Goal: Task Accomplishment & Management: Use online tool/utility

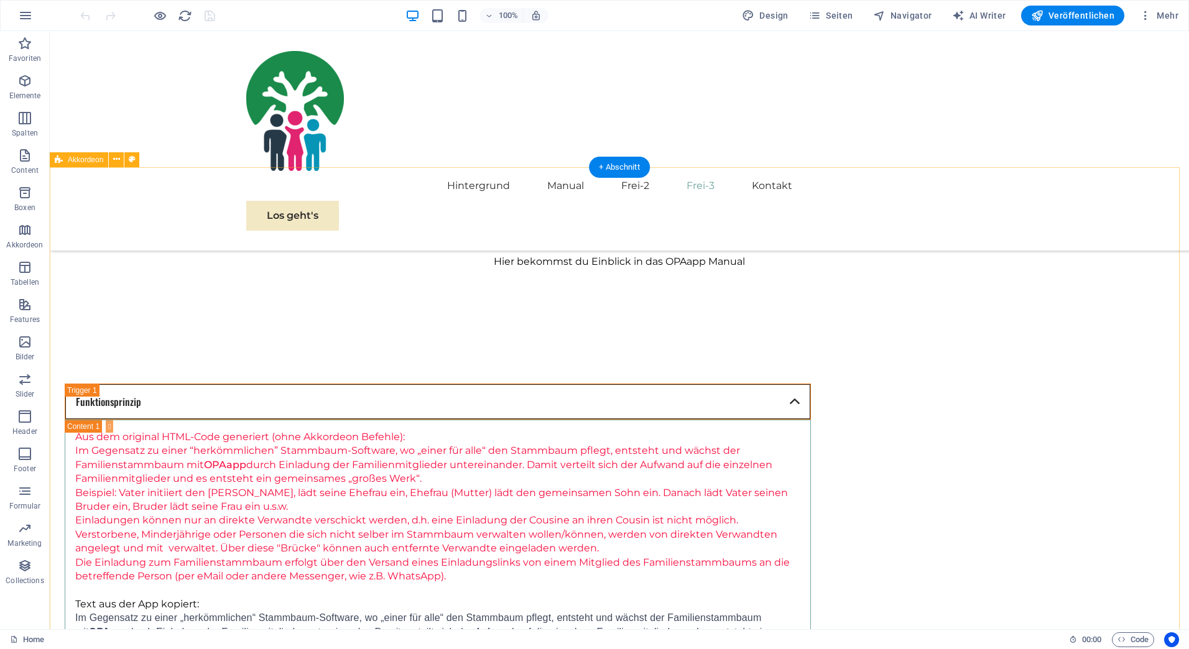
scroll to position [1099, 0]
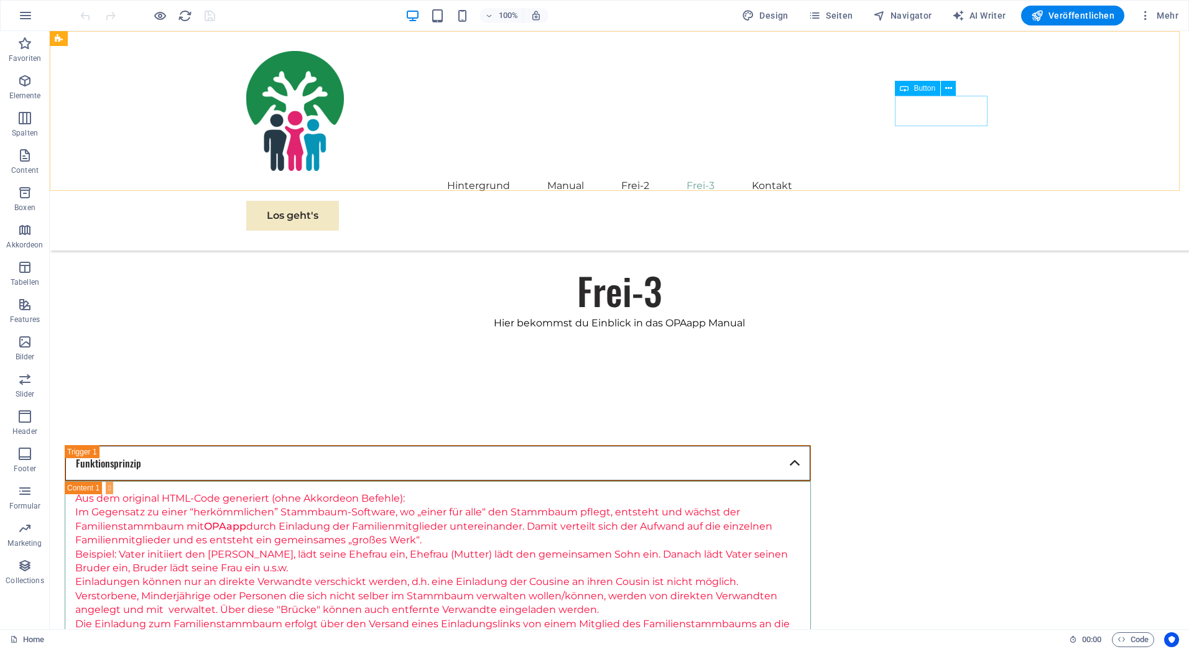
click at [945, 201] on div "Los geht's" at bounding box center [619, 216] width 746 height 30
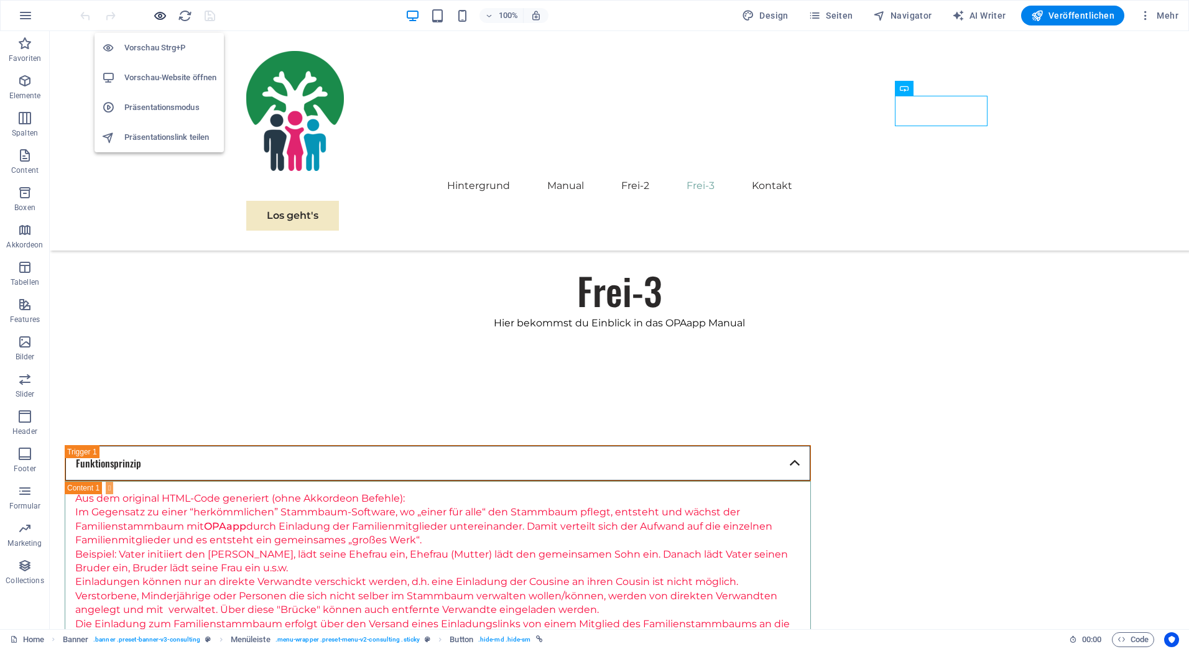
click at [160, 14] on icon "button" at bounding box center [160, 16] width 14 height 14
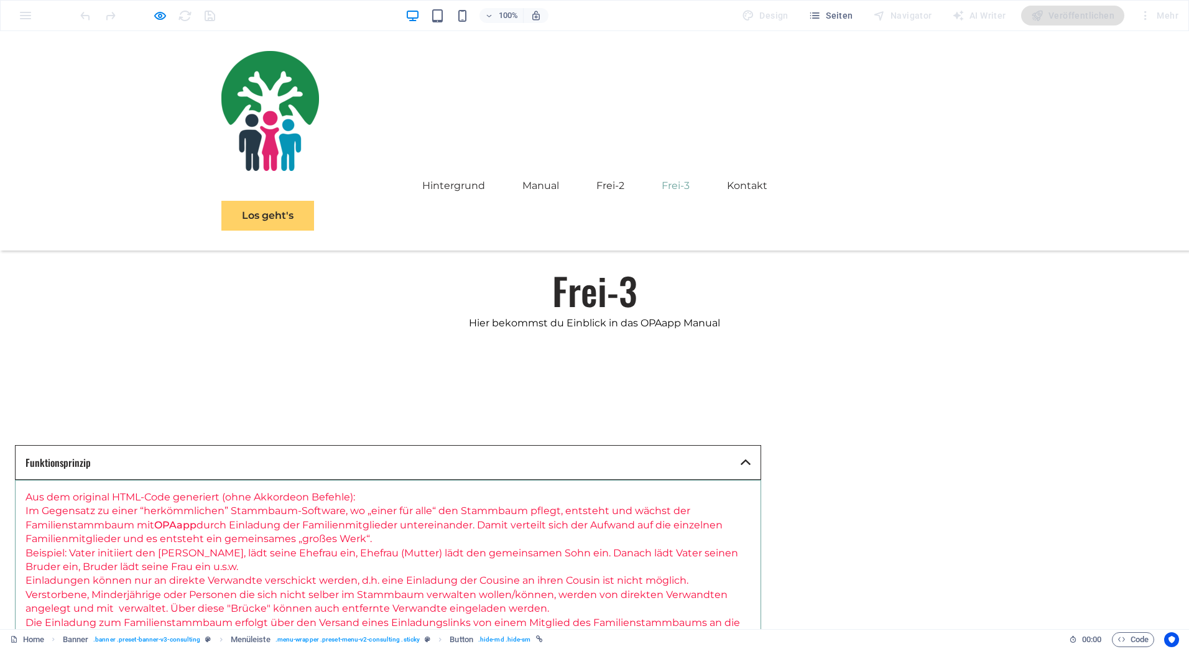
click at [314, 201] on link "Los geht's" at bounding box center [267, 216] width 93 height 30
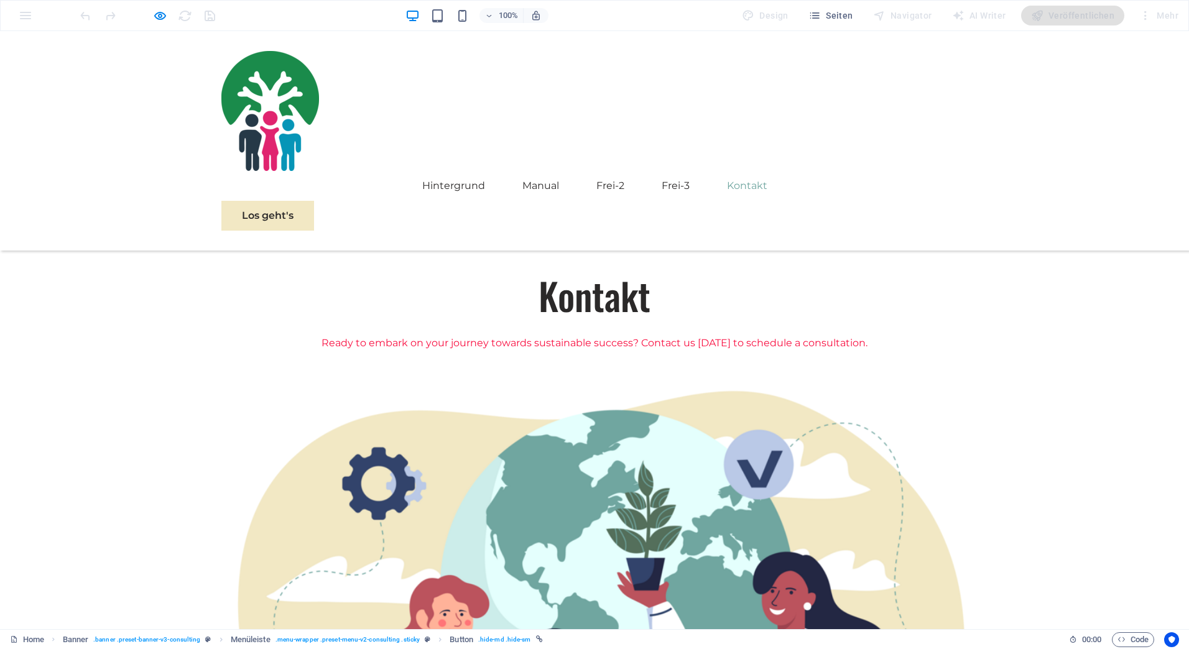
scroll to position [1856, 0]
click at [251, 98] on img at bounding box center [270, 111] width 98 height 120
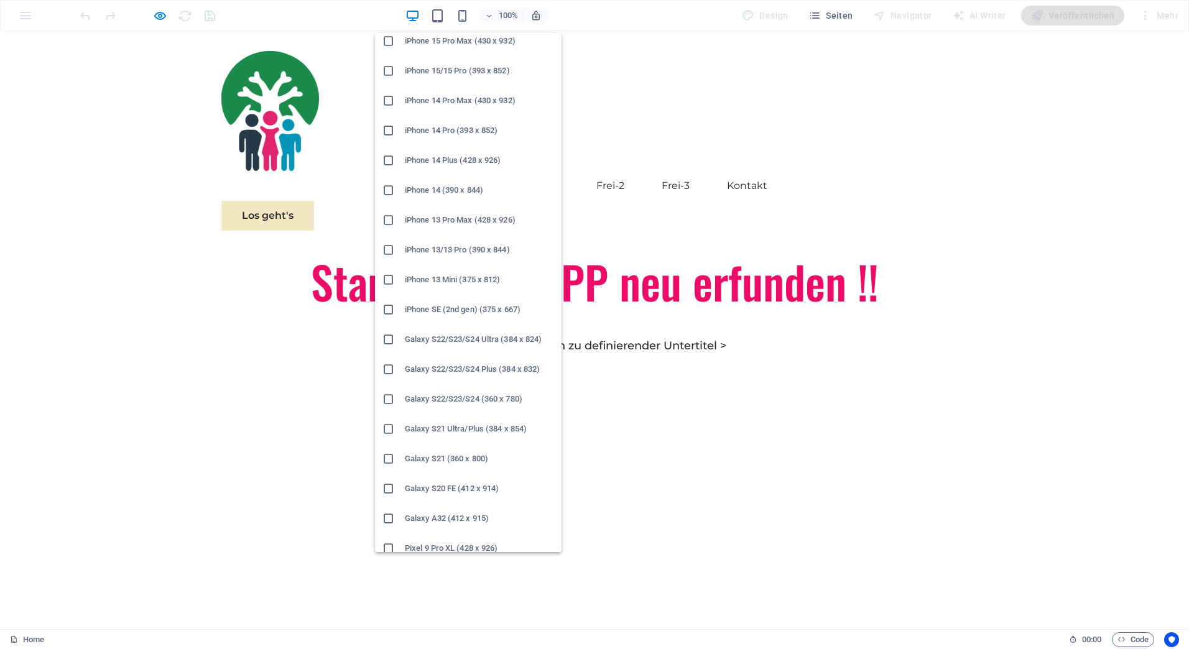
scroll to position [0, 0]
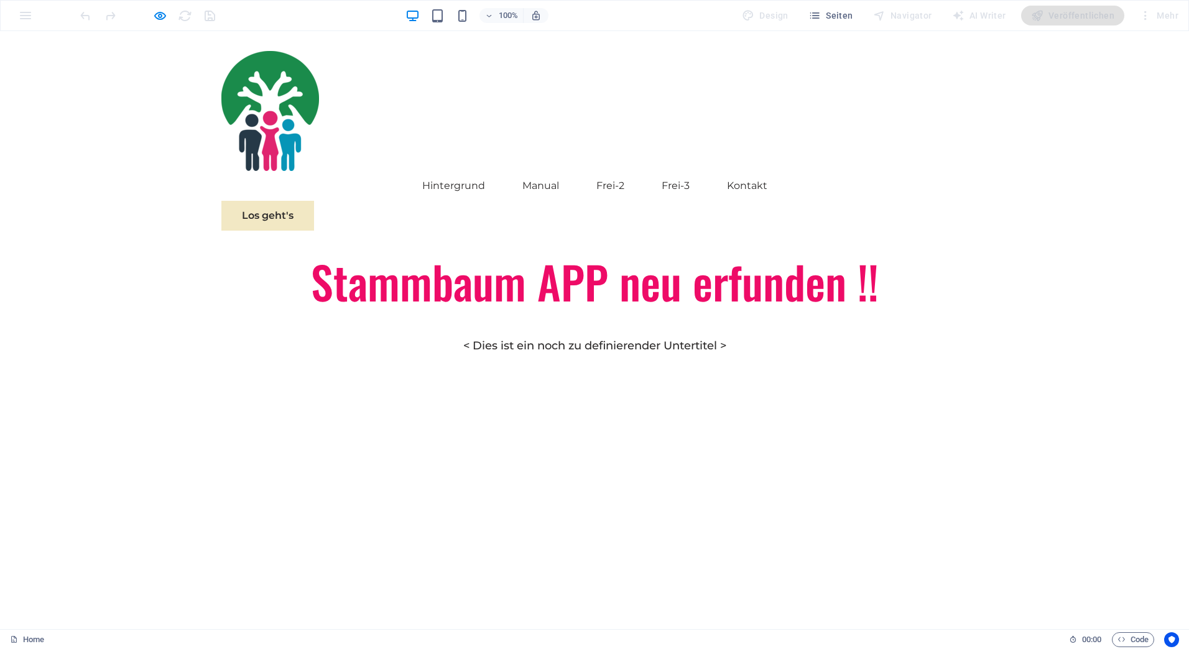
click at [1061, 109] on div "Hintergrund Manual Frei-2 Frei-3 Kontakt Los geht's" at bounding box center [594, 141] width 1189 height 220
click at [159, 16] on icon "button" at bounding box center [160, 16] width 14 height 14
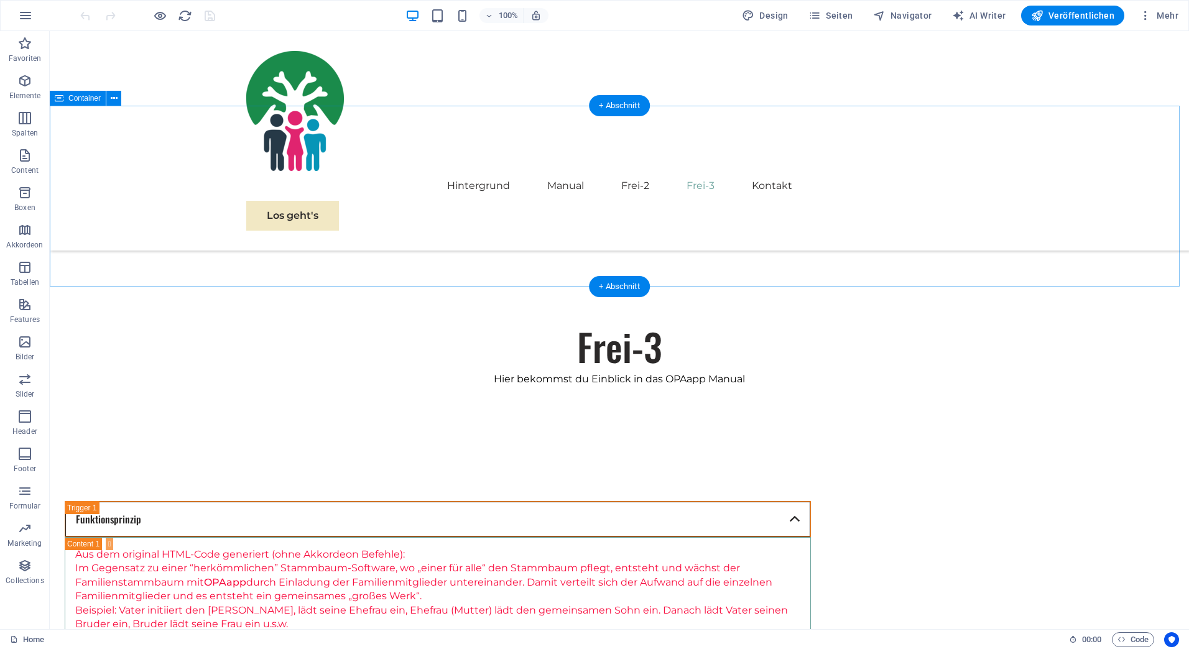
scroll to position [1057, 0]
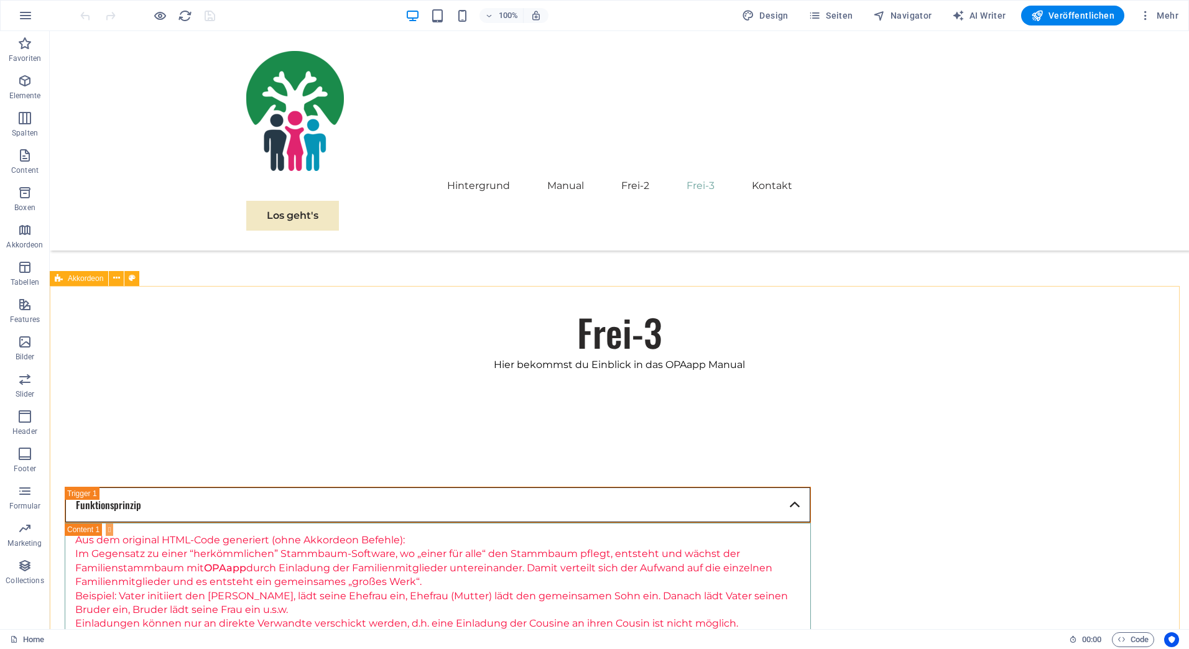
click at [78, 280] on span "Akkordeon" at bounding box center [85, 278] width 35 height 7
click at [116, 277] on icon at bounding box center [116, 278] width 7 height 13
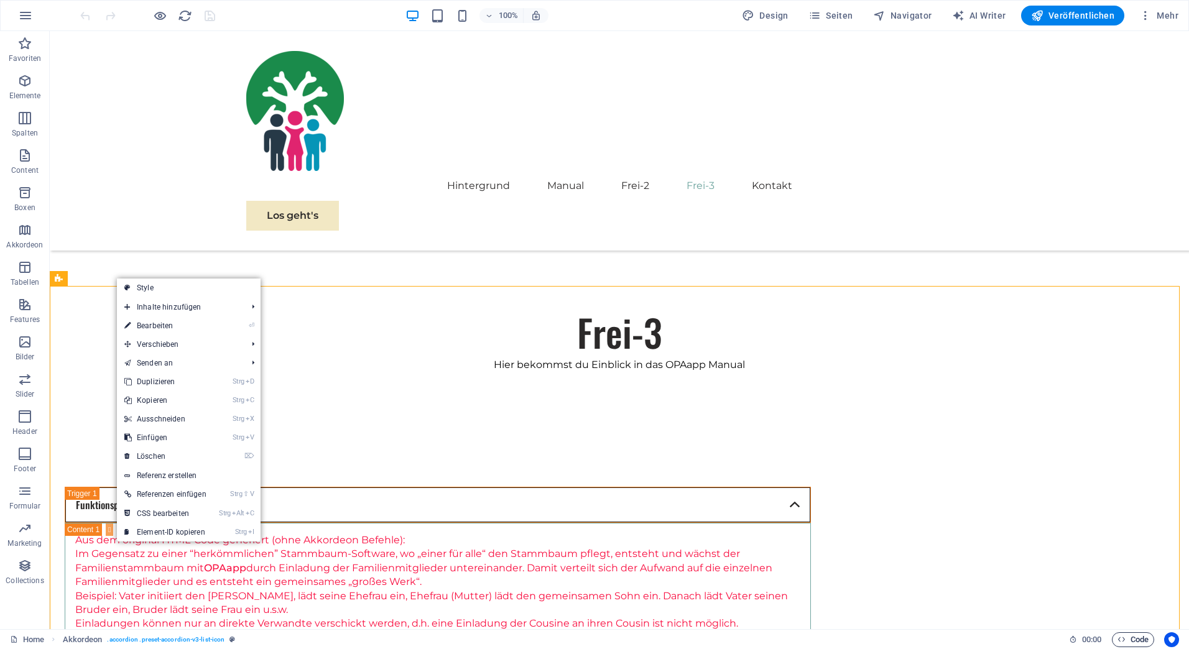
click at [1132, 637] on span "Code" at bounding box center [1132, 639] width 31 height 15
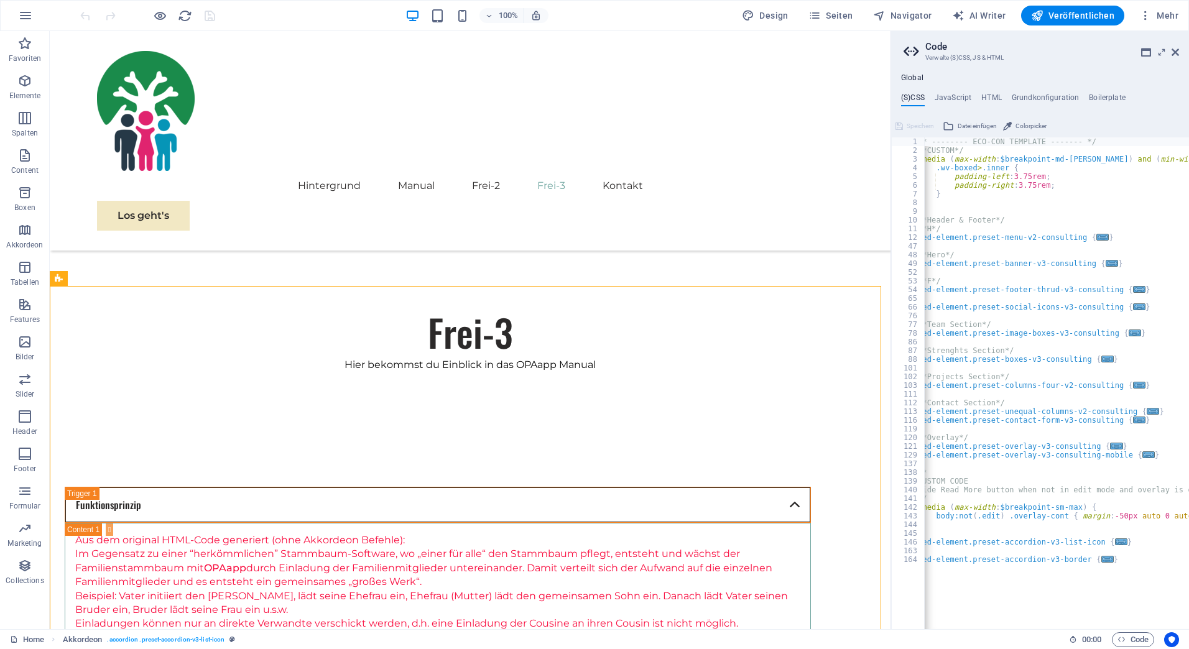
scroll to position [0, 0]
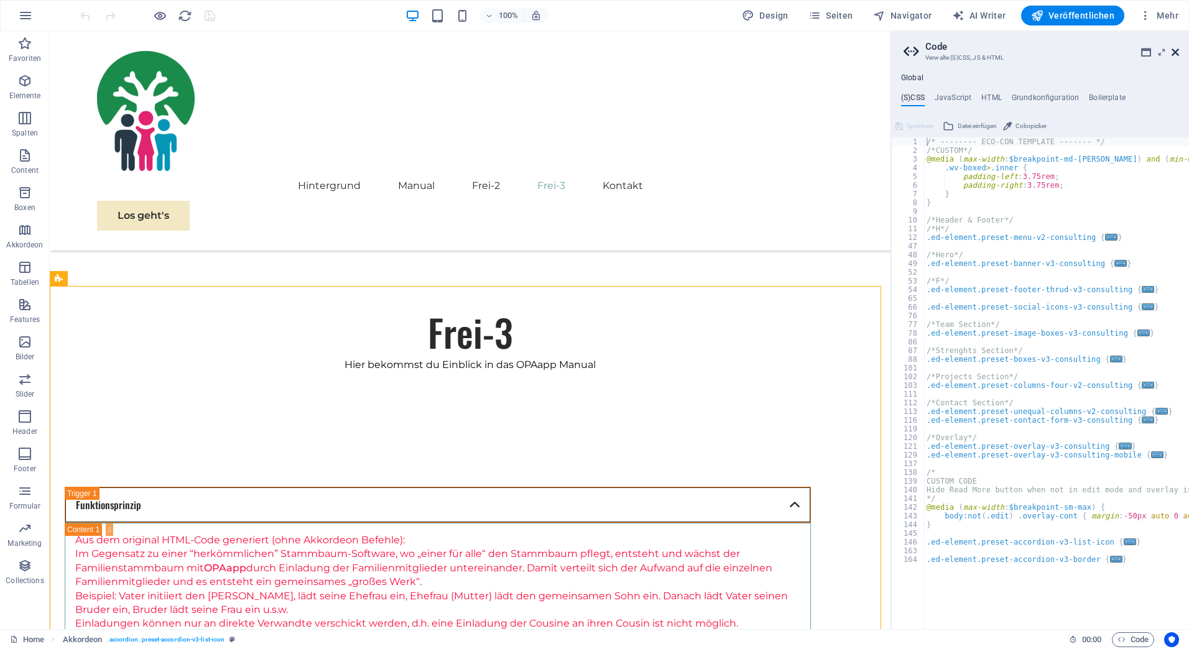
click at [1173, 50] on icon at bounding box center [1175, 52] width 7 height 10
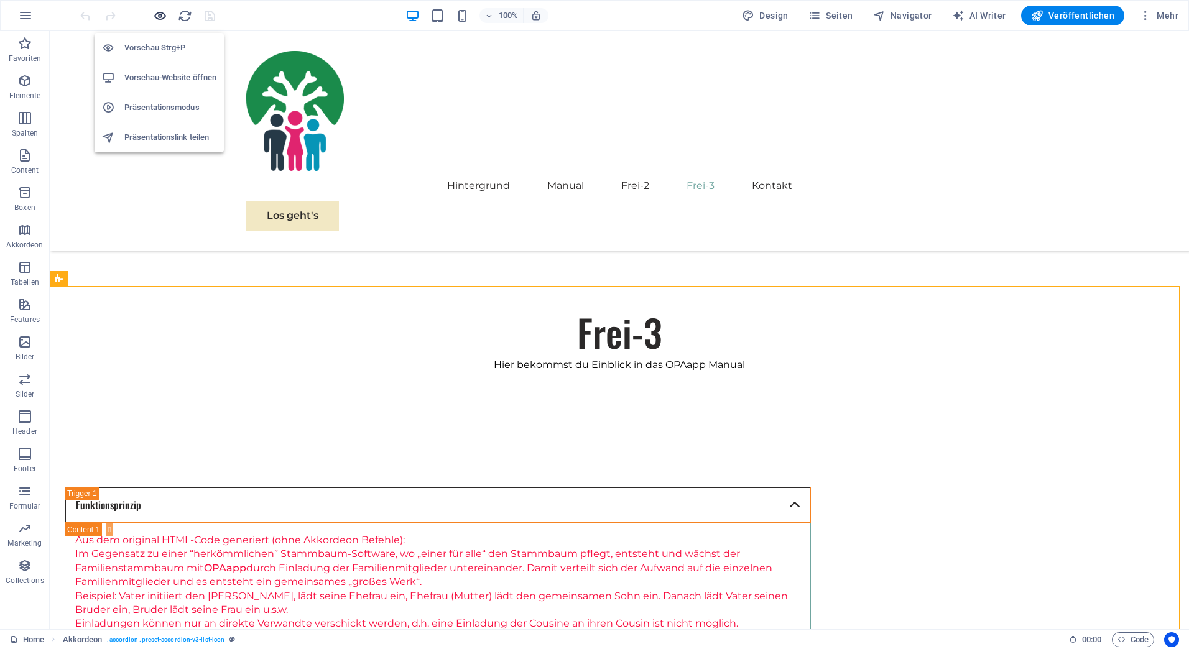
click at [157, 14] on icon "button" at bounding box center [160, 16] width 14 height 14
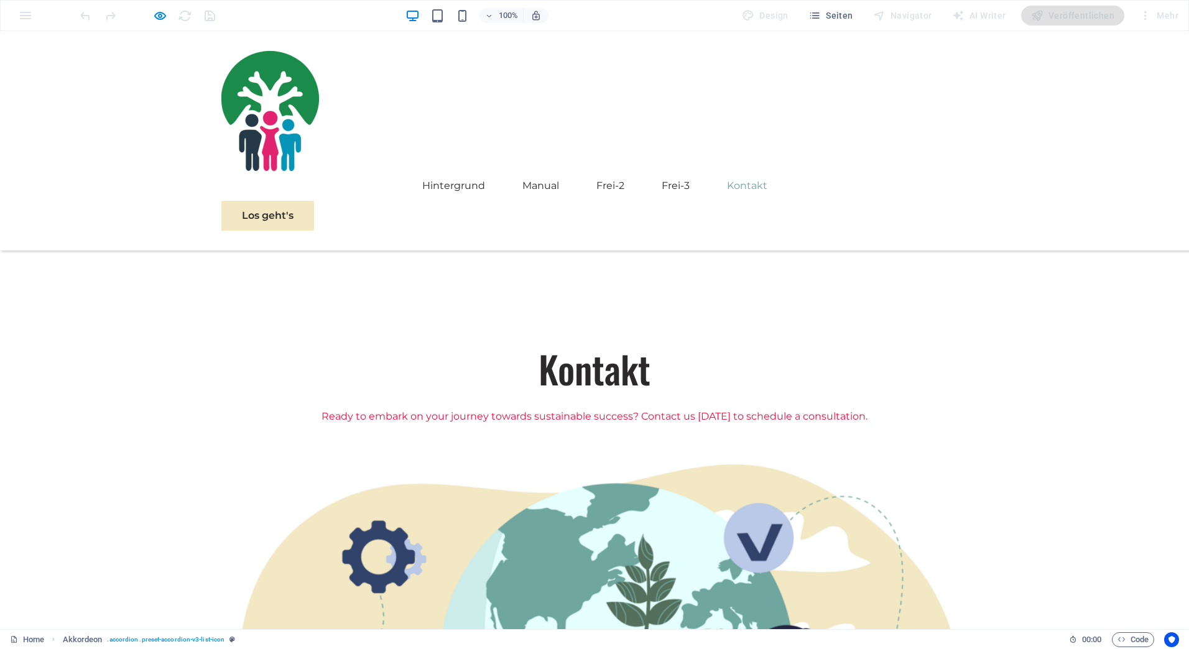
scroll to position [1783, 0]
click at [576, 409] on p "Ready to embark on your journey towards sustainable success? Contact us [DATE] …" at bounding box center [594, 416] width 746 height 14
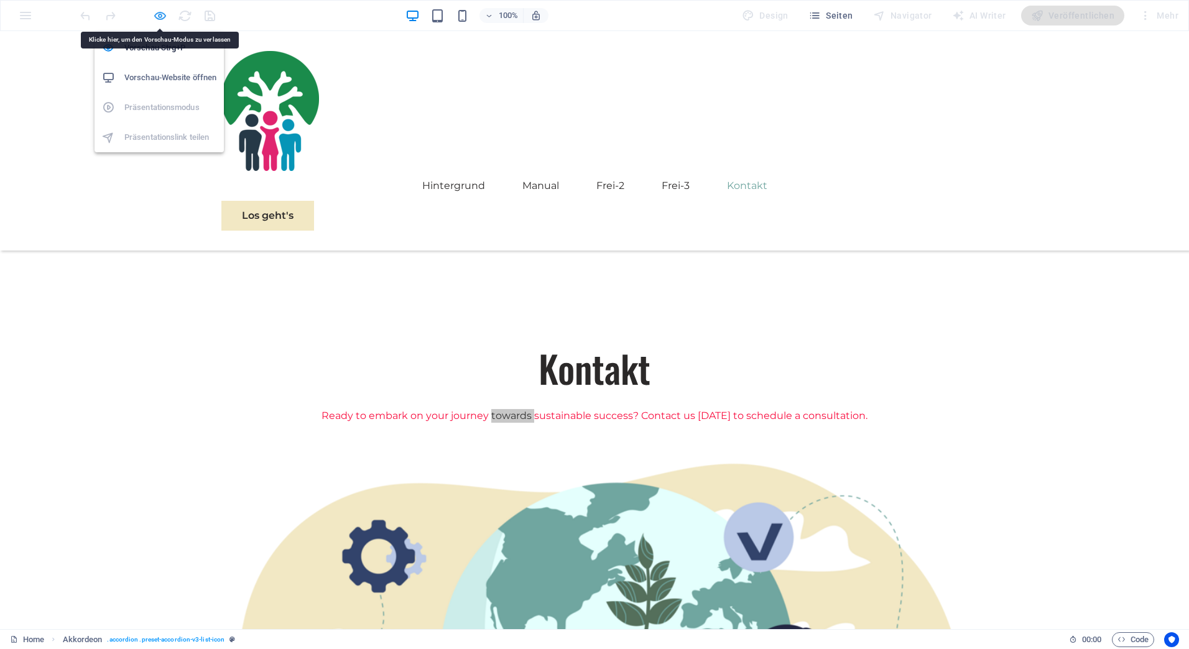
click at [159, 12] on icon "button" at bounding box center [160, 16] width 14 height 14
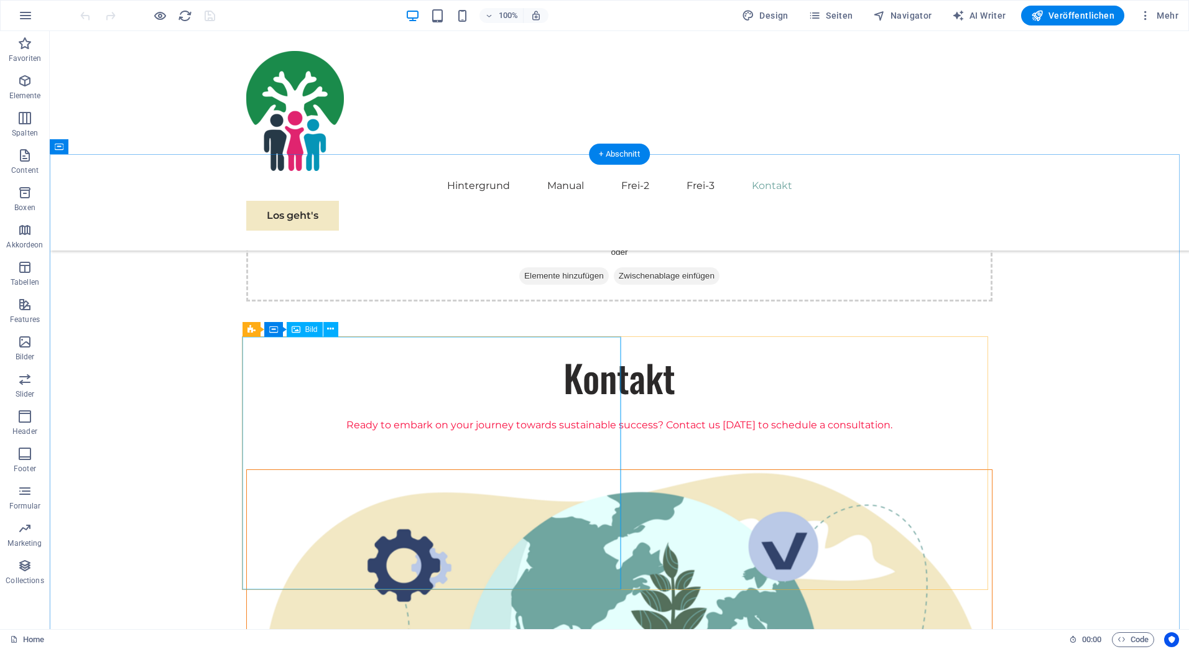
scroll to position [2052, 0]
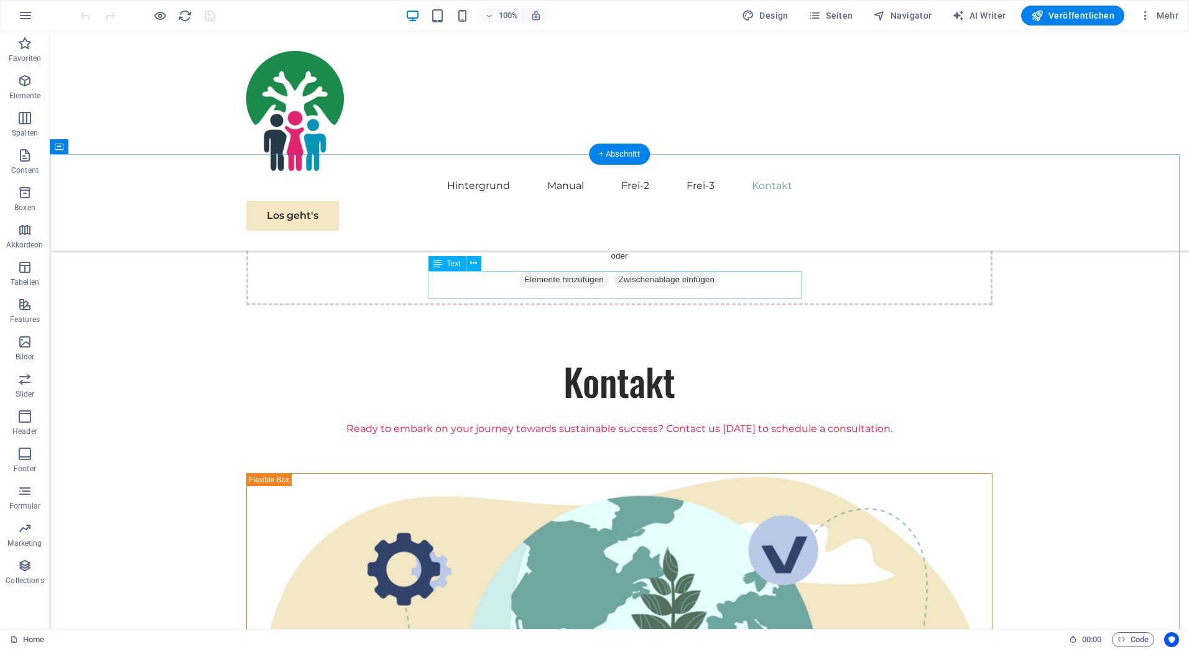
click at [571, 422] on div "Ready to embark on your journey towards sustainable success? Contact us [DATE] …" at bounding box center [619, 429] width 746 height 14
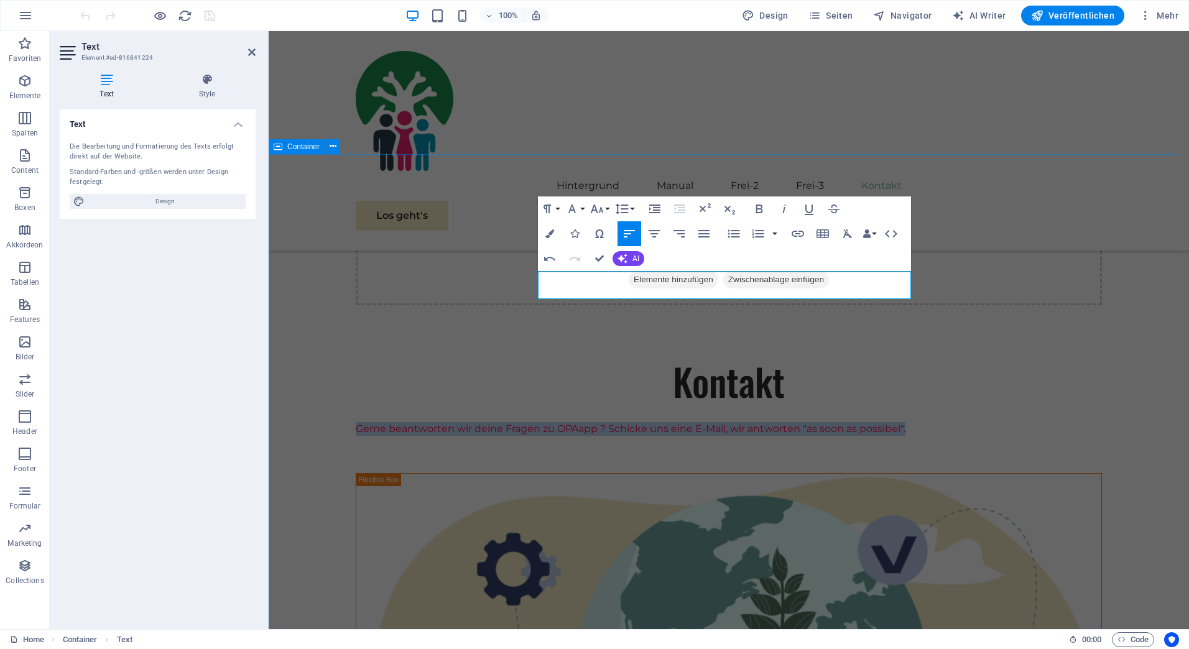
drag, startPoint x: 743, startPoint y: 290, endPoint x: 530, endPoint y: 274, distance: 213.9
click at [546, 236] on icon "button" at bounding box center [549, 233] width 9 height 9
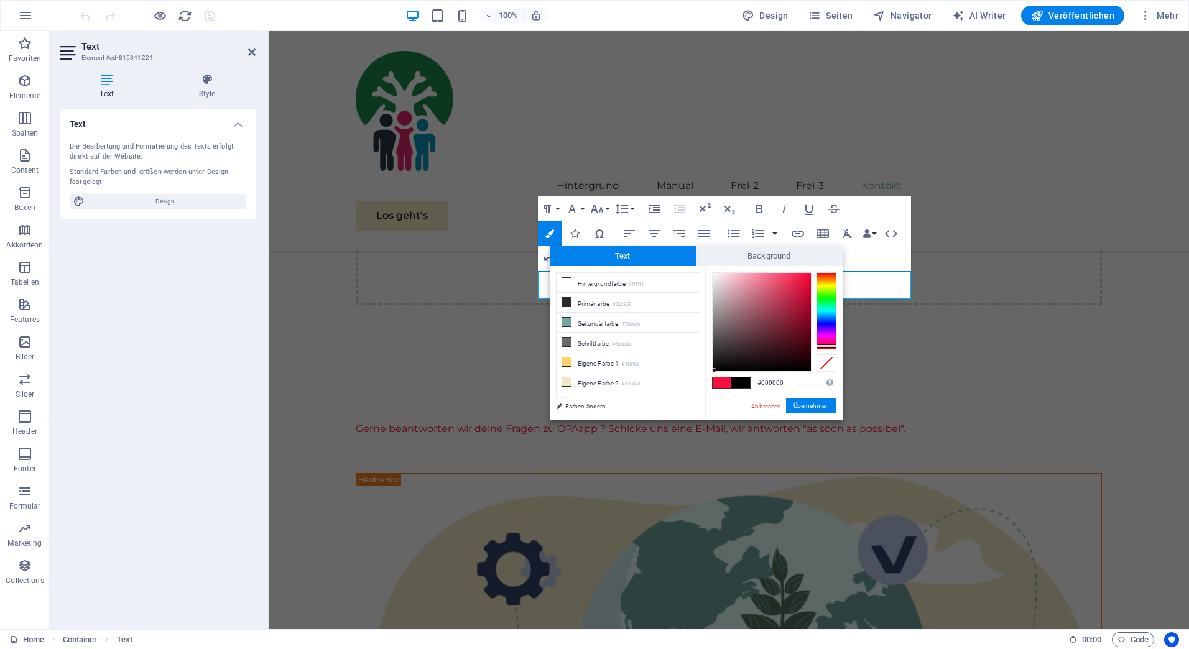
drag, startPoint x: 803, startPoint y: 274, endPoint x: 714, endPoint y: 370, distance: 130.7
click at [714, 372] on div "#000000 Unterstützte Formate: #0852ed rgb(8, 82, 237) rgba(8, 82, 237, 90%) hsv…" at bounding box center [773, 433] width 137 height 335
type input "#000000"
click at [803, 407] on button "Übernehmen" at bounding box center [811, 406] width 50 height 15
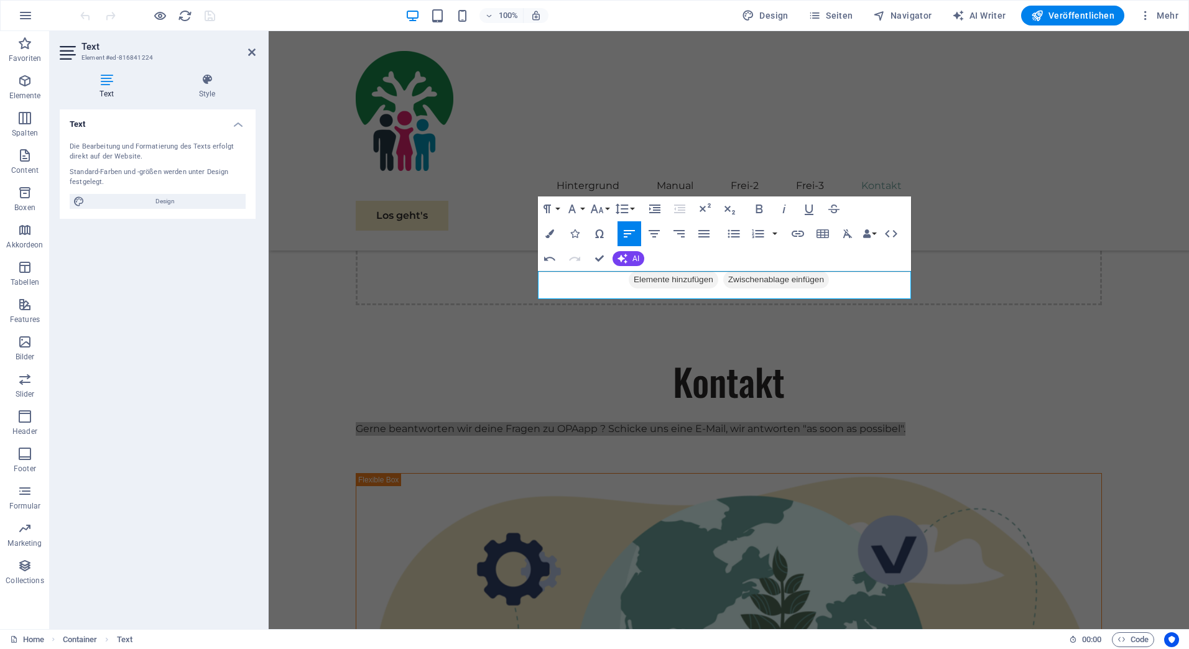
click at [1004, 248] on div "H1 Banner Banner Container Menüleiste Menü Container Container Akkordeon Logo B…" at bounding box center [729, 330] width 920 height 598
click at [252, 51] on icon at bounding box center [251, 52] width 7 height 10
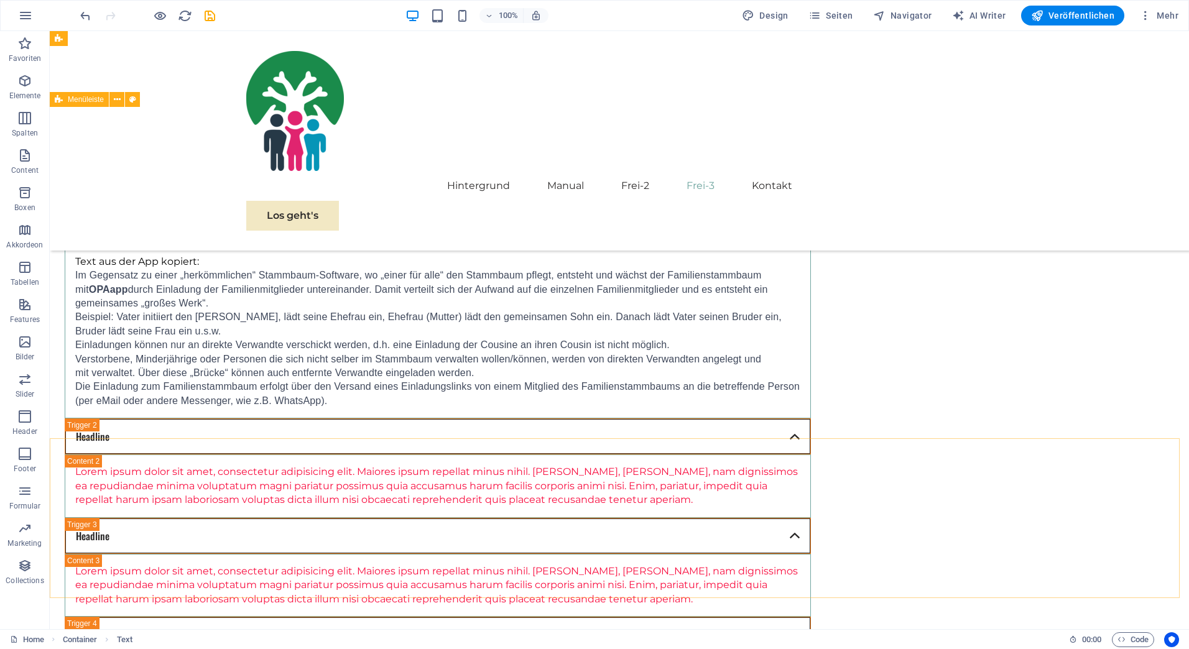
scroll to position [1451, 0]
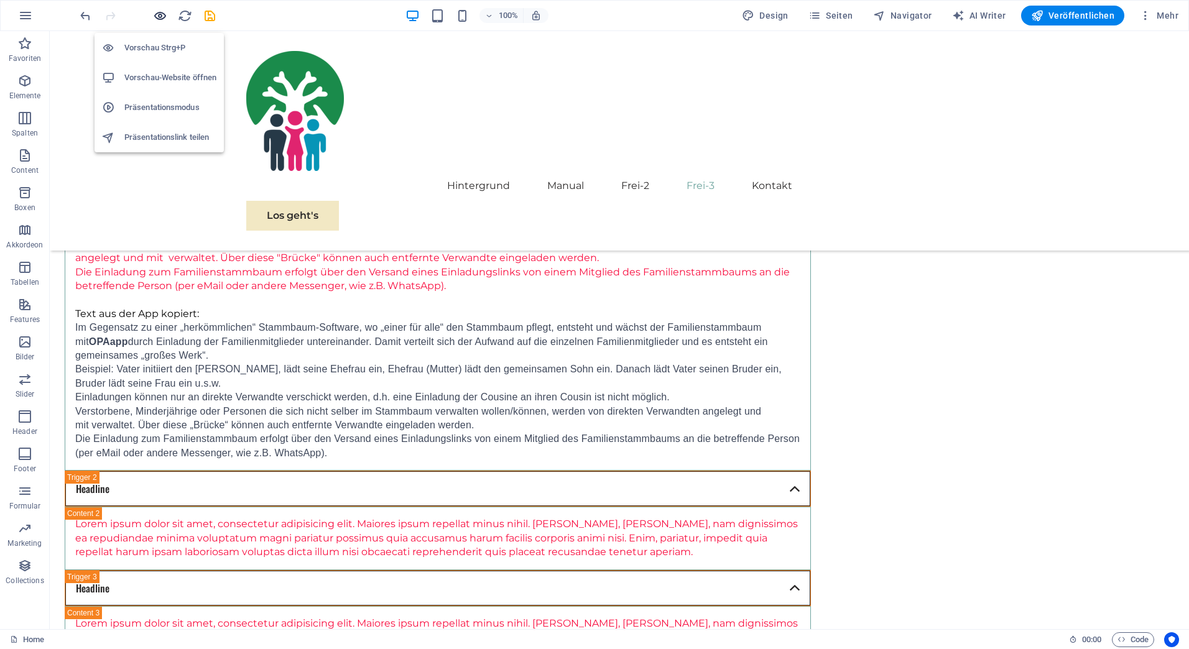
click at [161, 14] on icon "button" at bounding box center [160, 16] width 14 height 14
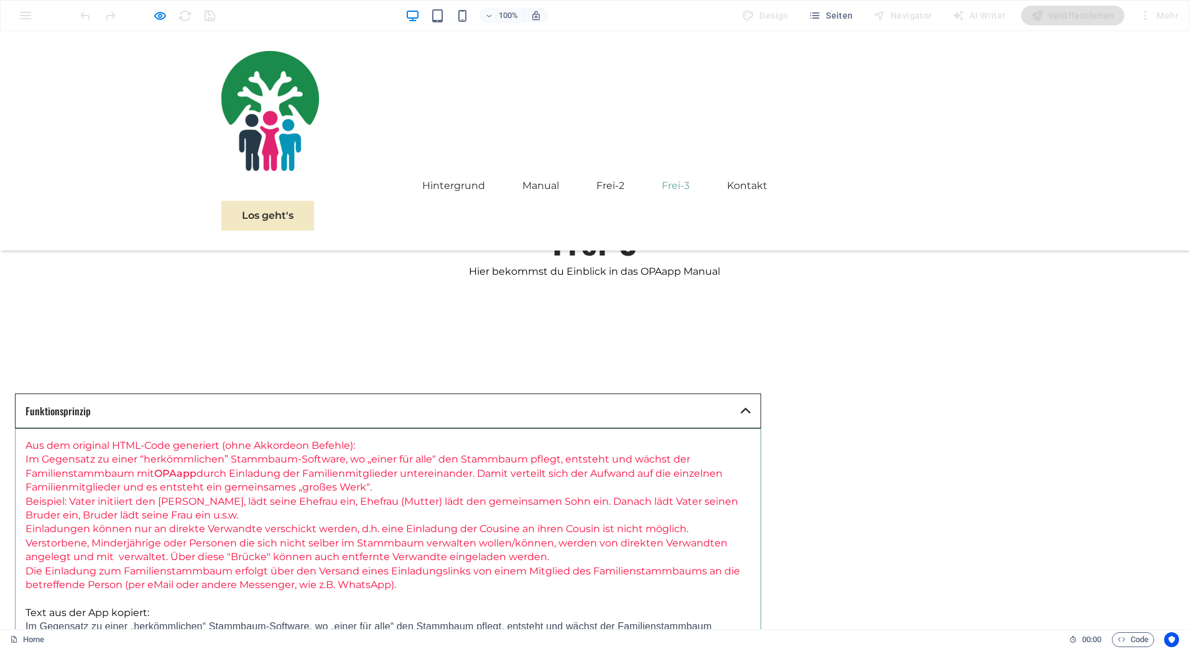
scroll to position [1159, 0]
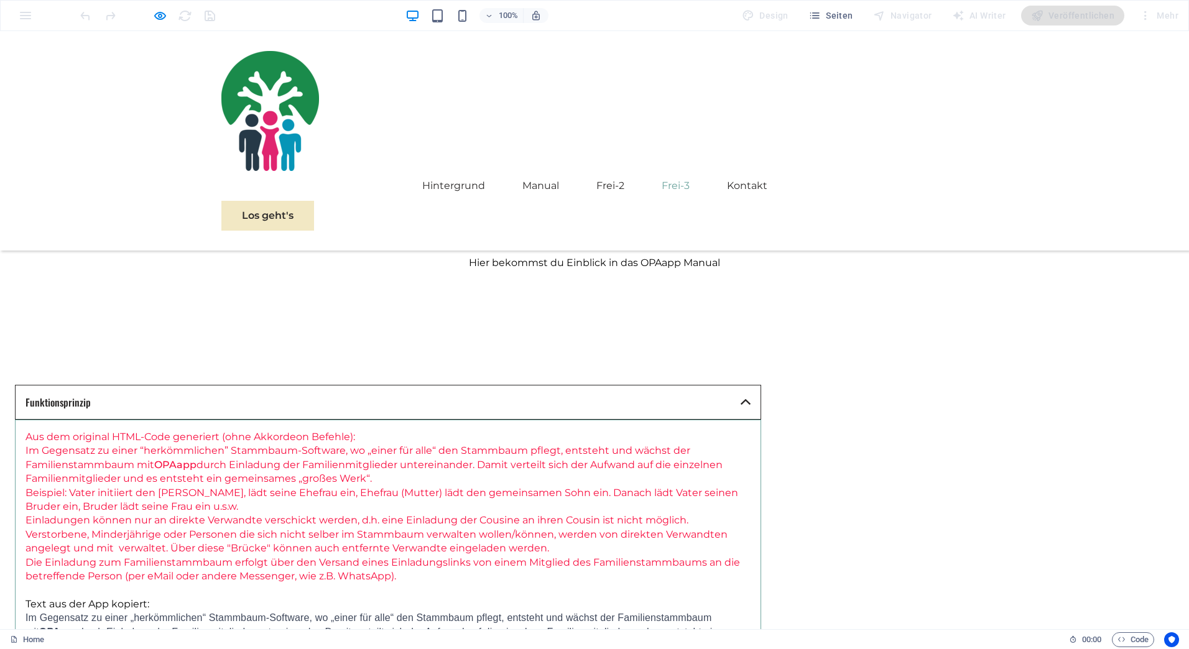
click at [761, 385] on link "Funktionsprinzip" at bounding box center [388, 402] width 746 height 35
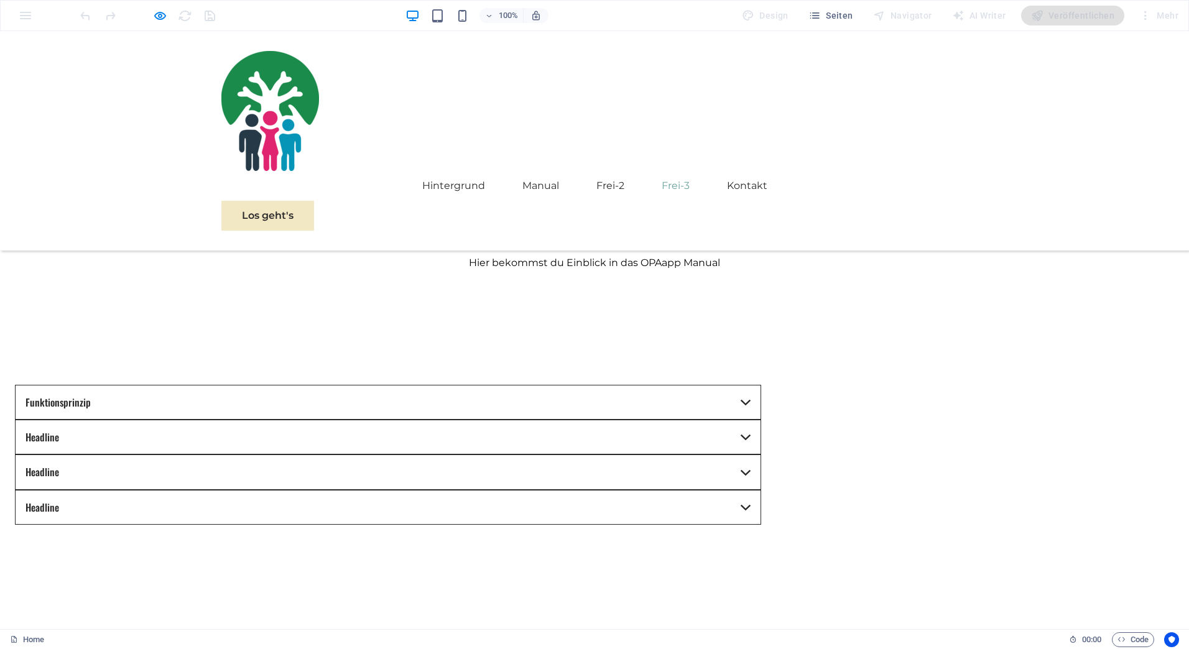
click at [761, 385] on link "Funktionsprinzip" at bounding box center [388, 402] width 746 height 35
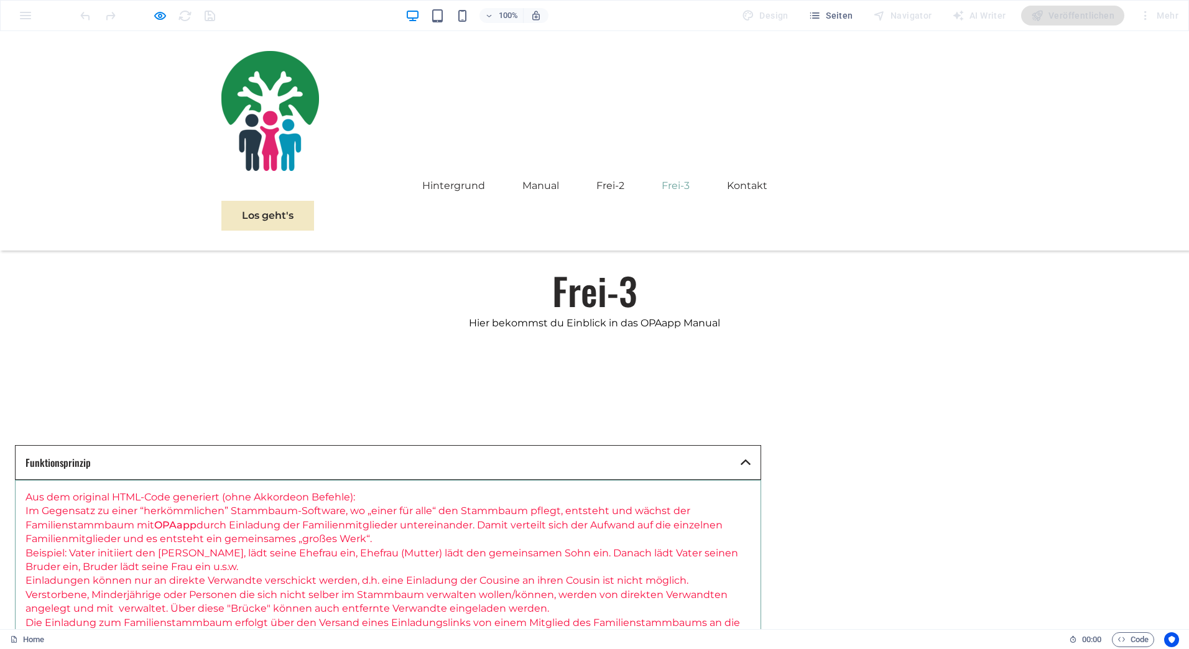
scroll to position [1097, 0]
click at [157, 16] on icon "button" at bounding box center [160, 16] width 14 height 14
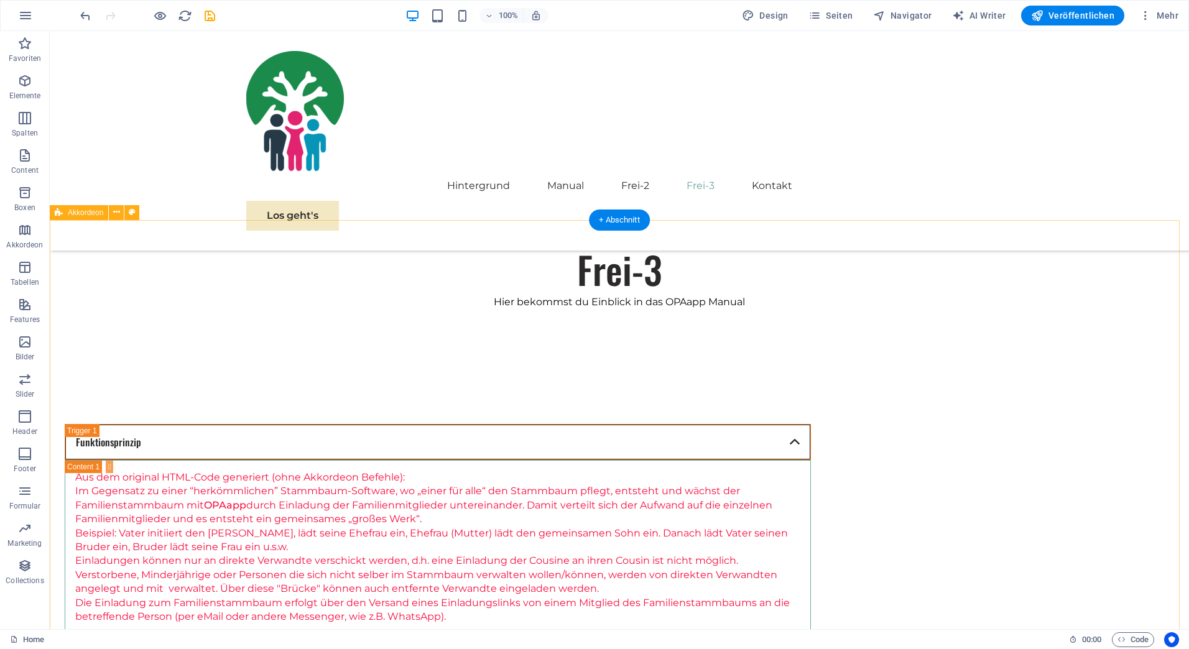
scroll to position [1119, 0]
click at [83, 217] on span "Akkordeon" at bounding box center [85, 216] width 35 height 7
click at [1136, 637] on span "Code" at bounding box center [1132, 639] width 31 height 15
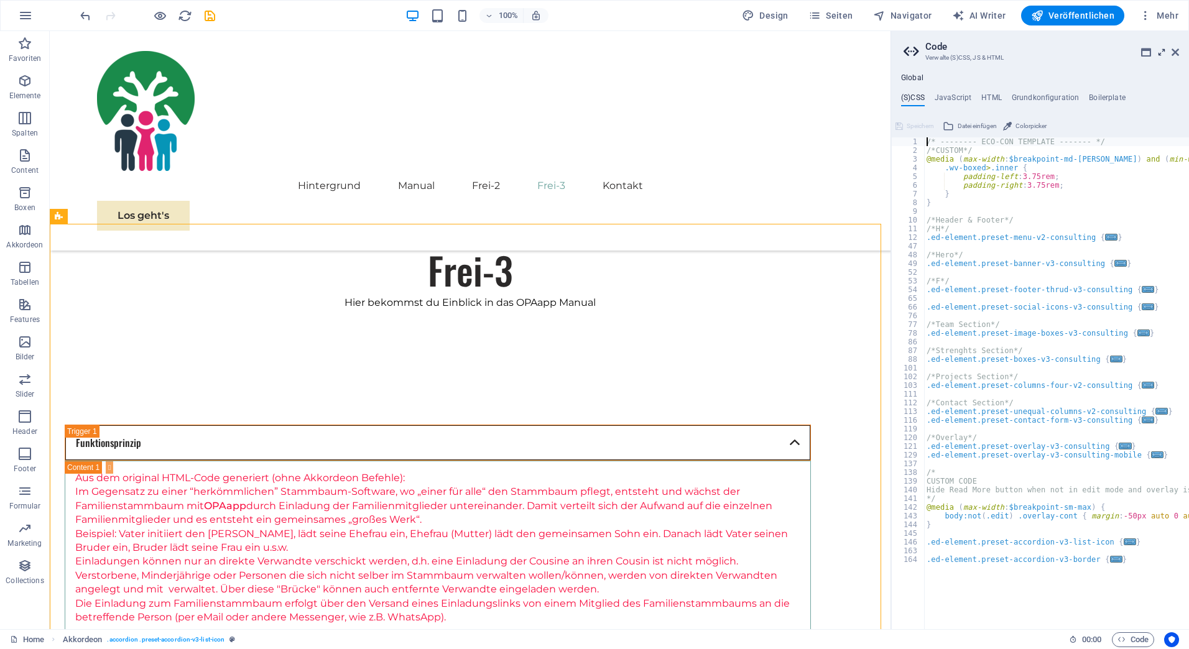
click at [1162, 52] on icon at bounding box center [1162, 52] width 0 height 10
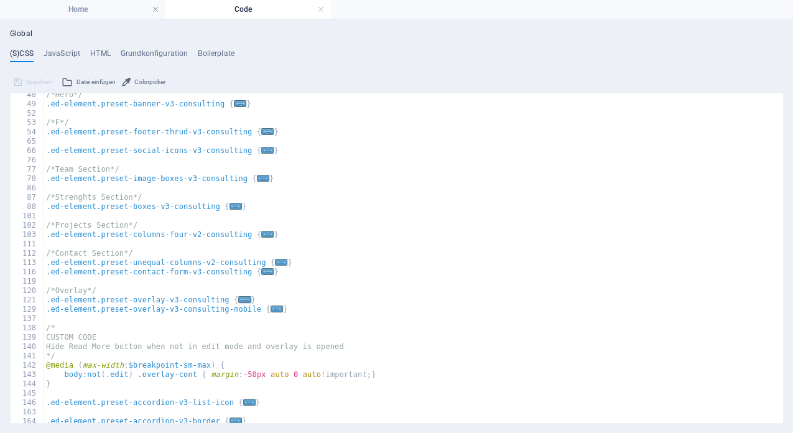
scroll to position [127, 0]
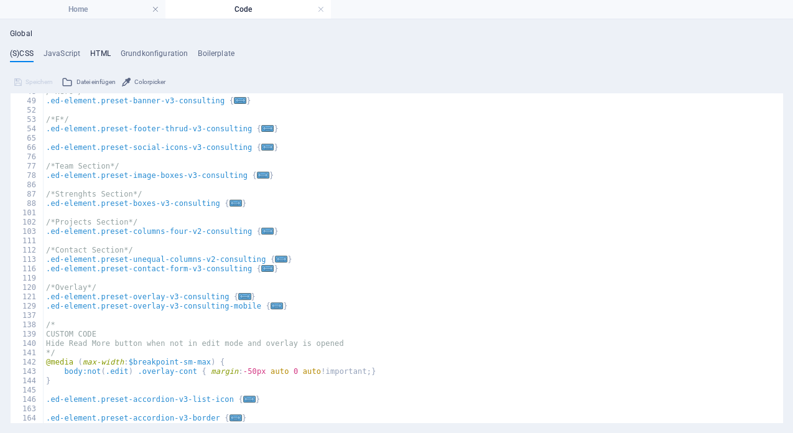
click at [96, 52] on h4 "HTML" at bounding box center [100, 56] width 21 height 14
type textarea "<a href="#main-content" class="wv-link-content button">Skip to main content</a>"
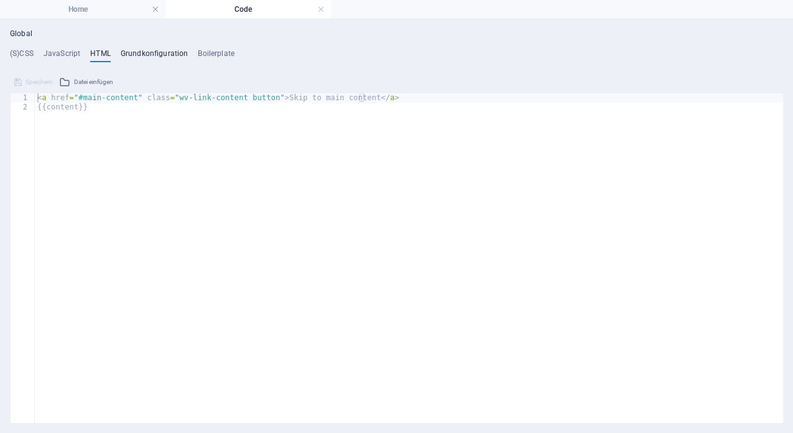
click at [159, 52] on h4 "Grundkonfiguration" at bounding box center [155, 56] width 68 height 14
type textarea "$color-background: #ffffff;"
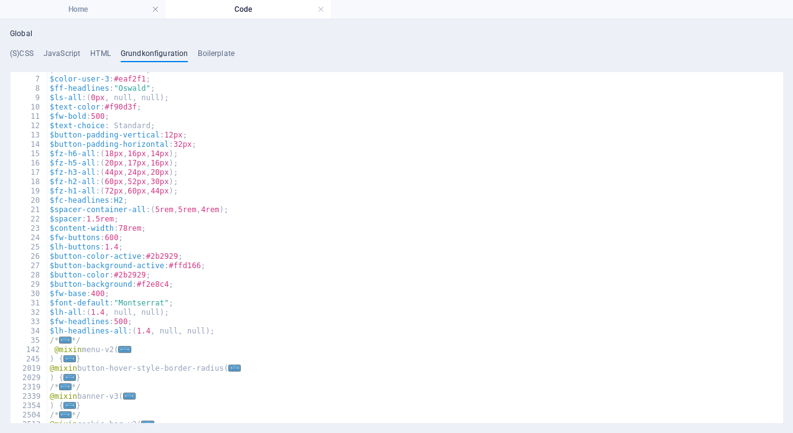
scroll to position [0, 0]
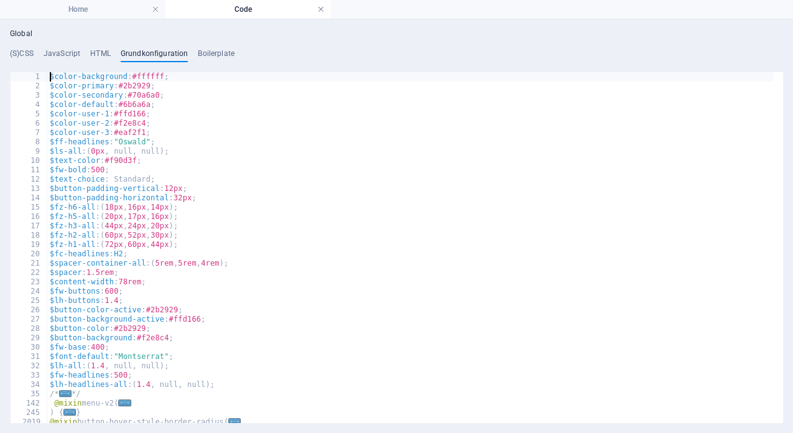
click at [320, 9] on link at bounding box center [320, 10] width 7 height 12
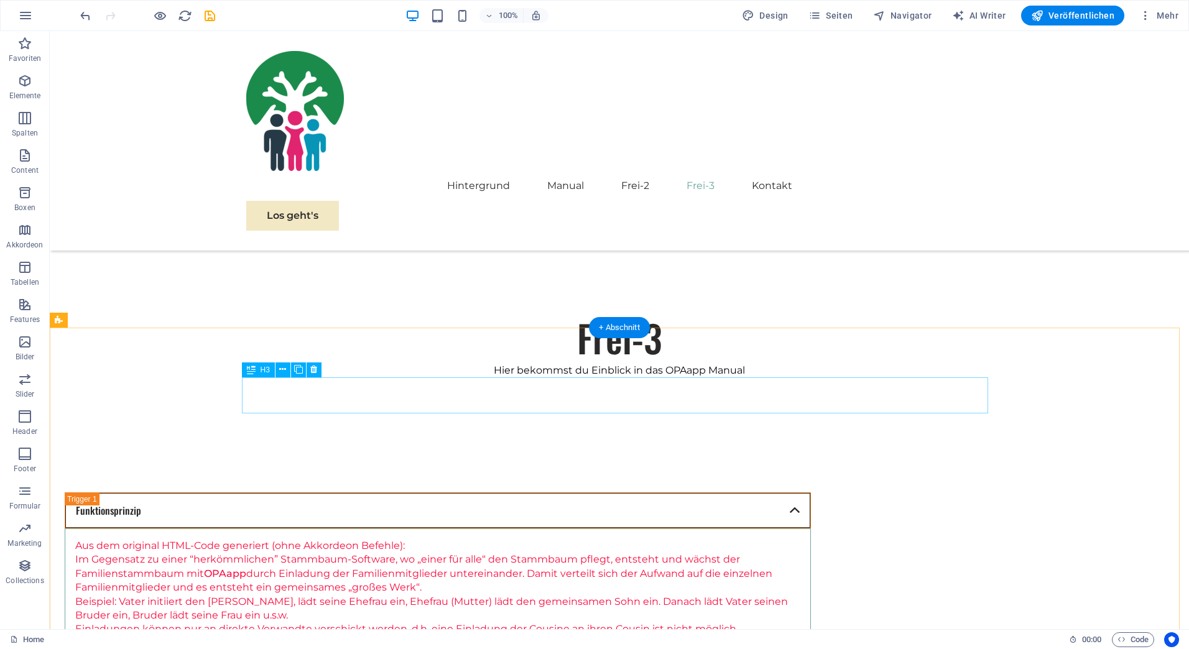
scroll to position [1016, 0]
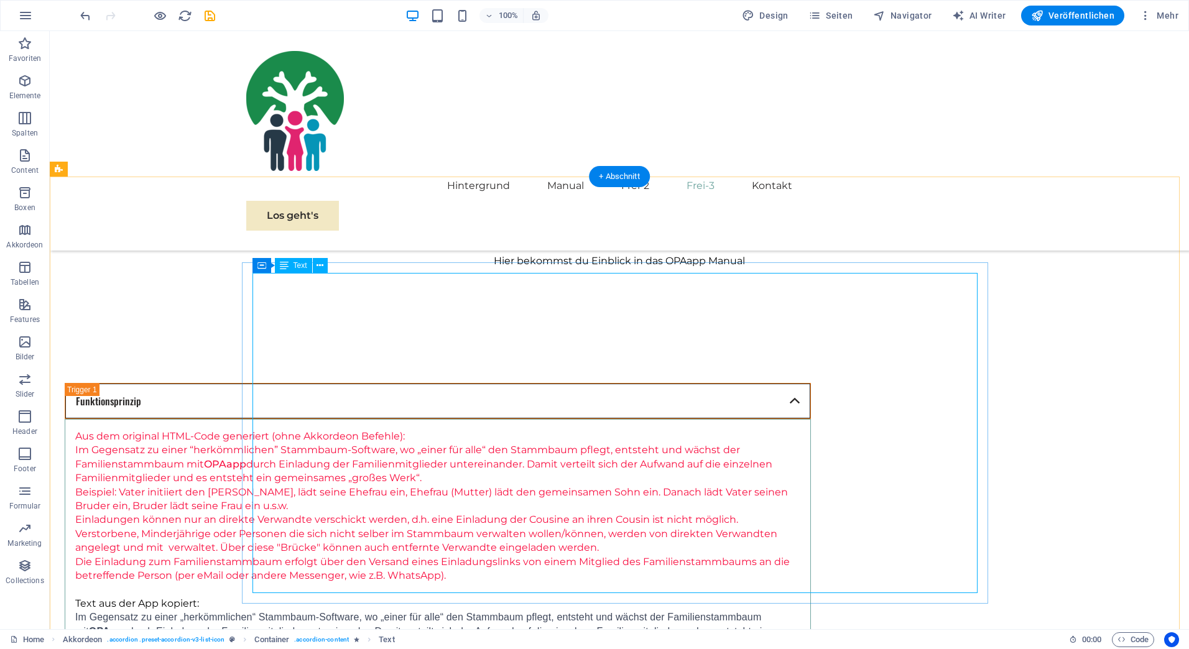
scroll to position [1182, 0]
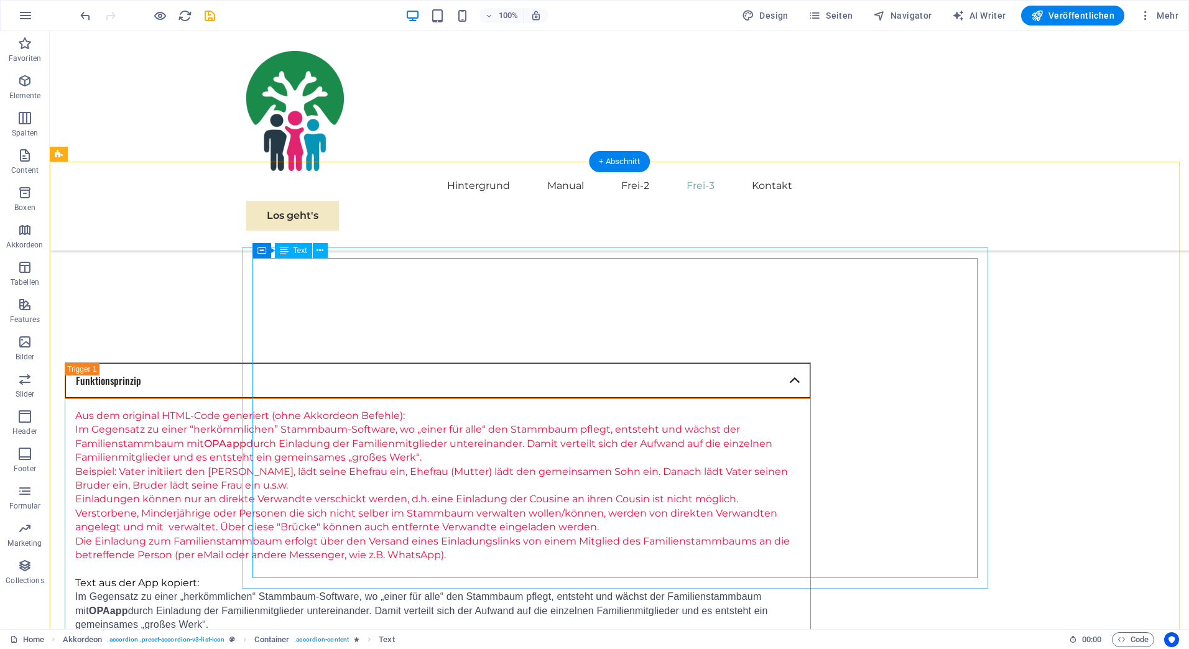
click at [345, 409] on div "Aus dem original HTML-Code generiert (ohne Akkordeon Befehle): Im Gegensatz zu …" at bounding box center [437, 569] width 725 height 320
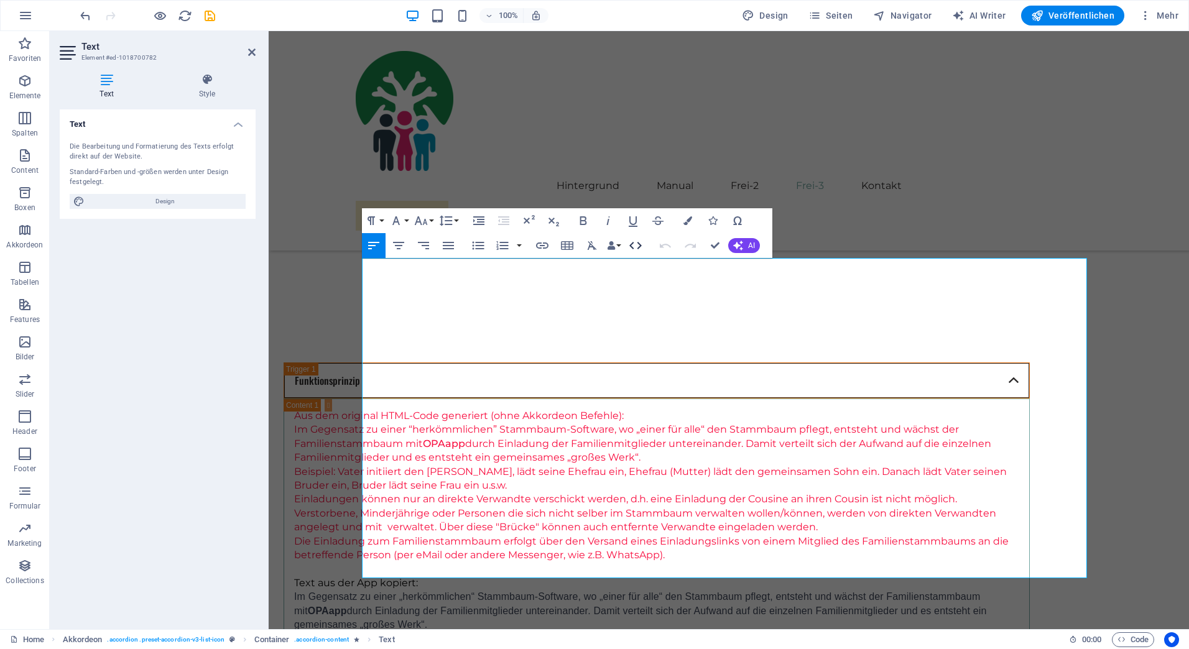
click at [631, 245] on icon "button" at bounding box center [635, 245] width 12 height 7
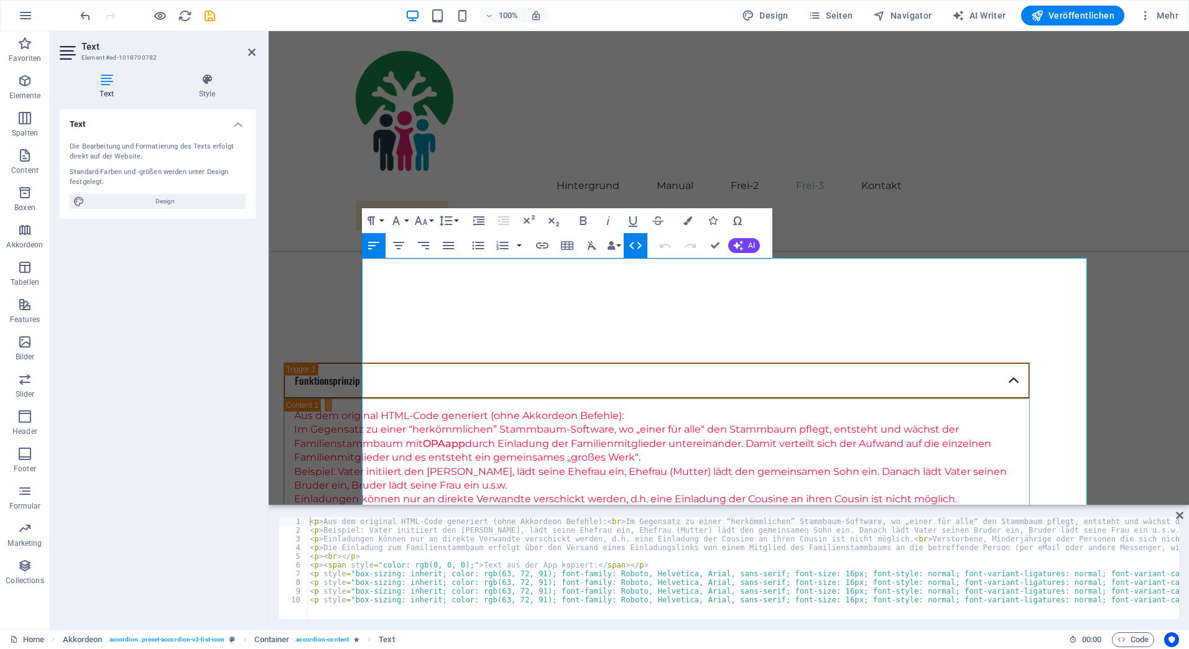
click at [632, 248] on icon "button" at bounding box center [635, 245] width 12 height 7
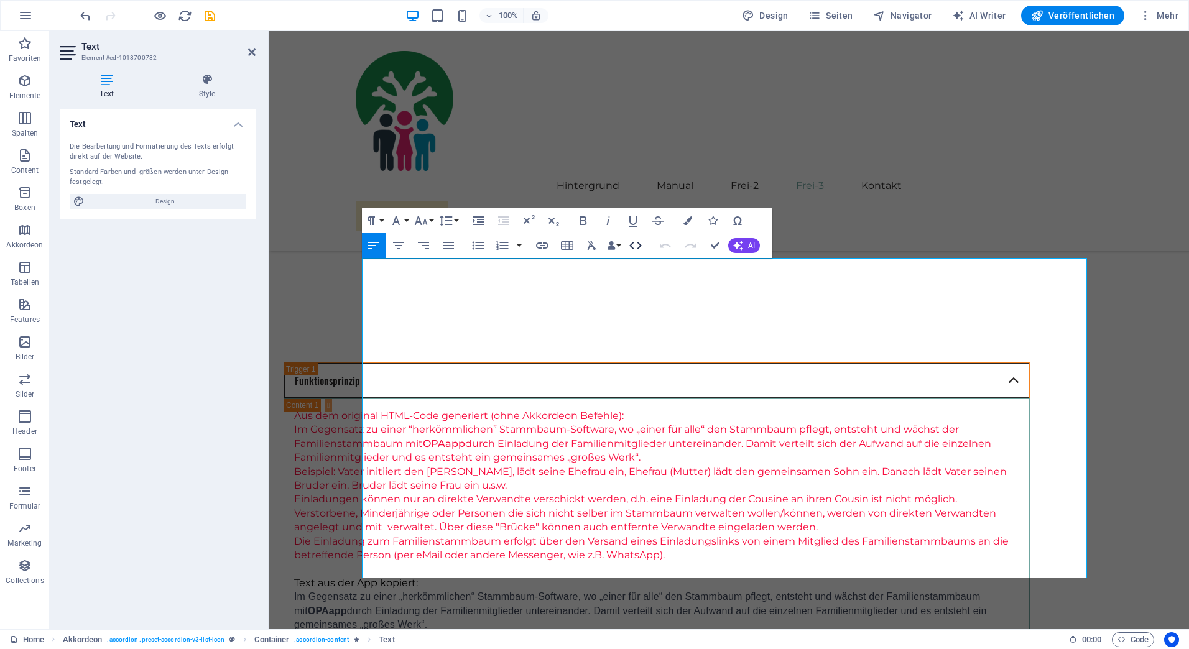
click at [637, 244] on icon "button" at bounding box center [635, 245] width 15 height 15
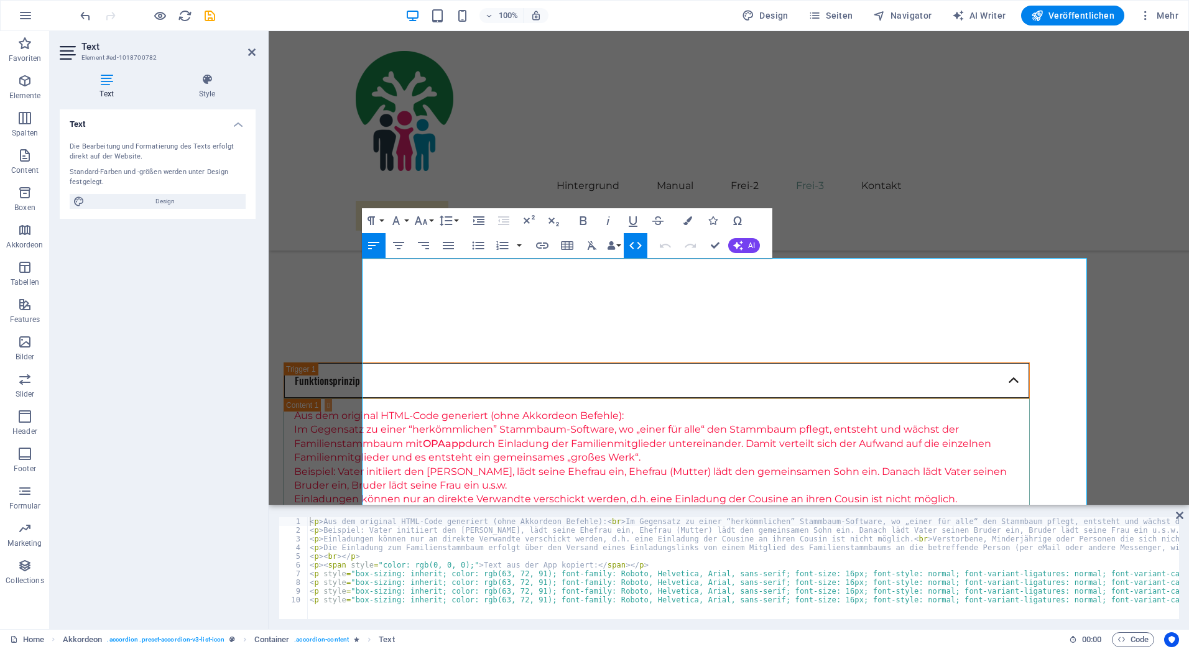
type textarea "<p style="box-sizing: inherit; color: rgb(63, 72, 91); font-family: Roboto, Hel…"
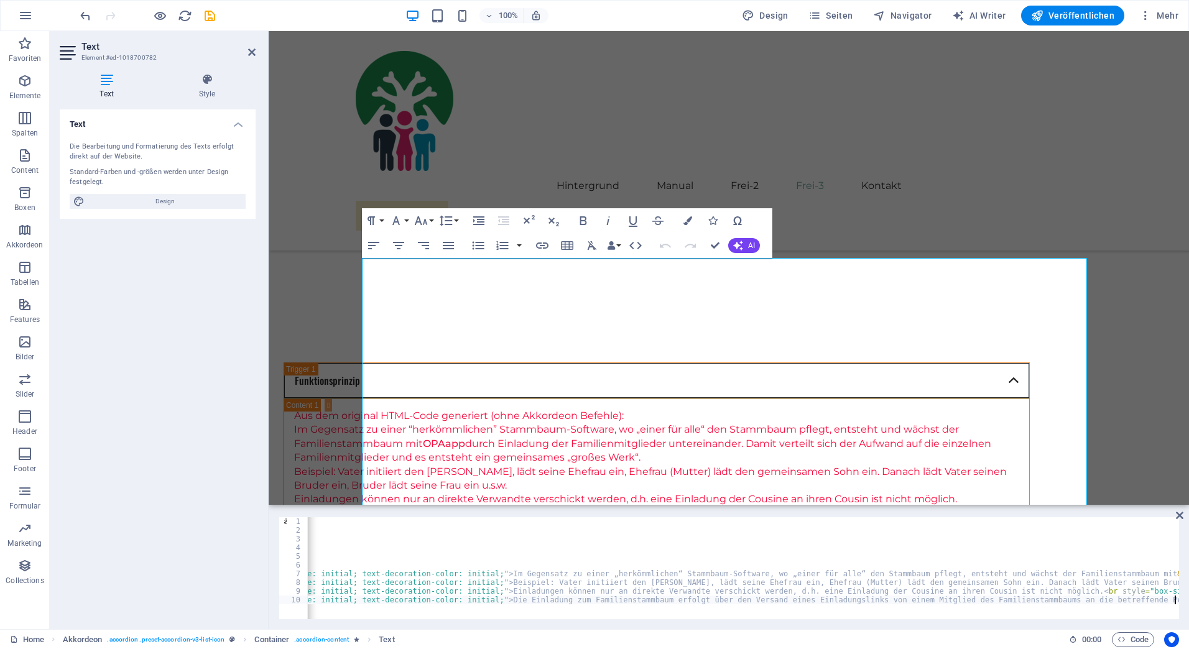
scroll to position [0, 2269]
type textarea "<p style="box-sizing: inherit; color: rgb(63, 72, 91); font-family: Roboto, Hel…"
click at [1178, 514] on icon at bounding box center [1179, 516] width 7 height 10
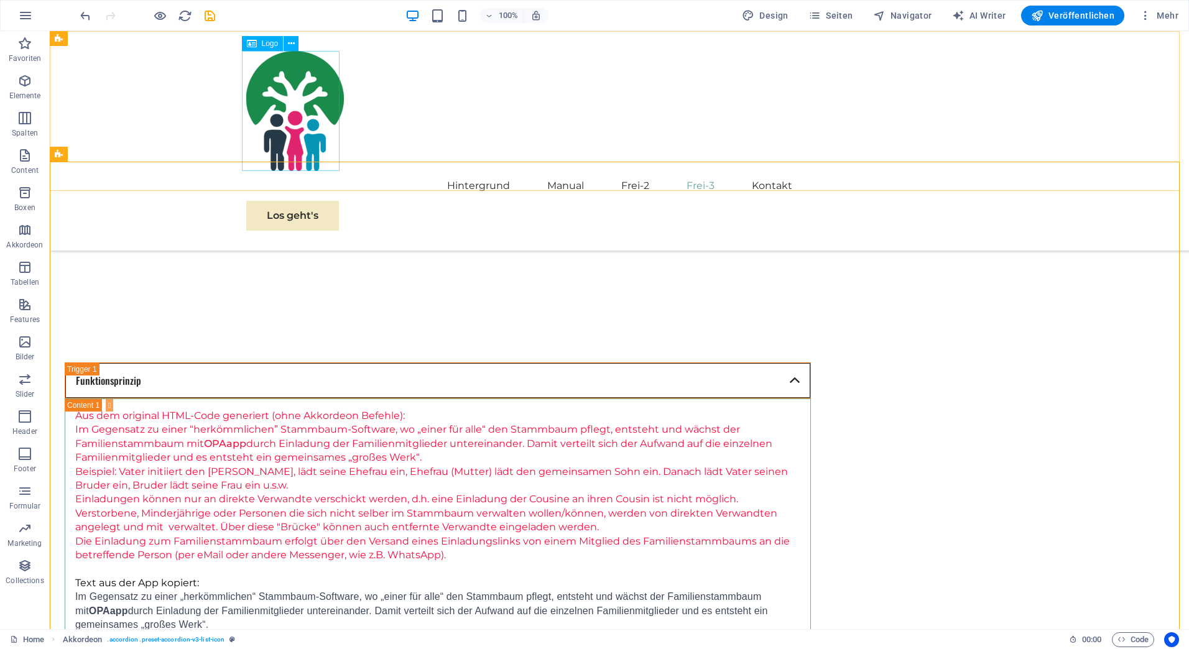
click at [287, 86] on div at bounding box center [619, 111] width 746 height 120
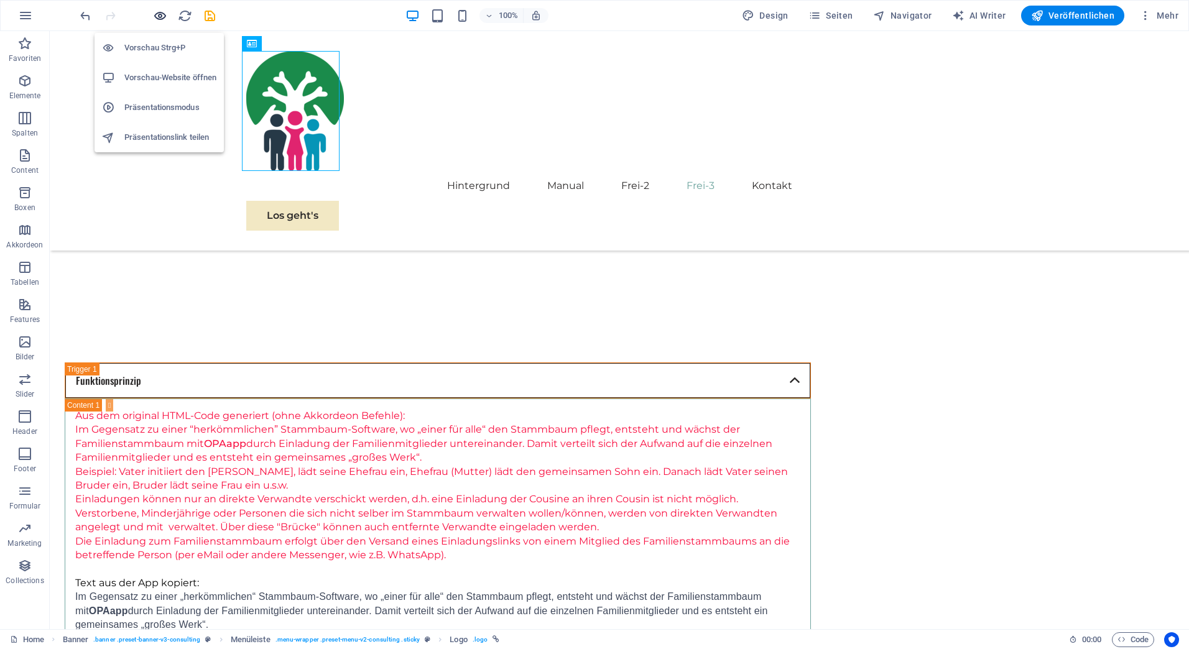
click at [160, 18] on icon "button" at bounding box center [160, 16] width 14 height 14
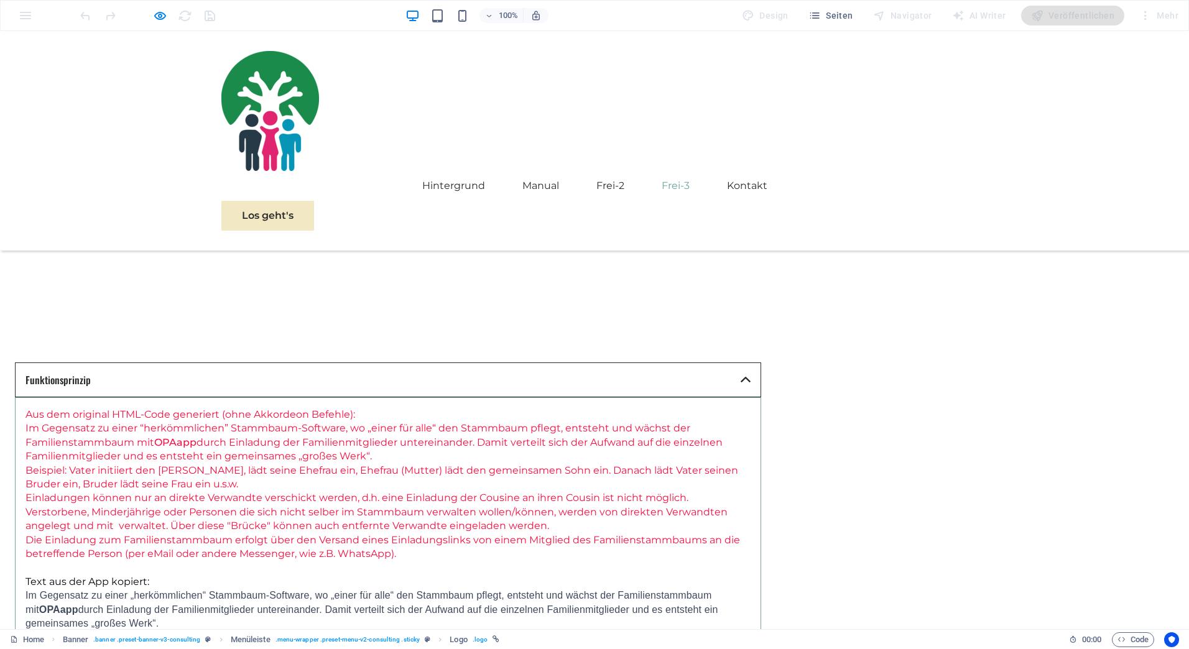
click at [248, 80] on img at bounding box center [270, 111] width 98 height 120
click at [158, 17] on icon "button" at bounding box center [160, 16] width 14 height 14
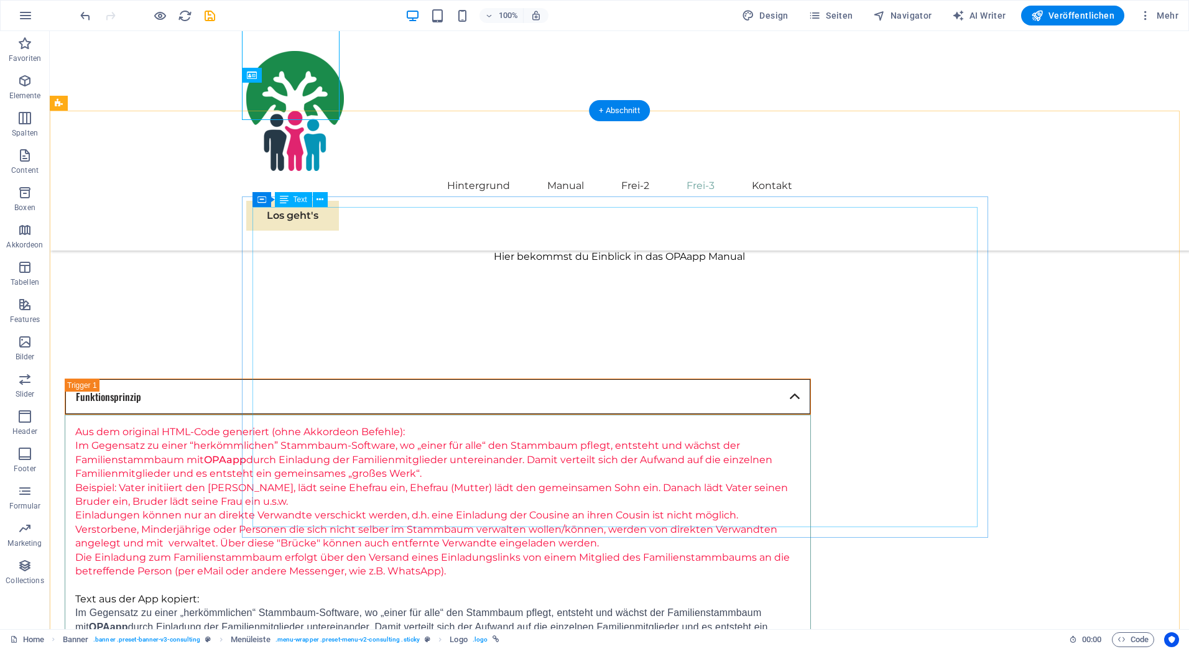
scroll to position [1140, 0]
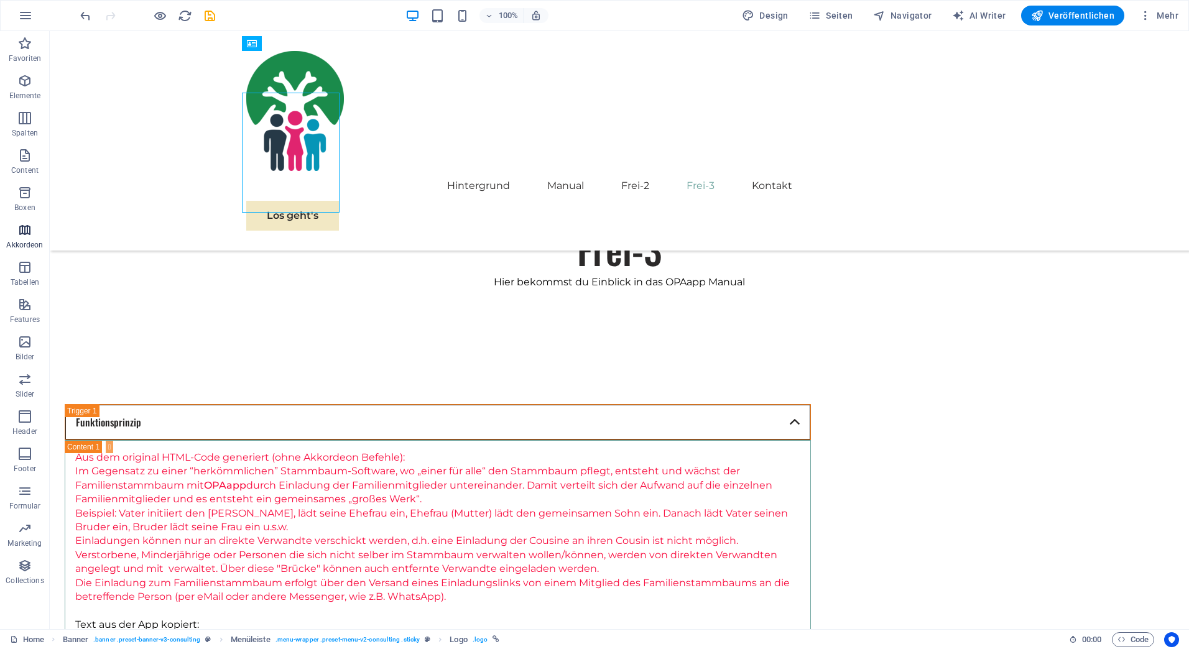
click at [23, 230] on icon "button" at bounding box center [24, 230] width 15 height 15
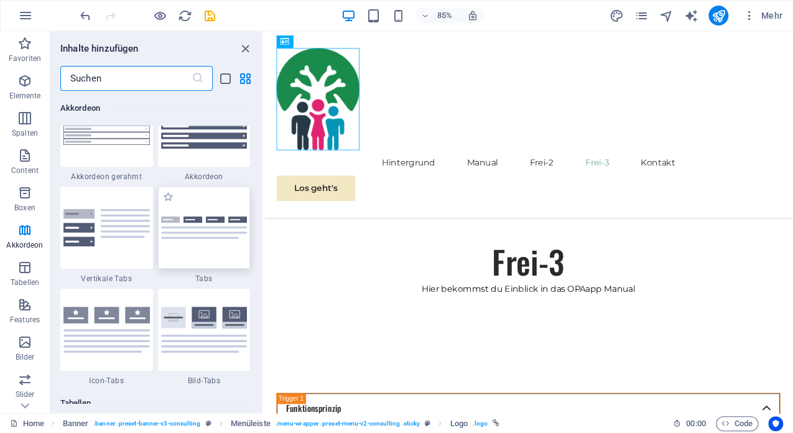
scroll to position [4026, 0]
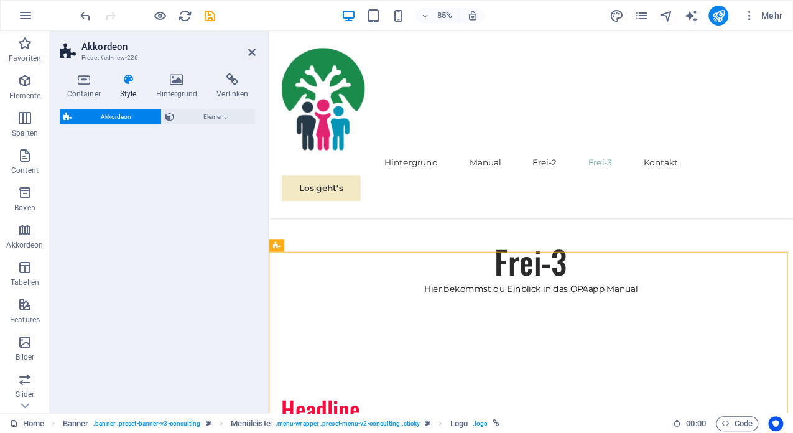
select select "rem"
select select "preset-accordion-v3-tabs"
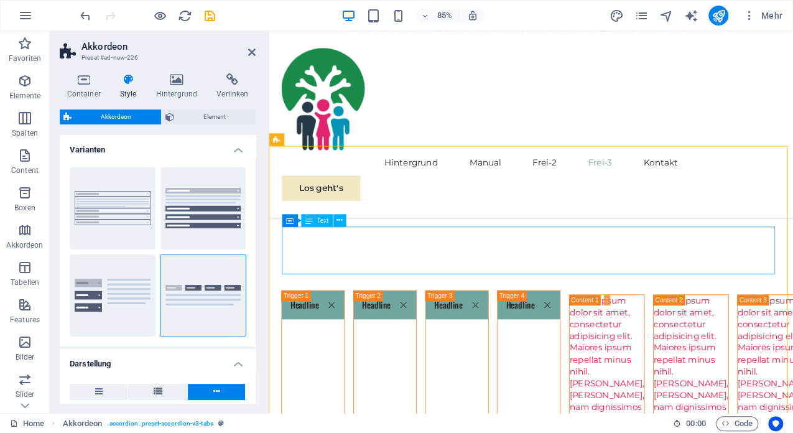
scroll to position [1254, 0]
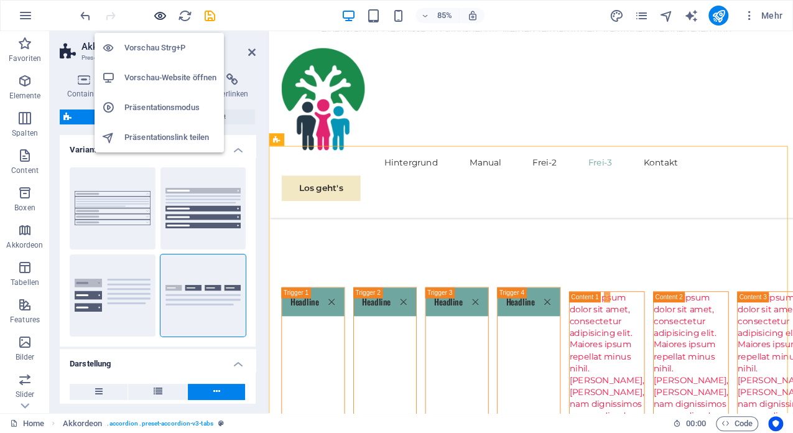
click at [159, 12] on icon "button" at bounding box center [160, 16] width 14 height 14
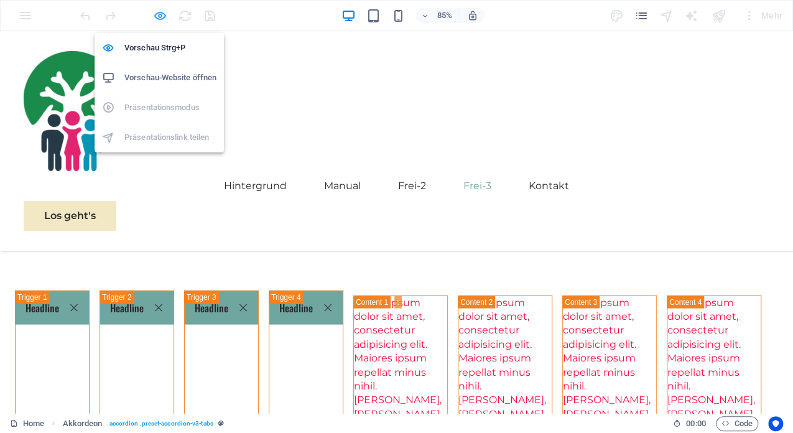
scroll to position [1177, 0]
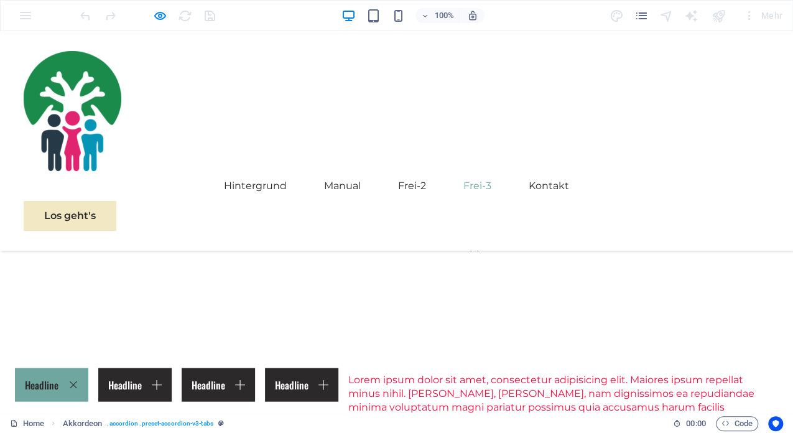
click at [88, 368] on link "Headline" at bounding box center [51, 385] width 73 height 34
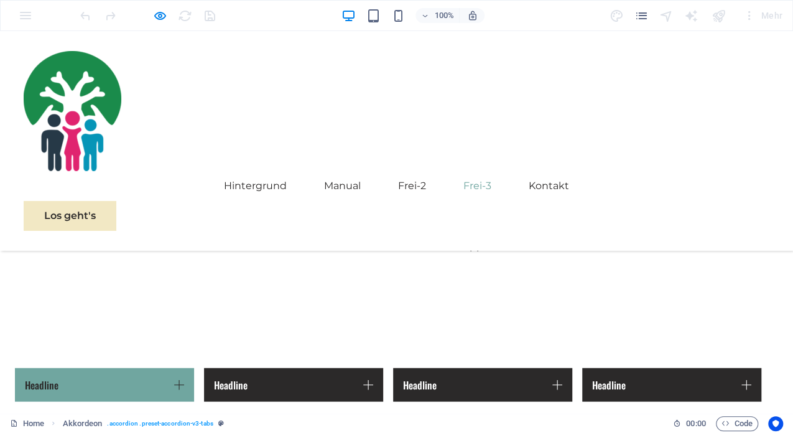
click at [183, 368] on link "Headline" at bounding box center [104, 385] width 179 height 34
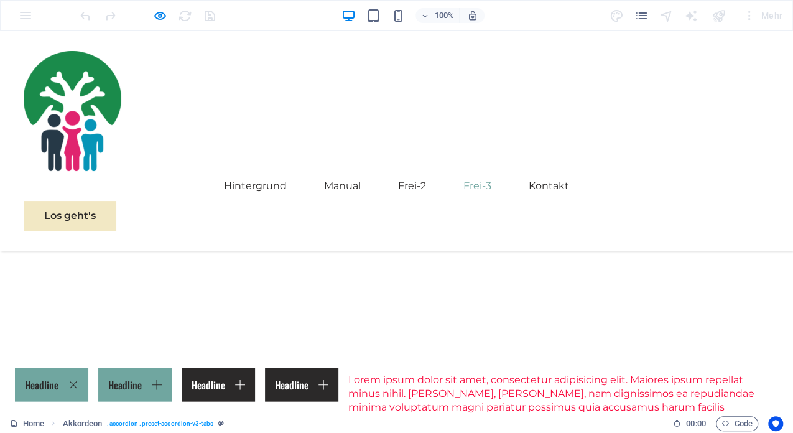
click at [172, 368] on link "Headline" at bounding box center [134, 385] width 73 height 34
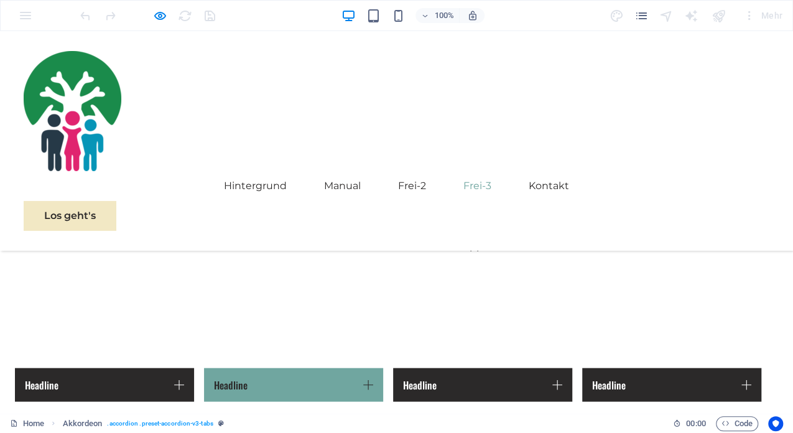
click at [377, 368] on link "Headline" at bounding box center [293, 385] width 179 height 34
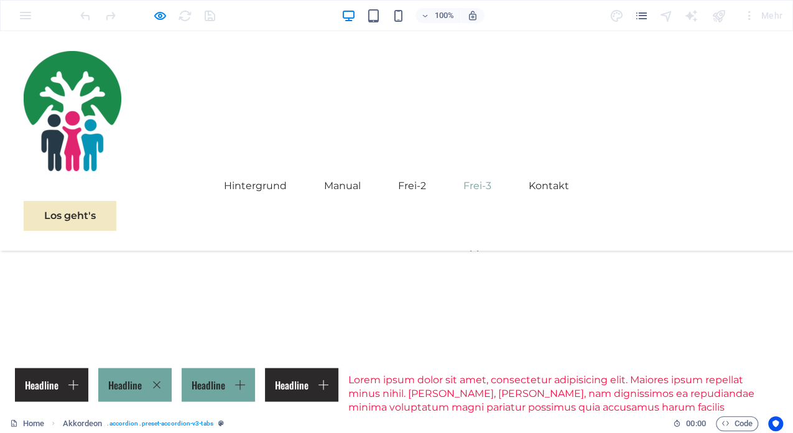
click at [255, 368] on link "Headline" at bounding box center [218, 385] width 73 height 34
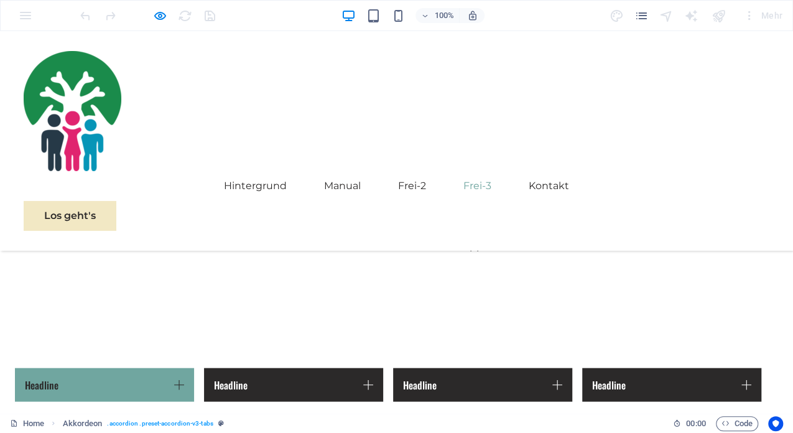
click at [183, 368] on link "Headline" at bounding box center [104, 385] width 179 height 34
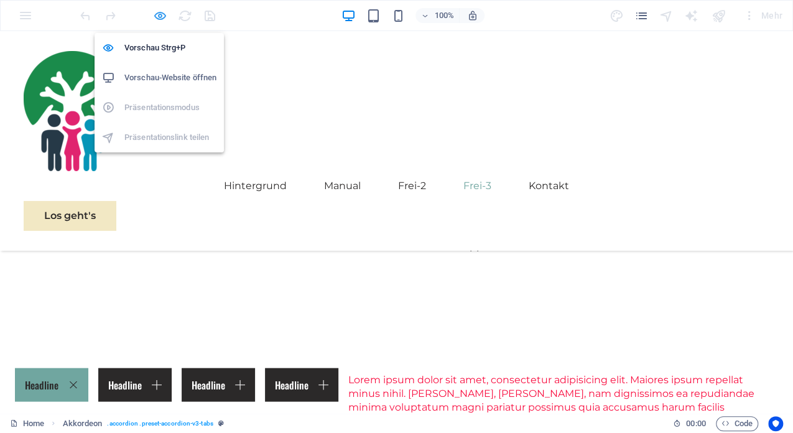
click at [159, 13] on icon "button" at bounding box center [160, 16] width 14 height 14
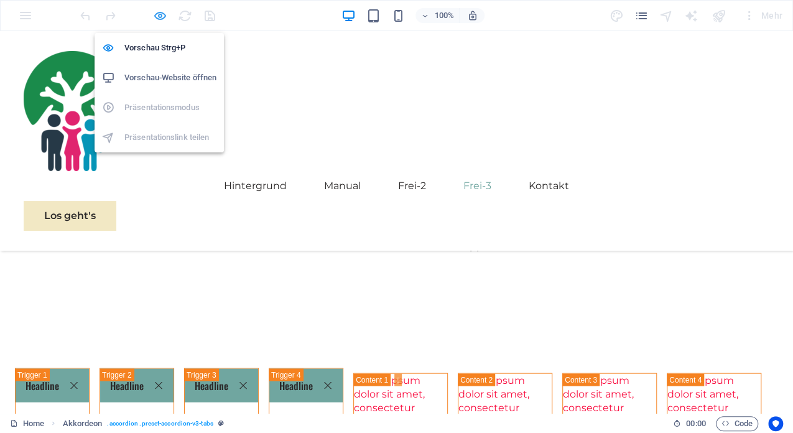
scroll to position [1230, 0]
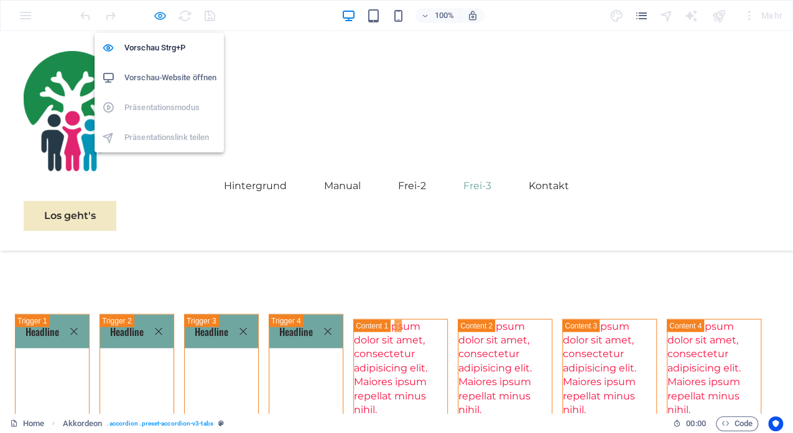
select select "rem"
select select "preset-accordion-v3-tabs"
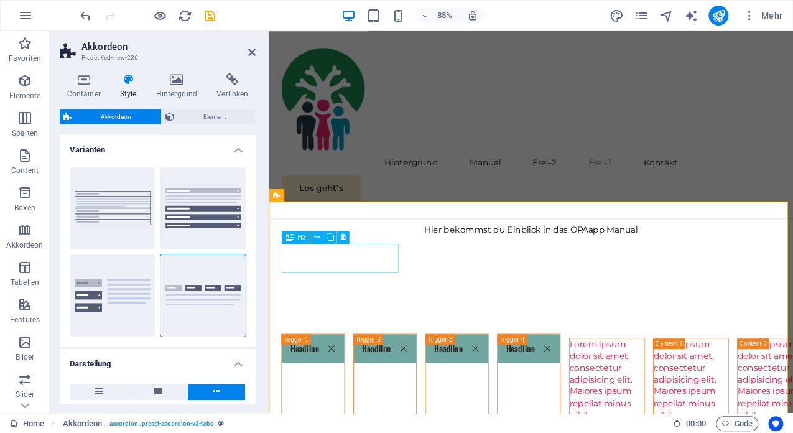
scroll to position [1188, 0]
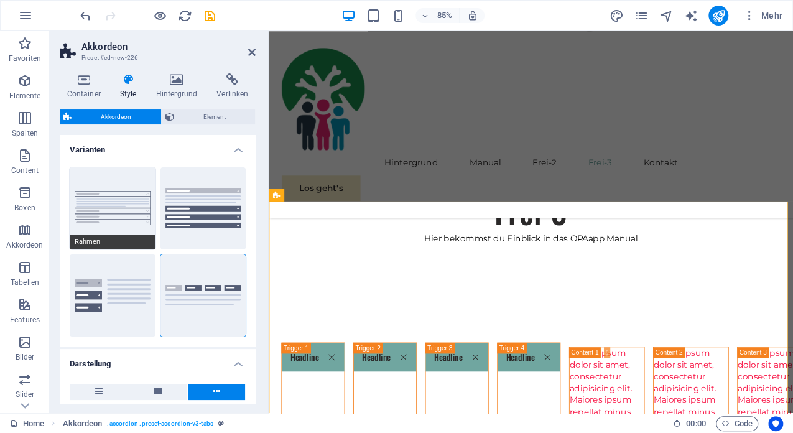
drag, startPoint x: 111, startPoint y: 203, endPoint x: 104, endPoint y: 215, distance: 14.0
click at [104, 215] on button "Rahmen" at bounding box center [113, 208] width 86 height 82
type input "0"
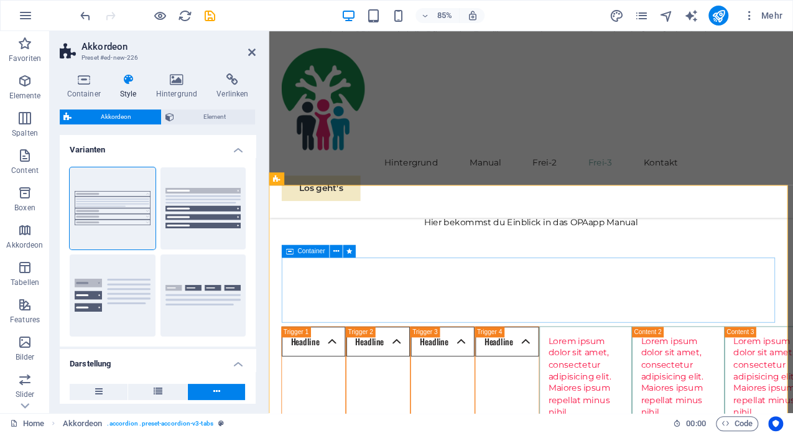
scroll to position [1202, 0]
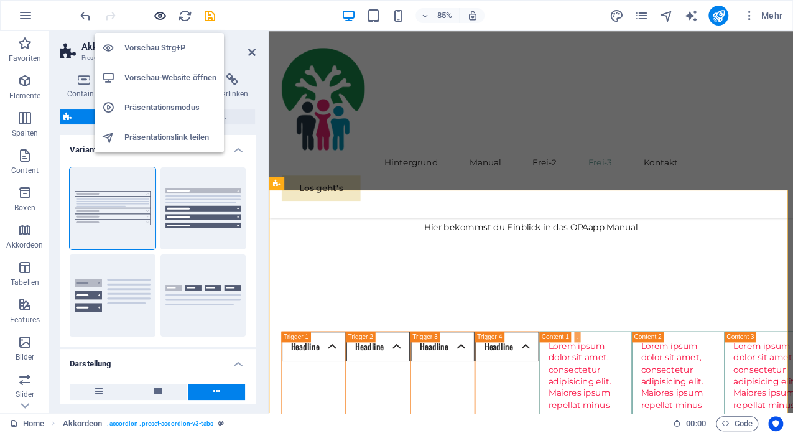
click at [158, 11] on icon "button" at bounding box center [160, 16] width 14 height 14
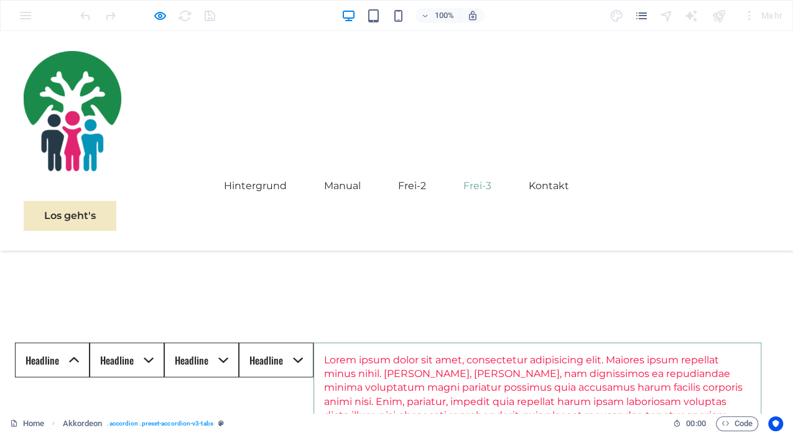
click at [90, 342] on link "Headline" at bounding box center [52, 359] width 75 height 35
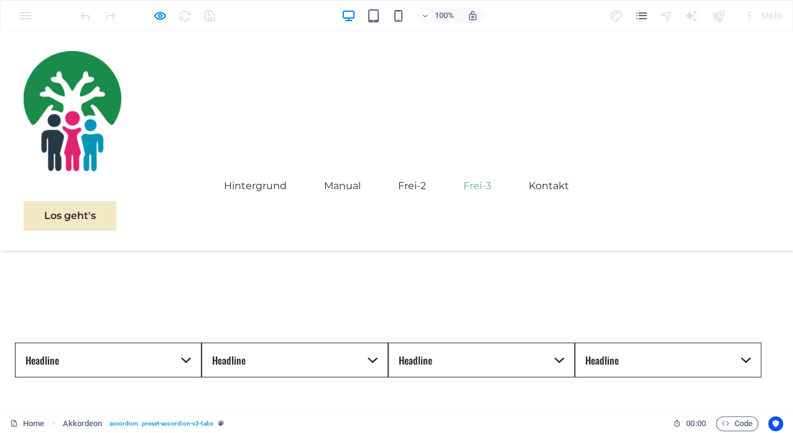
click at [188, 342] on link "Headline" at bounding box center [108, 359] width 187 height 35
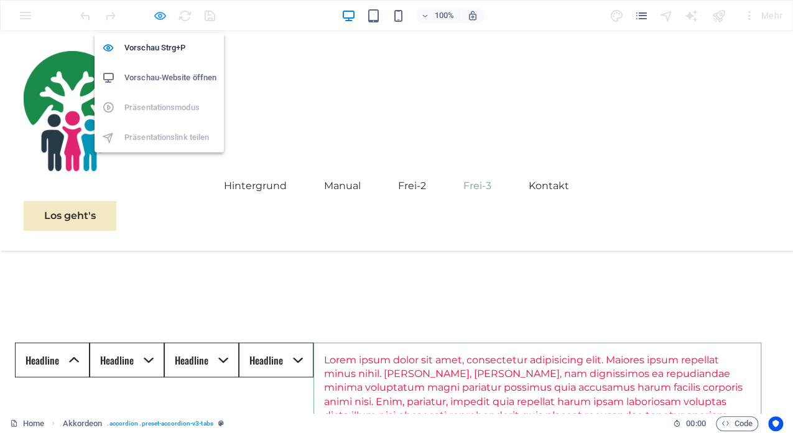
click at [160, 14] on icon "button" at bounding box center [160, 16] width 14 height 14
select select "rem"
select select "preset-accordion-v3-tabs"
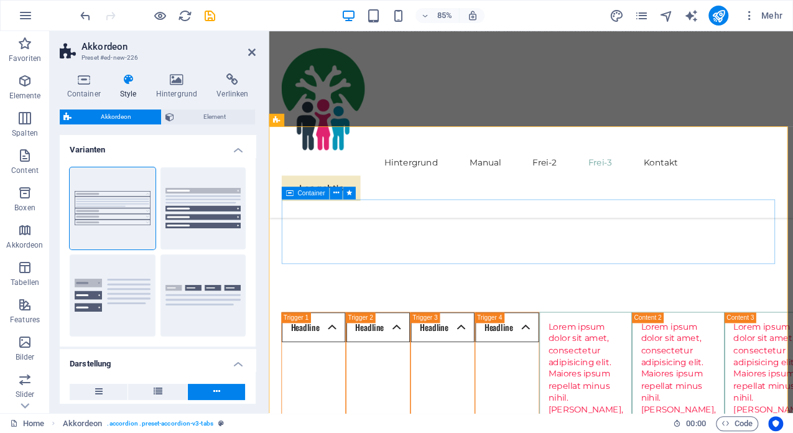
scroll to position [1214, 0]
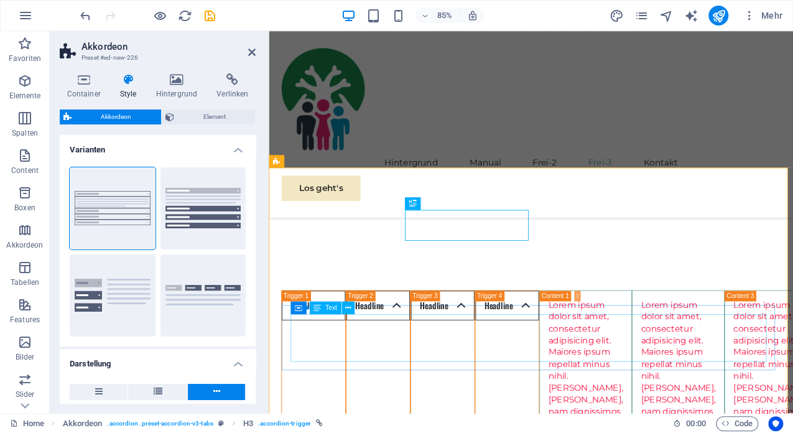
scroll to position [1228, 0]
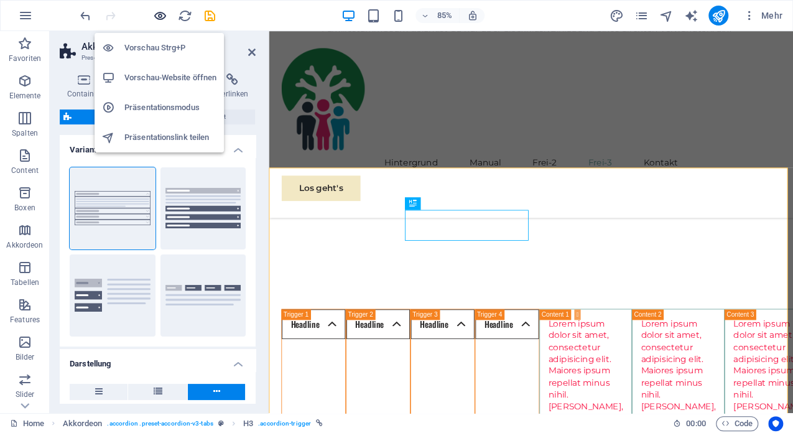
click at [159, 14] on icon "button" at bounding box center [160, 16] width 14 height 14
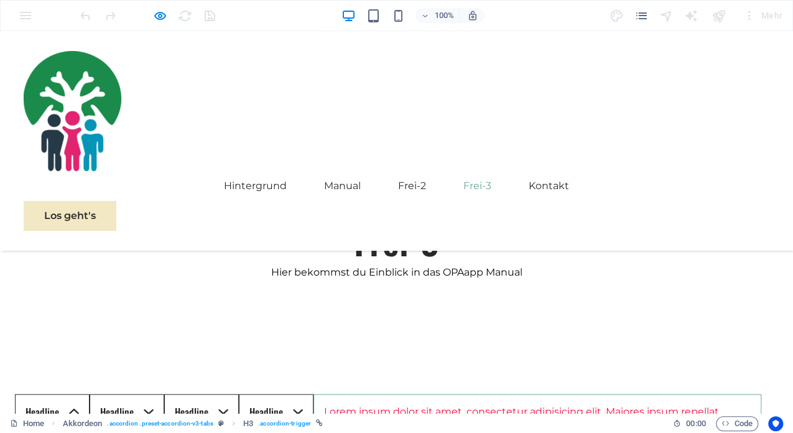
scroll to position [1178, 0]
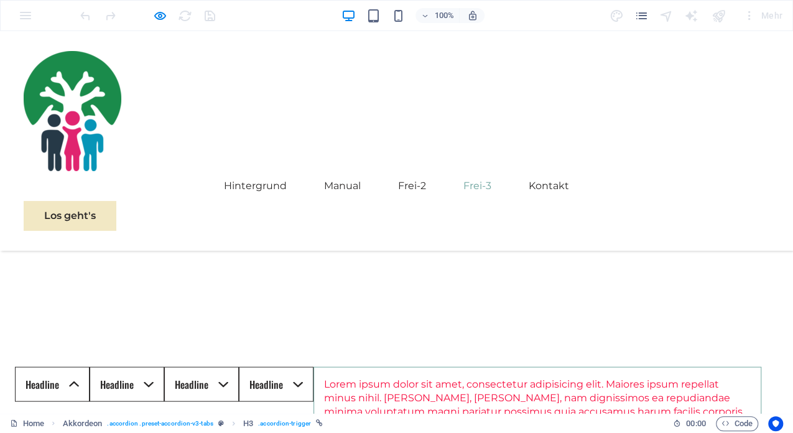
click at [90, 366] on link "Headline" at bounding box center [52, 383] width 75 height 35
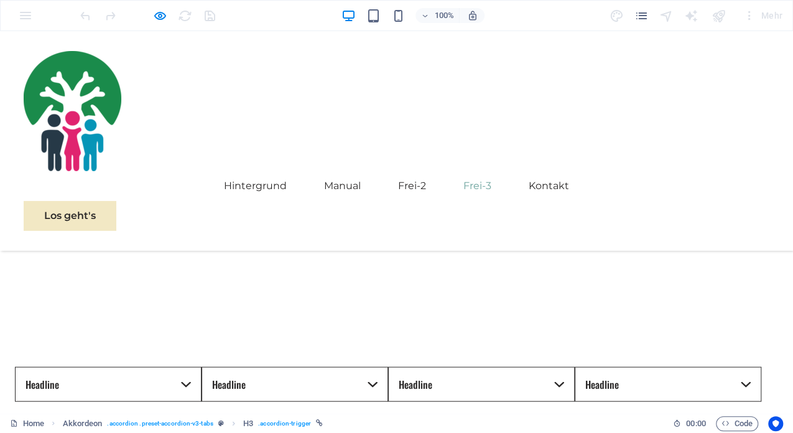
click at [186, 366] on link "Headline" at bounding box center [108, 383] width 187 height 35
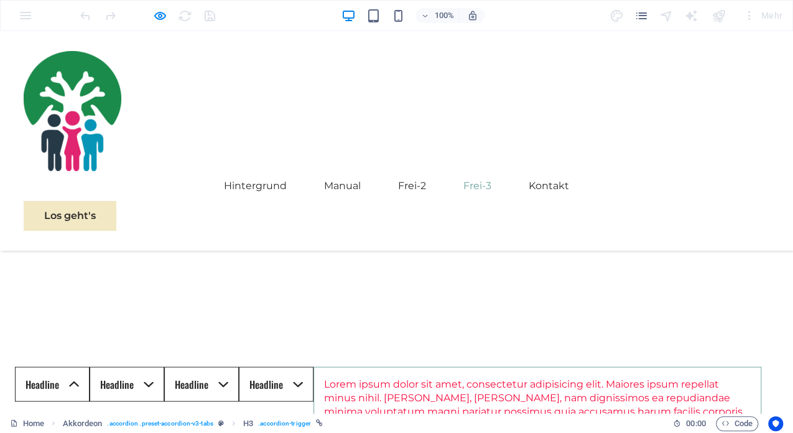
click at [164, 366] on link "Headline" at bounding box center [127, 383] width 75 height 35
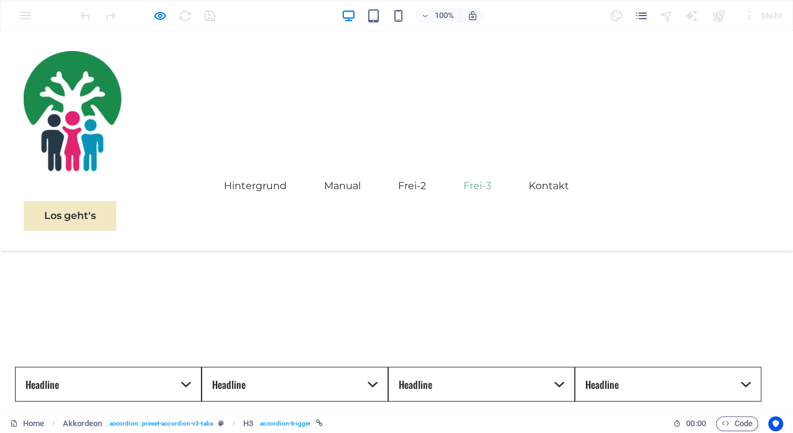
click at [375, 366] on link "Headline" at bounding box center [294, 383] width 187 height 35
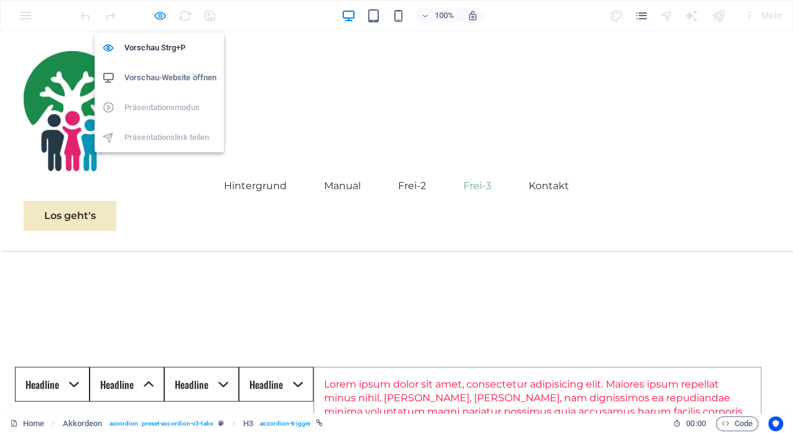
click at [160, 14] on icon "button" at bounding box center [160, 16] width 14 height 14
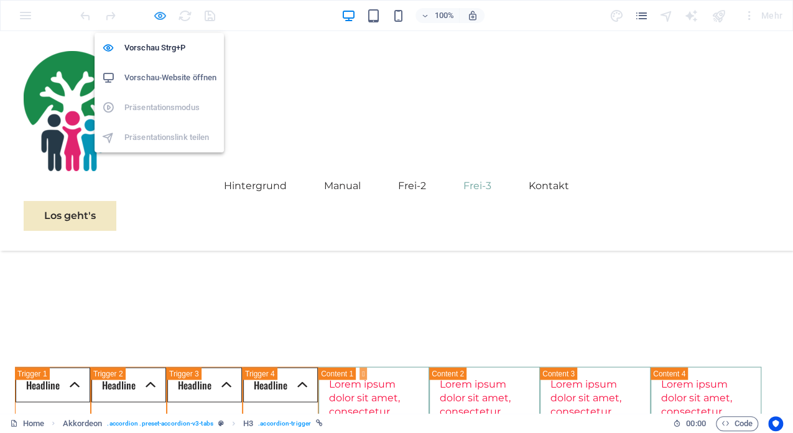
scroll to position [1231, 0]
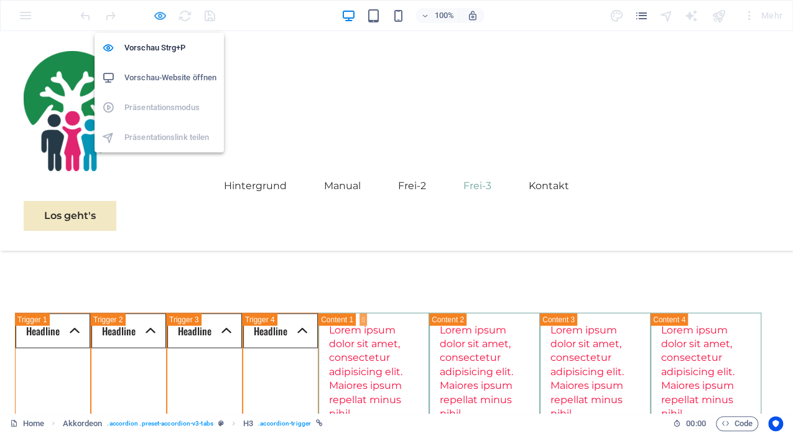
select select "rem"
select select "preset-accordion-v3-tabs"
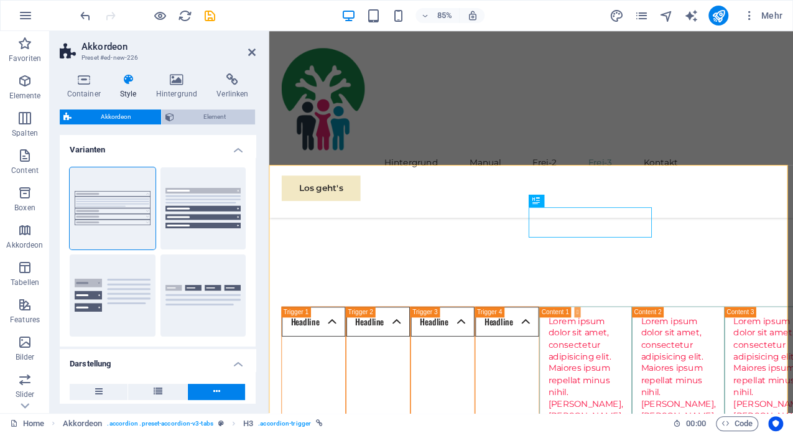
click at [187, 113] on span "Element" at bounding box center [215, 116] width 74 height 15
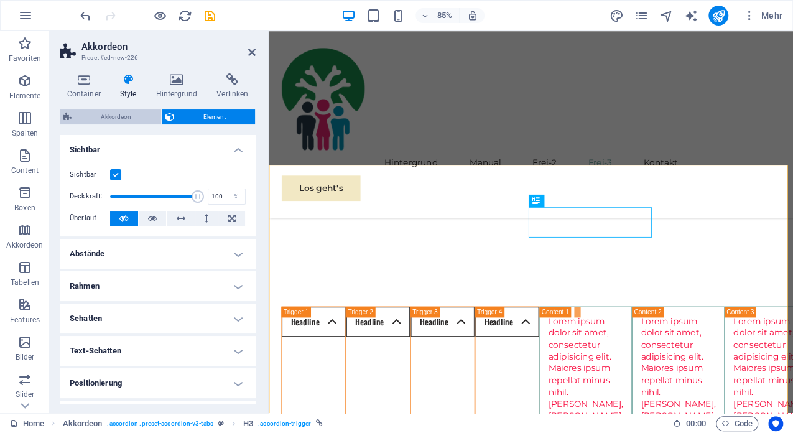
click at [129, 118] on span "Akkordeon" at bounding box center [116, 116] width 82 height 15
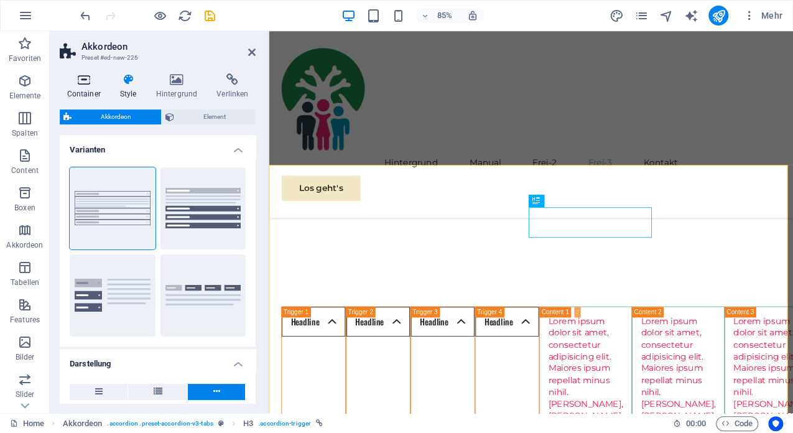
click at [82, 78] on icon at bounding box center [84, 79] width 48 height 12
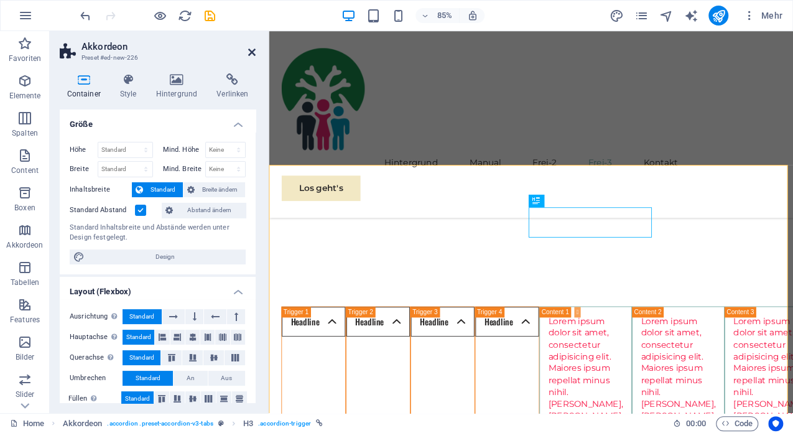
click at [249, 49] on icon at bounding box center [251, 52] width 7 height 10
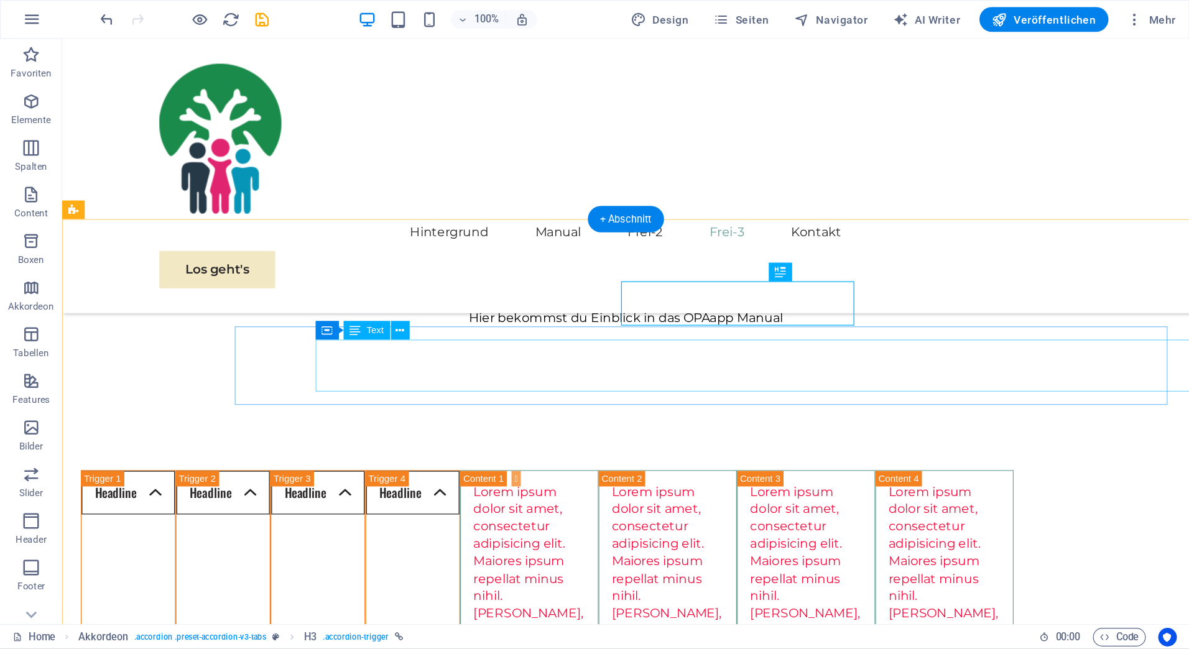
scroll to position [1168, 0]
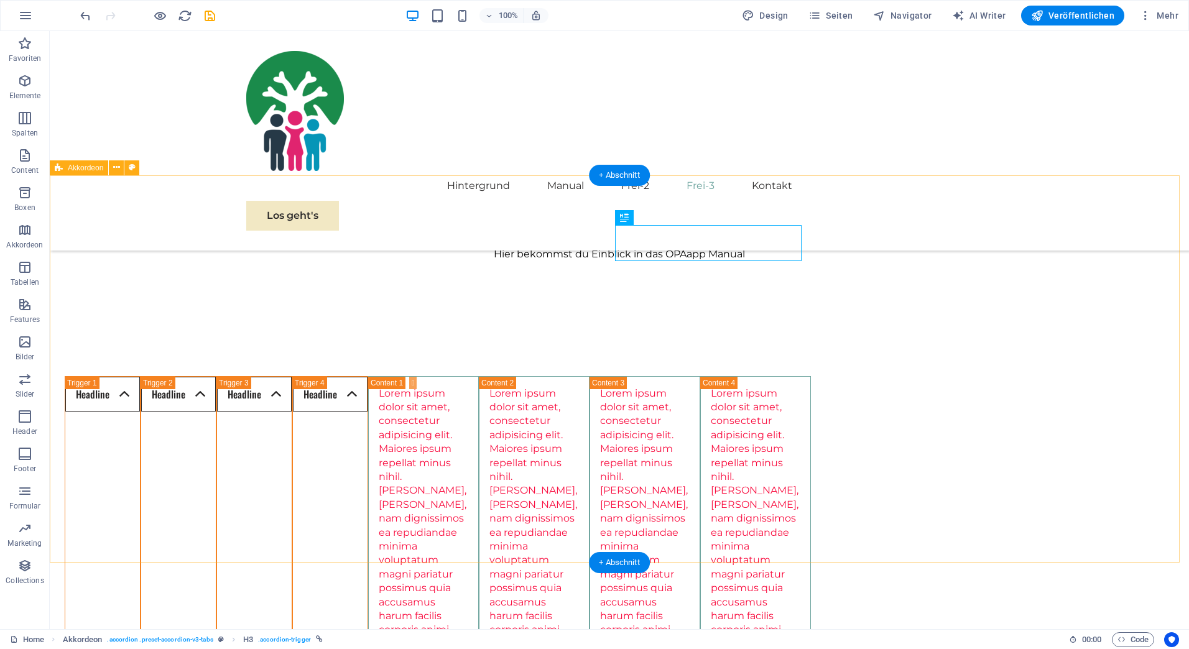
click at [101, 326] on div "Headline Lorem ipsum dolor sit amet, consectetur adipisicing elit. Maiores ipsu…" at bounding box center [619, 595] width 1139 height 539
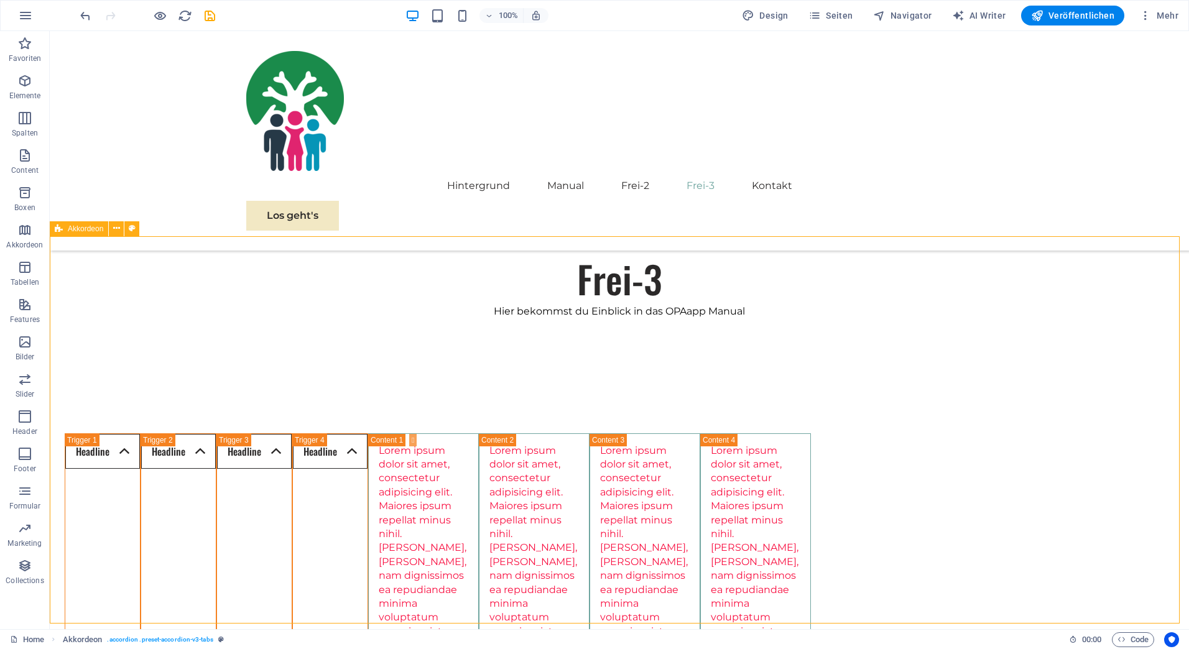
scroll to position [1106, 0]
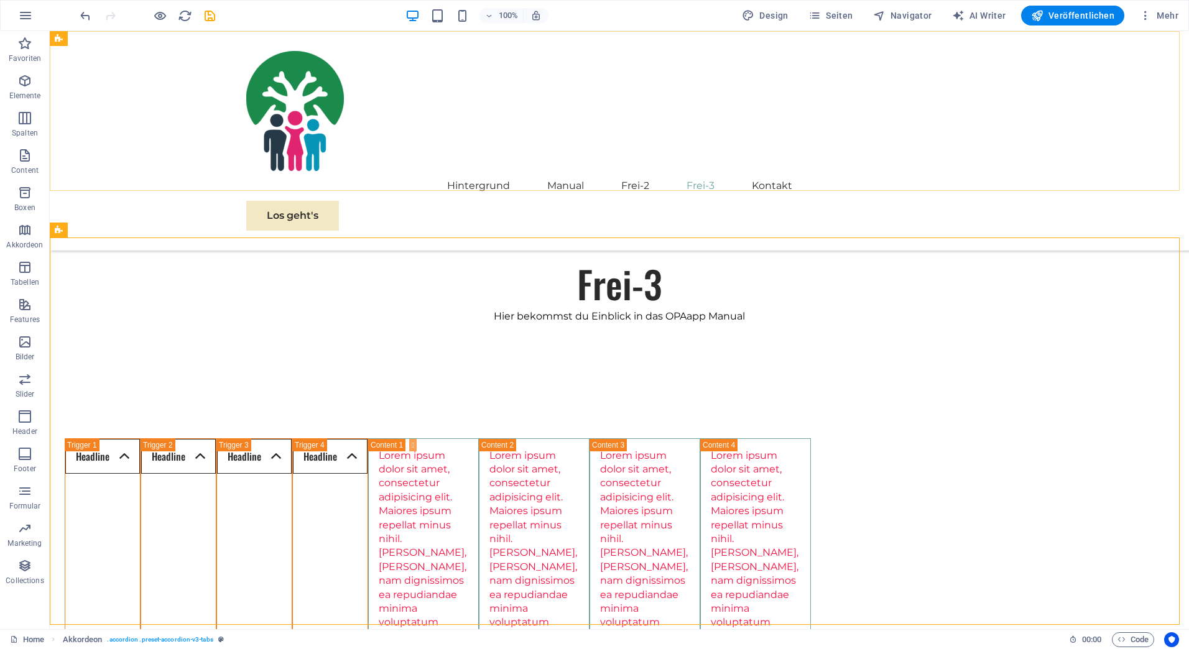
click at [119, 85] on div "Hintergrund Manual Frei-2 Frei-3 Kontakt Los geht's" at bounding box center [619, 141] width 1139 height 220
click at [128, 228] on button at bounding box center [131, 230] width 15 height 15
select select "rem"
select select "preset-accordion-v3-tabs"
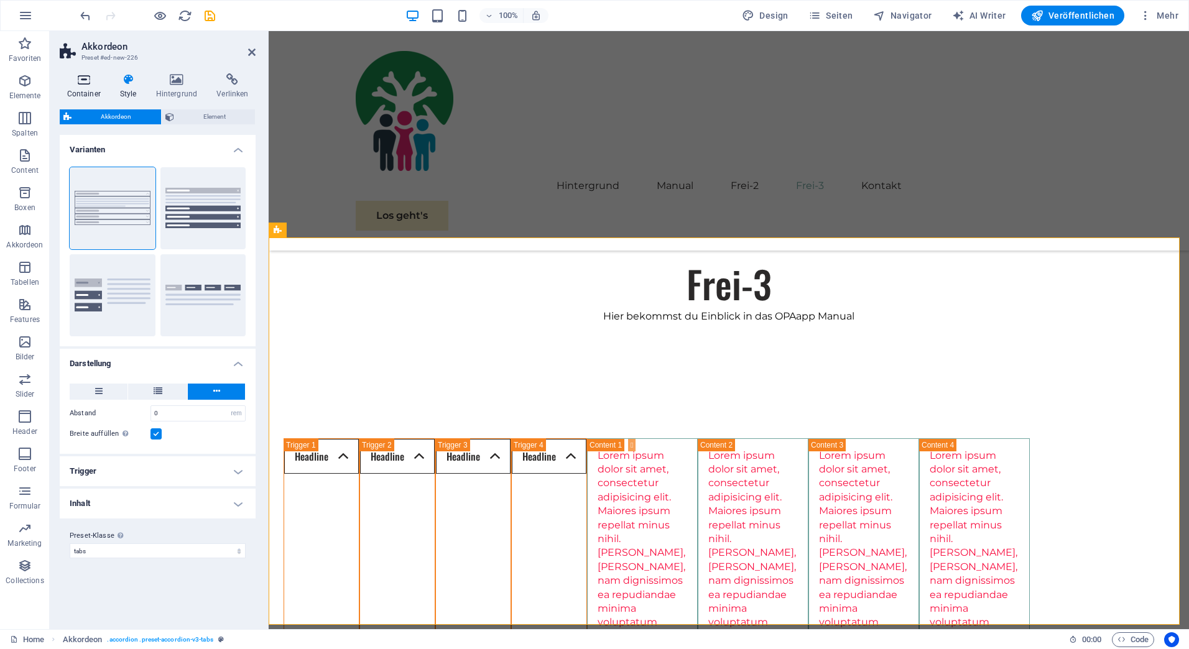
click at [81, 81] on icon at bounding box center [84, 79] width 48 height 12
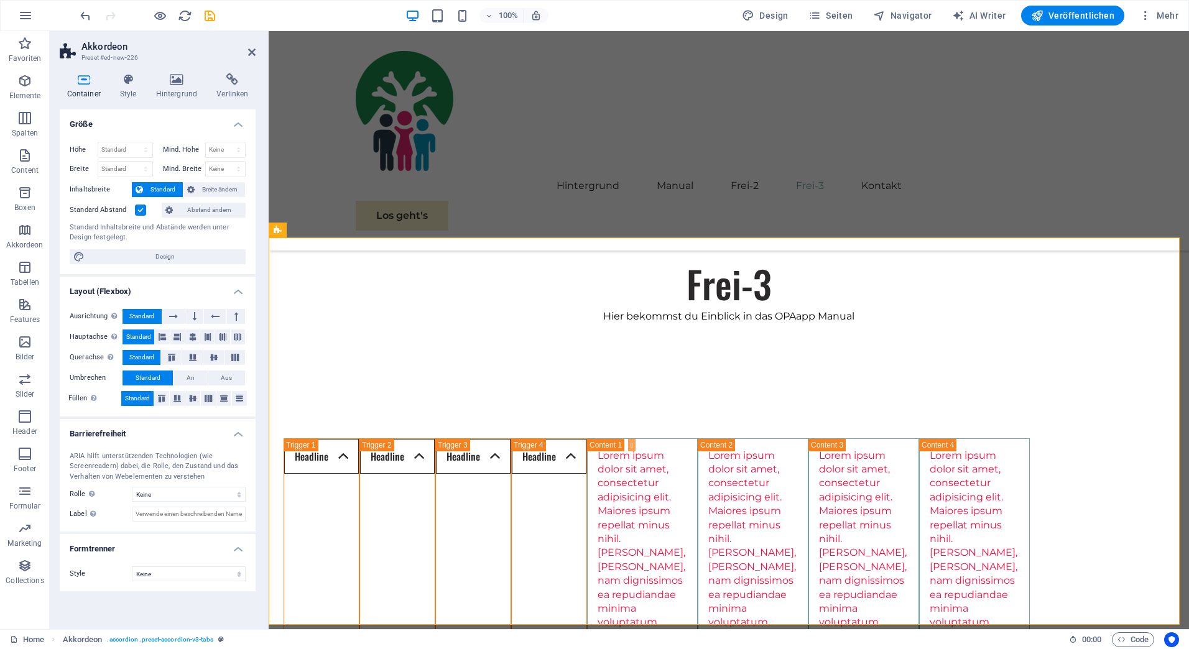
click at [250, 47] on h2 "Akkordeon" at bounding box center [168, 46] width 174 height 11
click at [248, 50] on header "Akkordeon Preset #ed-new-226" at bounding box center [158, 47] width 196 height 32
click at [251, 54] on icon at bounding box center [251, 52] width 7 height 10
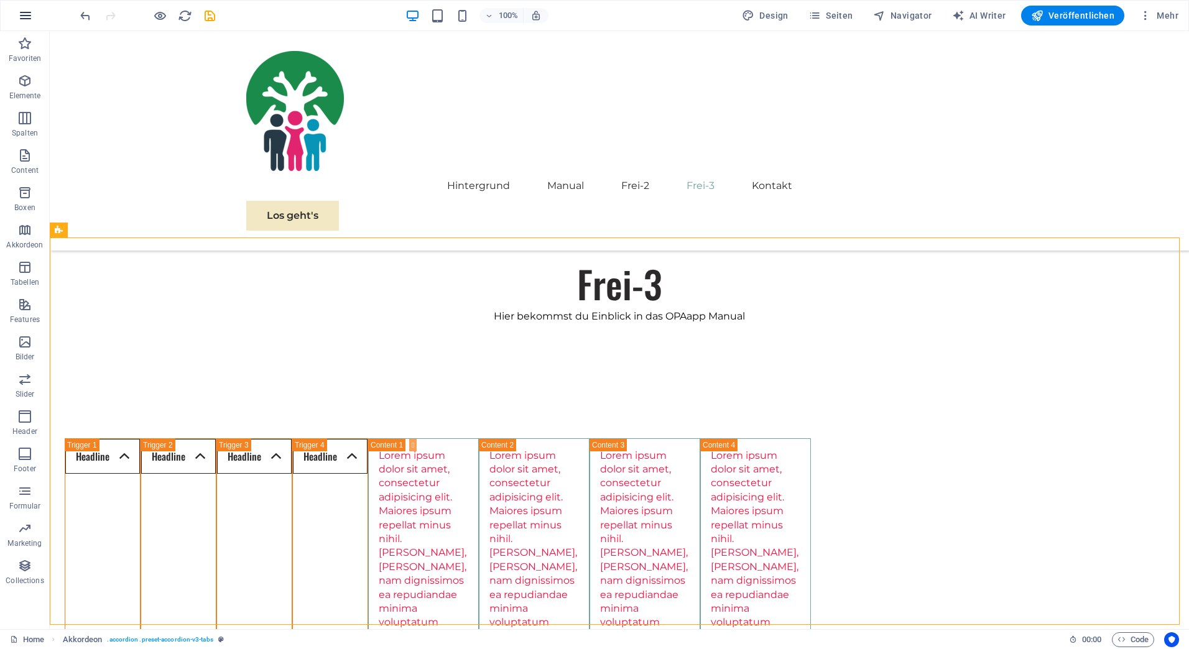
click at [23, 17] on icon "button" at bounding box center [25, 15] width 15 height 15
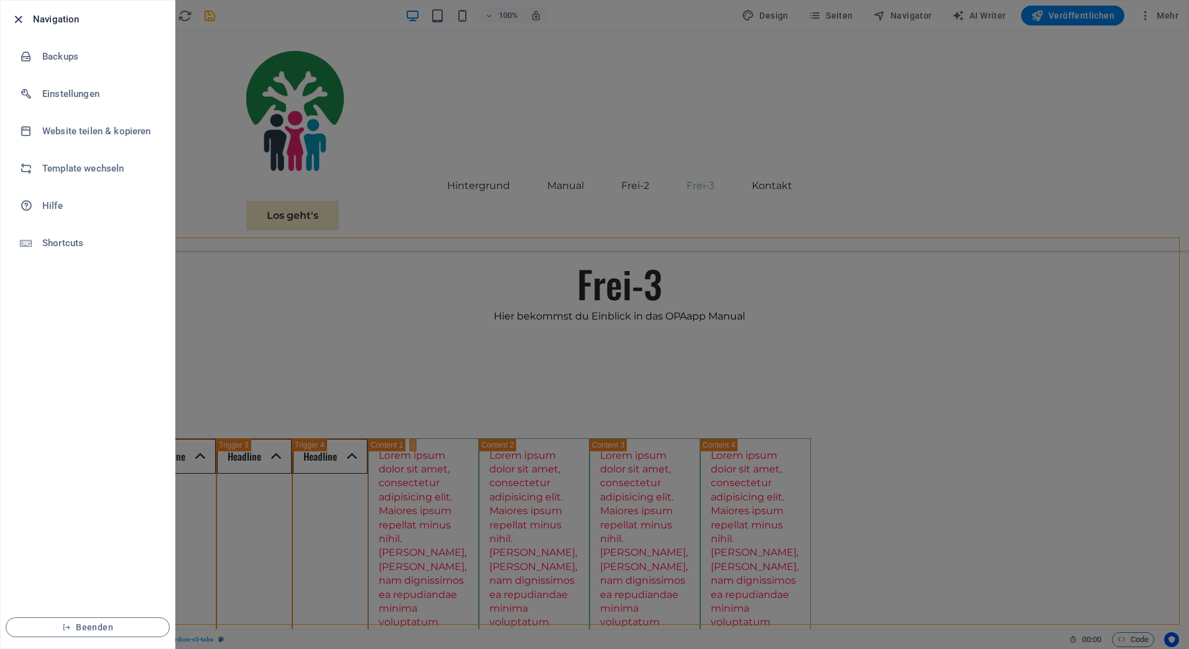
click at [17, 17] on icon "button" at bounding box center [18, 19] width 14 height 14
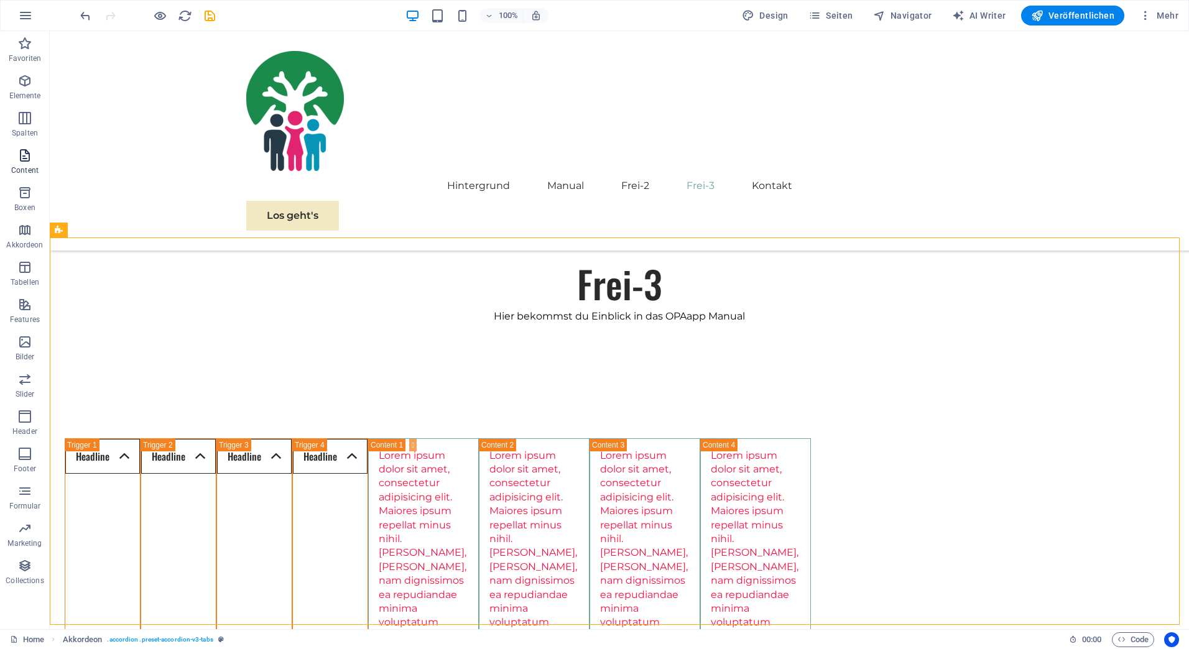
click at [21, 159] on icon "button" at bounding box center [24, 155] width 15 height 15
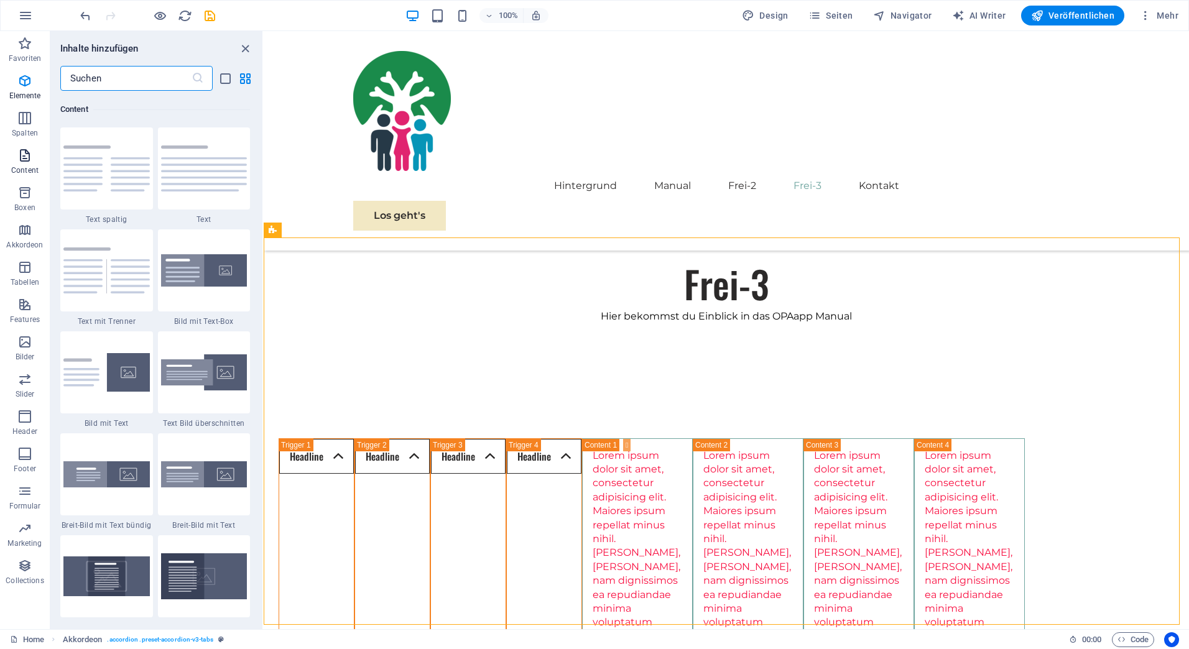
scroll to position [2176, 0]
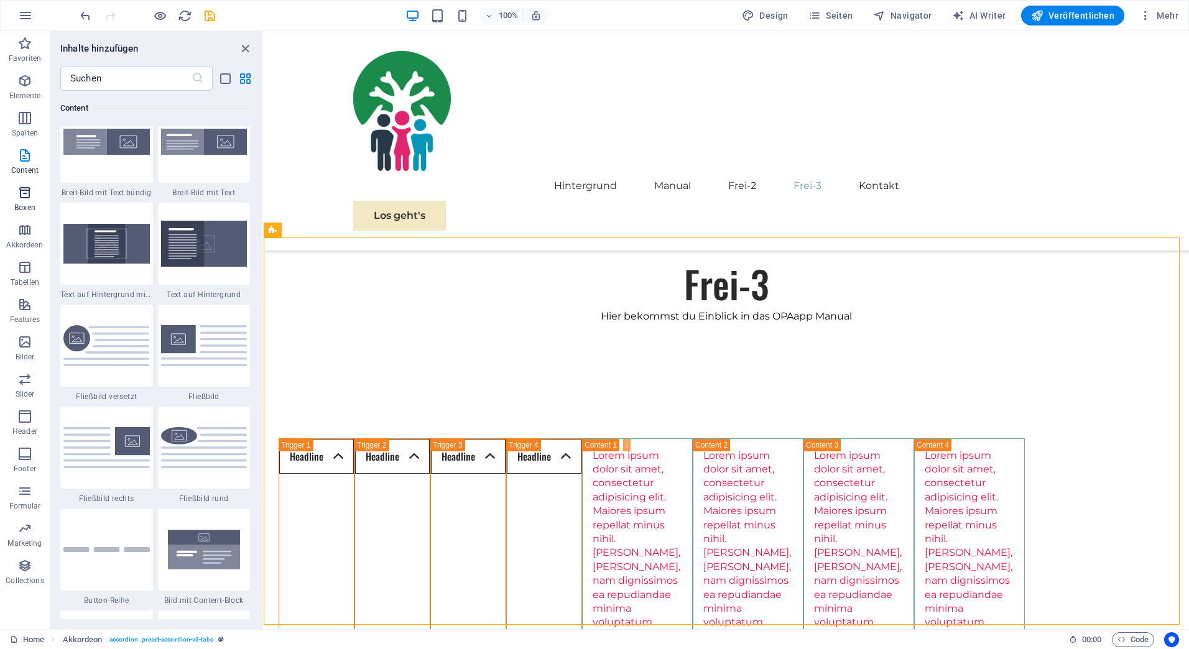
click at [20, 193] on icon "button" at bounding box center [24, 192] width 15 height 15
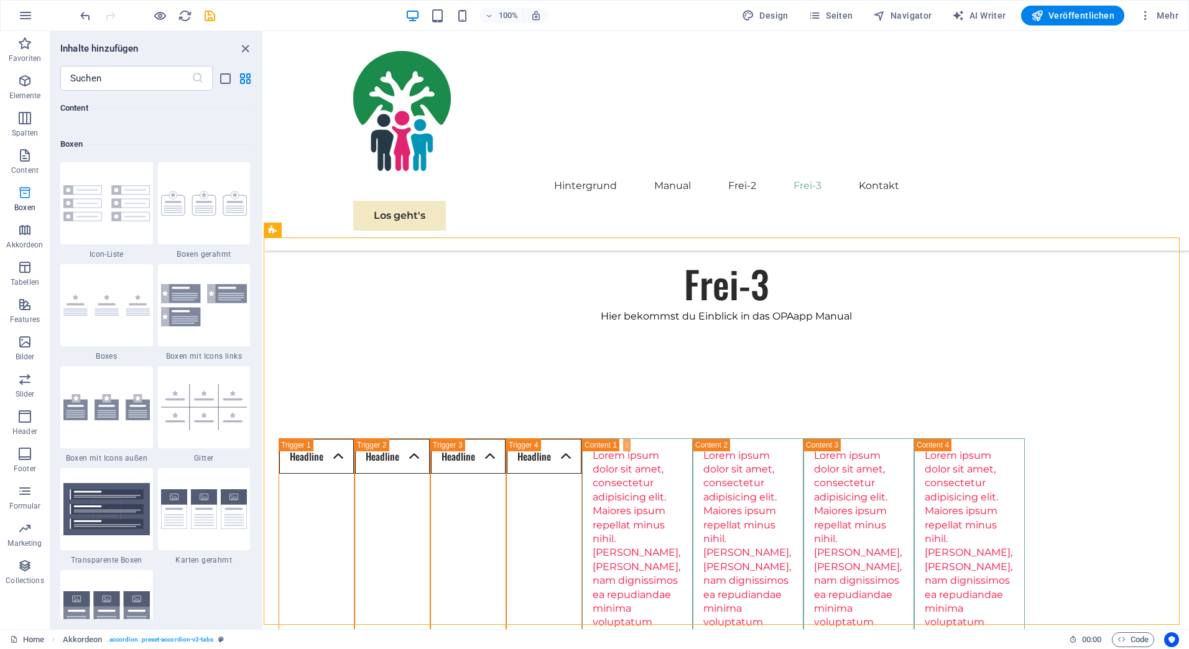
scroll to position [3430, 0]
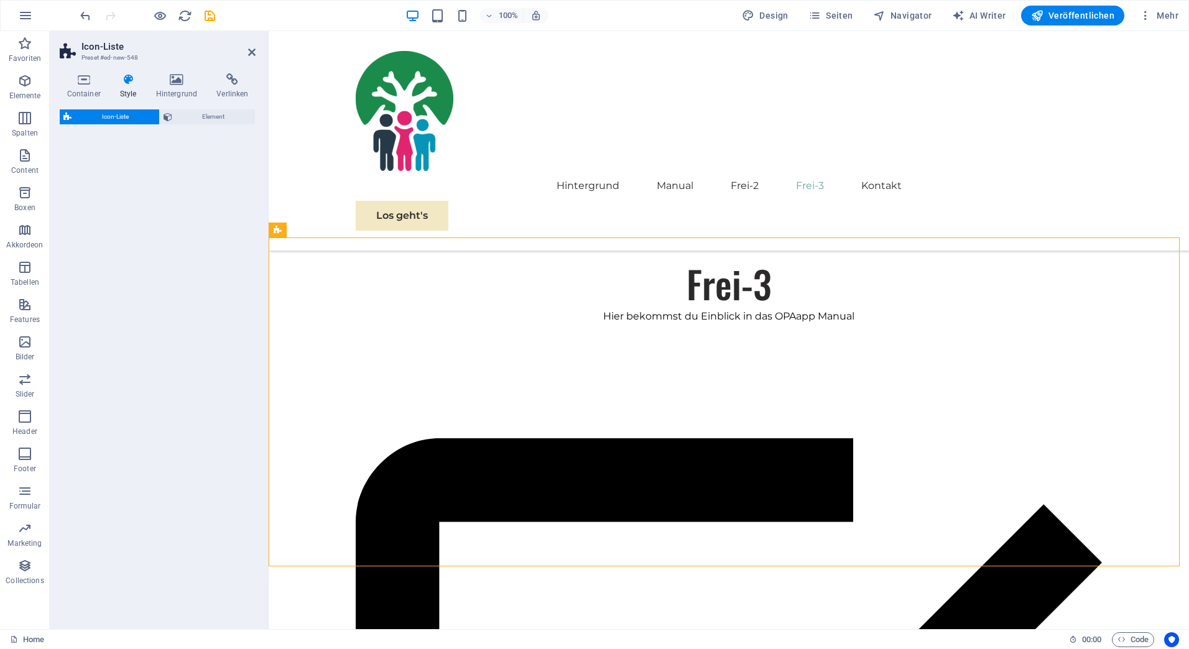
select select "rem"
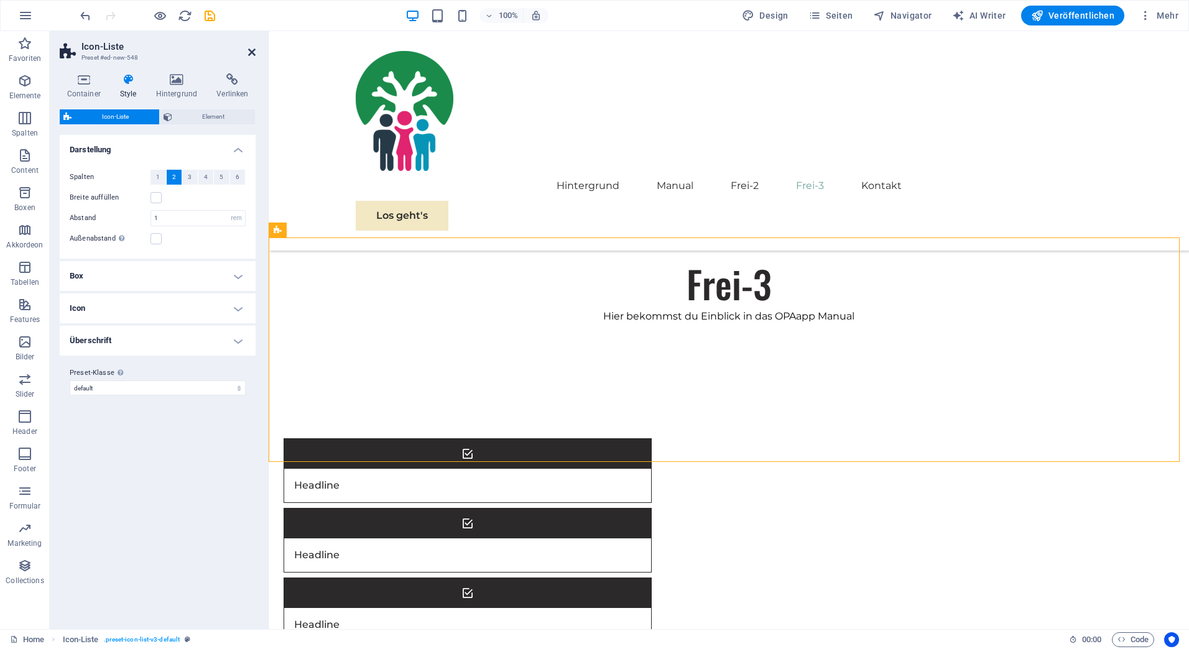
click at [252, 53] on icon at bounding box center [251, 52] width 7 height 10
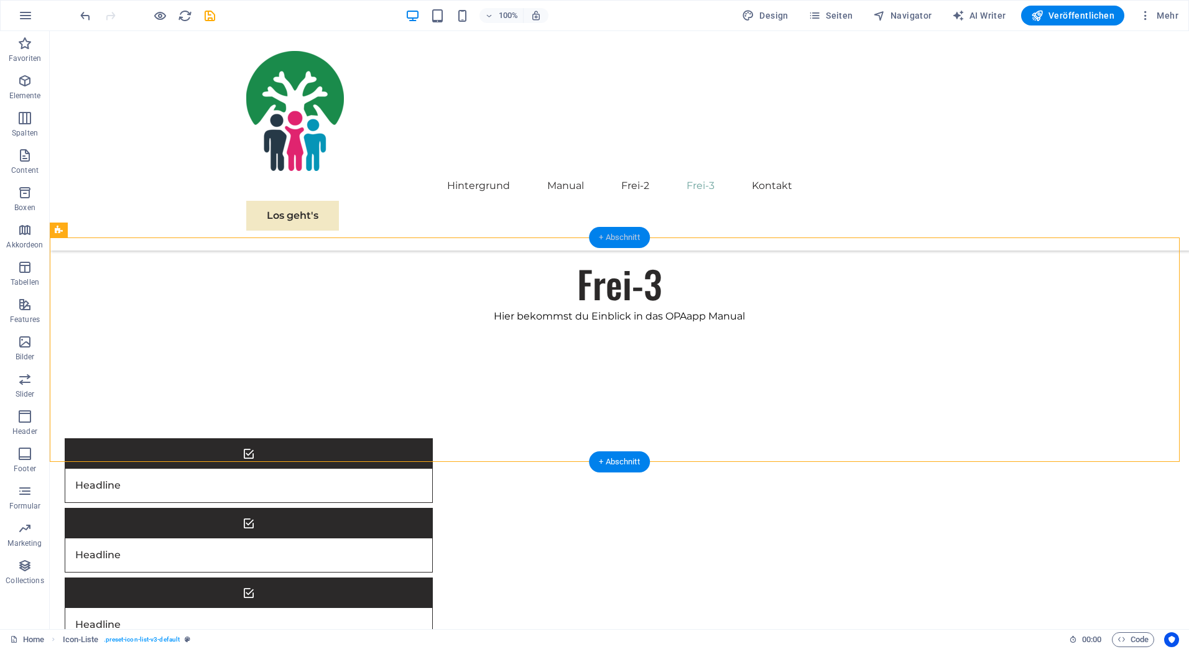
click at [618, 234] on div "+ Abschnitt" at bounding box center [619, 237] width 61 height 21
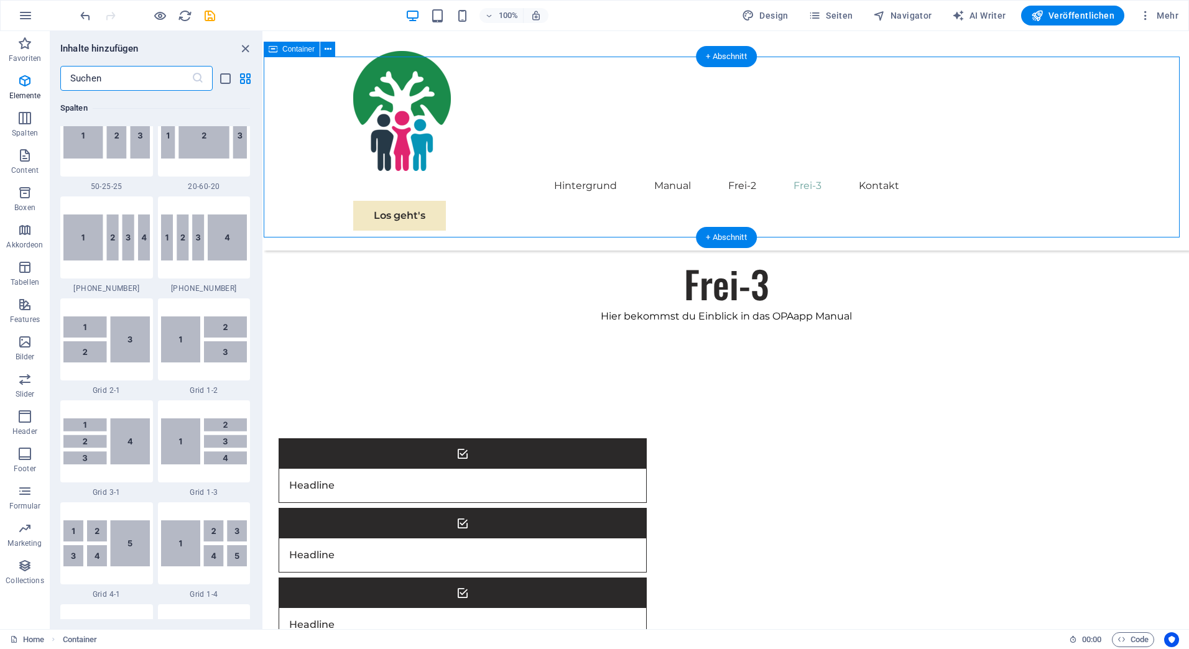
scroll to position [2176, 0]
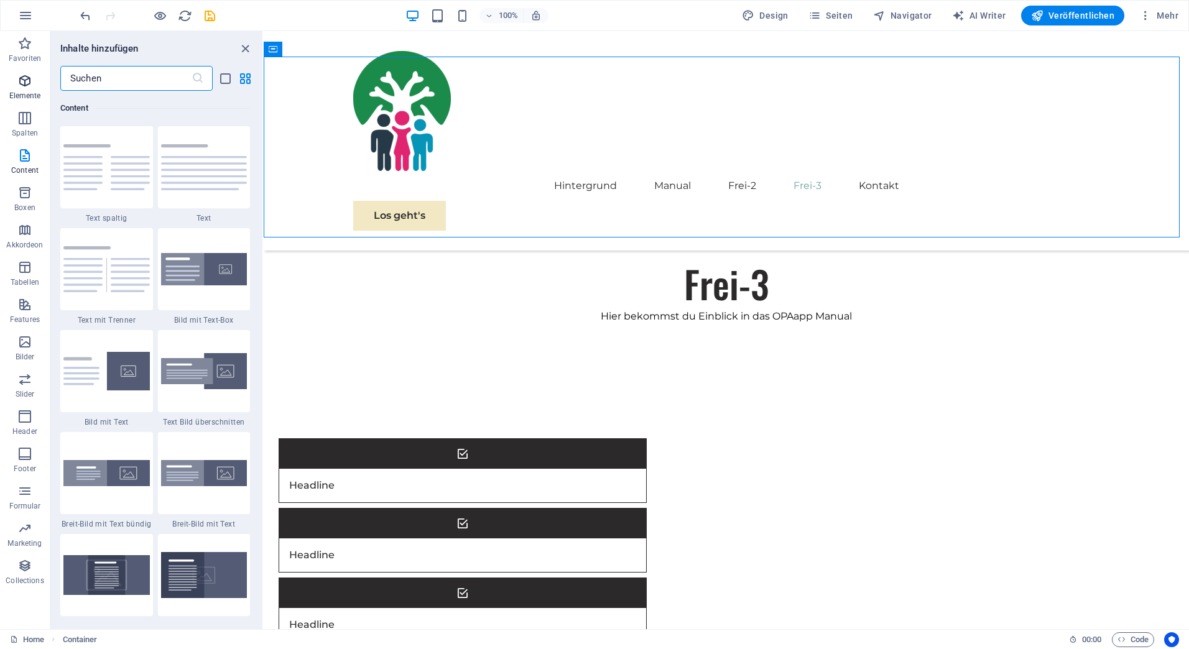
click at [28, 76] on icon "button" at bounding box center [24, 80] width 15 height 15
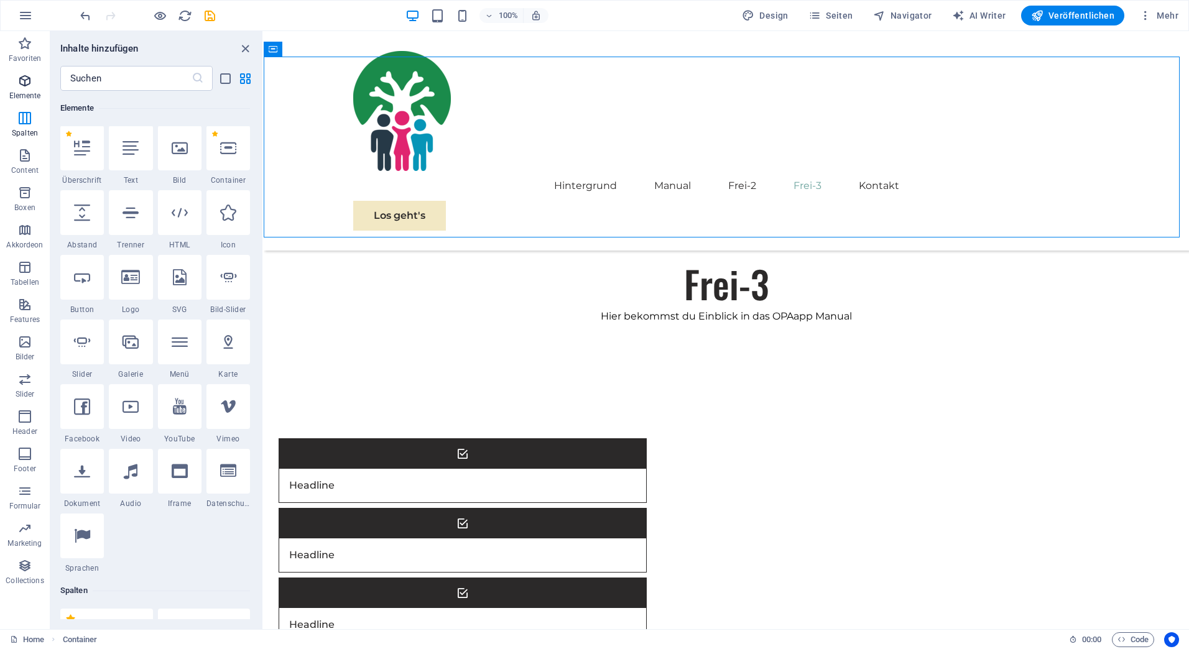
scroll to position [132, 0]
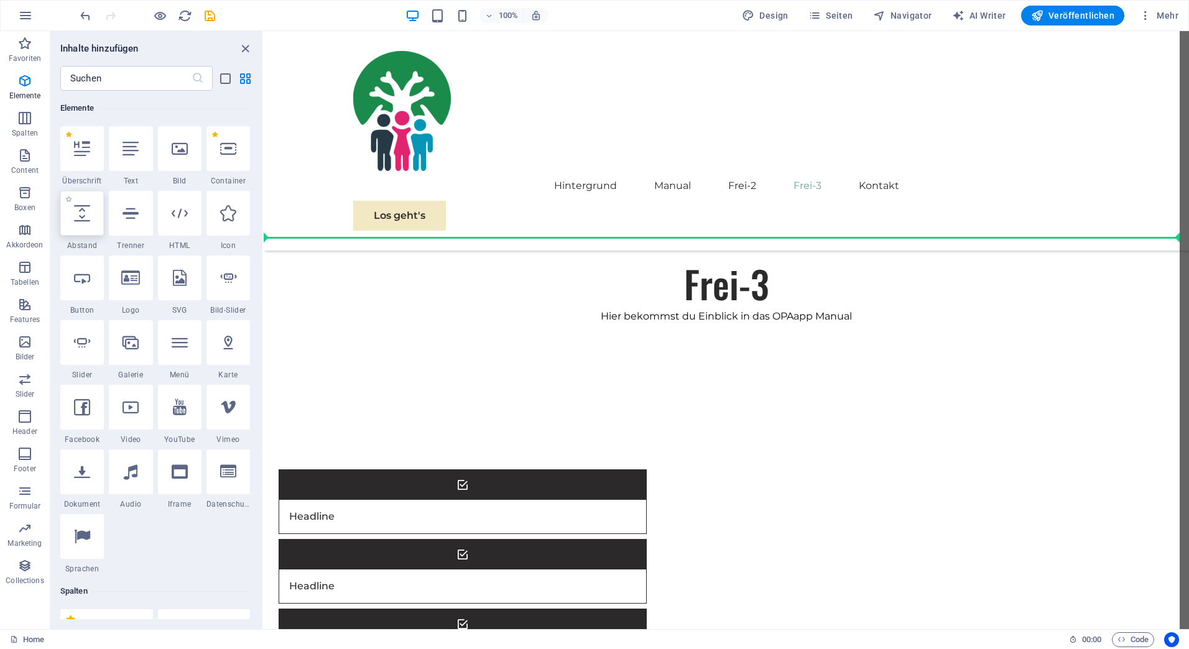
select select "px"
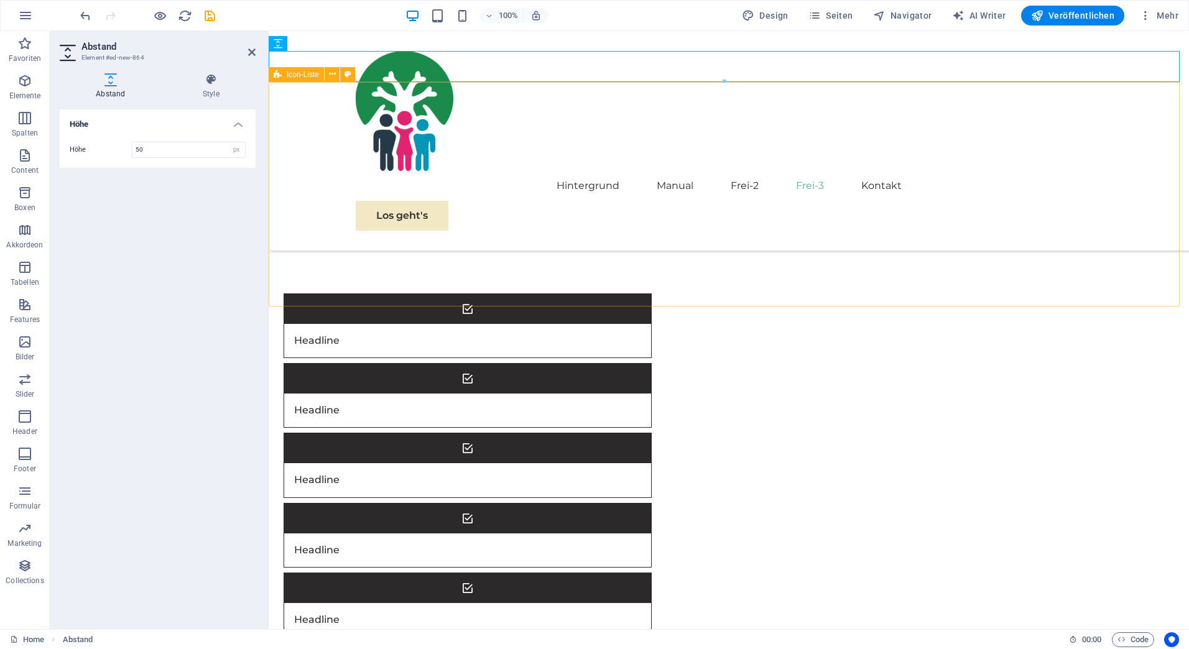
scroll to position [1292, 0]
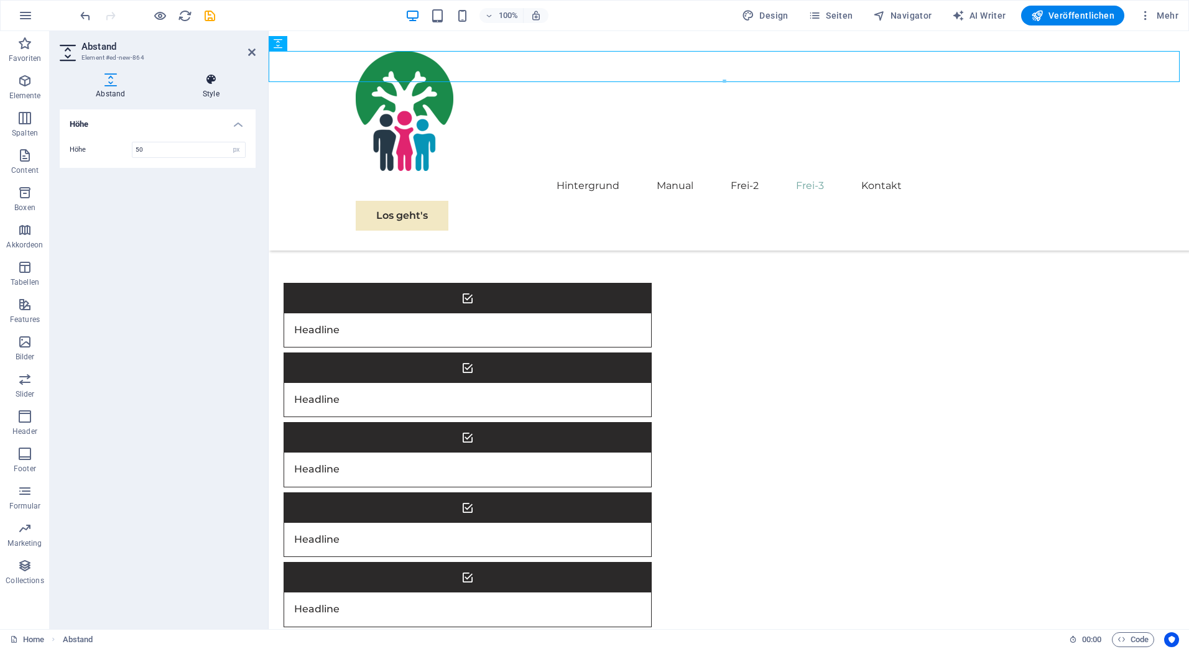
click at [208, 78] on icon at bounding box center [211, 79] width 89 height 12
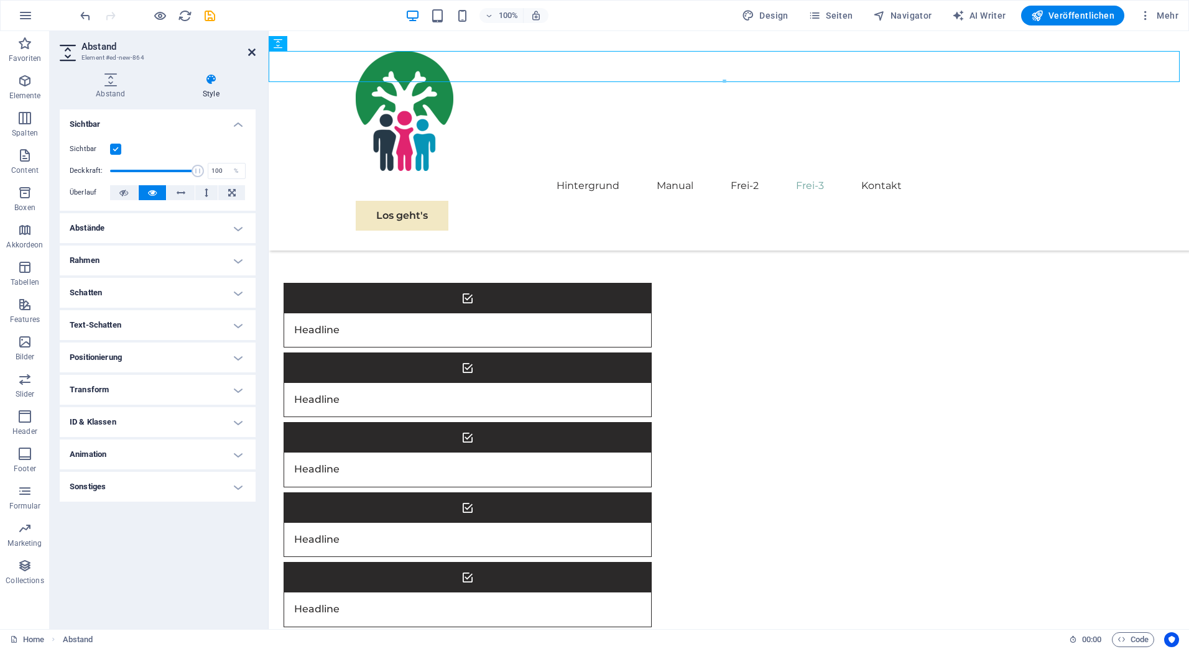
click at [252, 50] on icon at bounding box center [251, 52] width 7 height 10
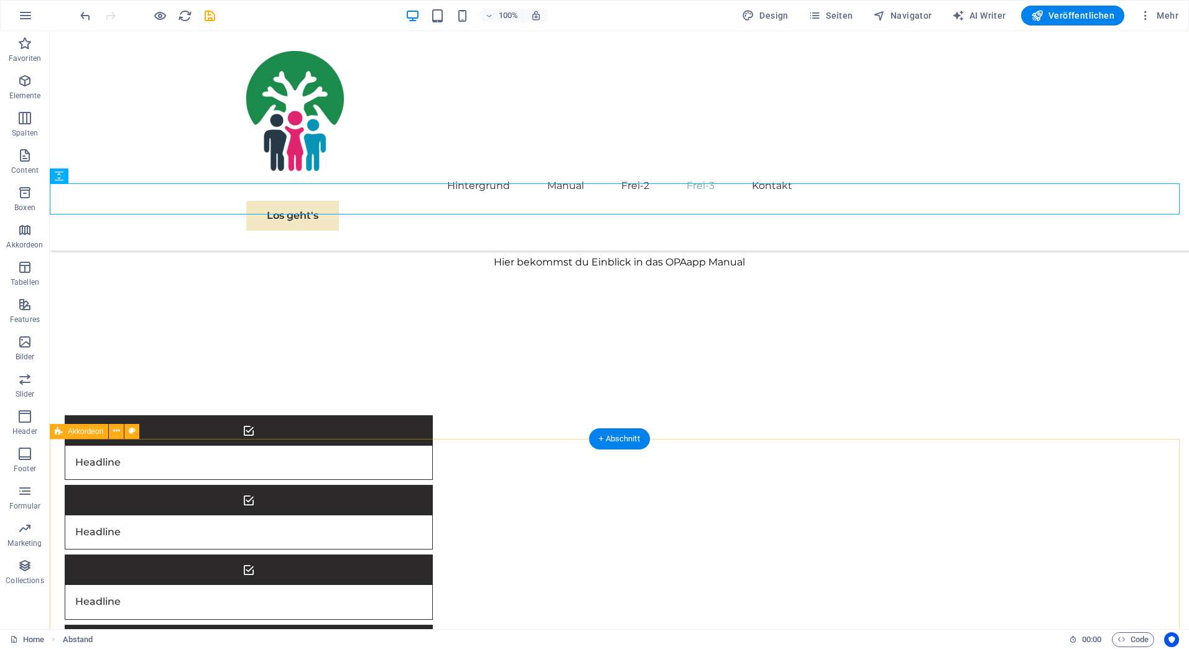
scroll to position [1085, 0]
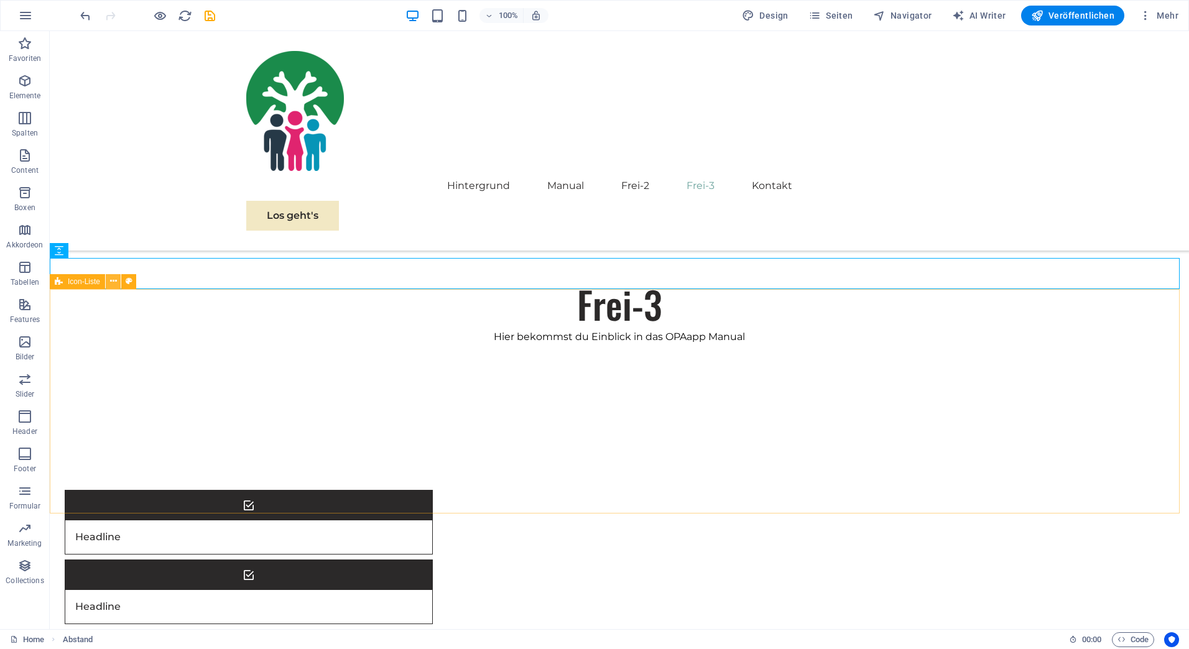
click at [110, 284] on icon at bounding box center [113, 281] width 7 height 13
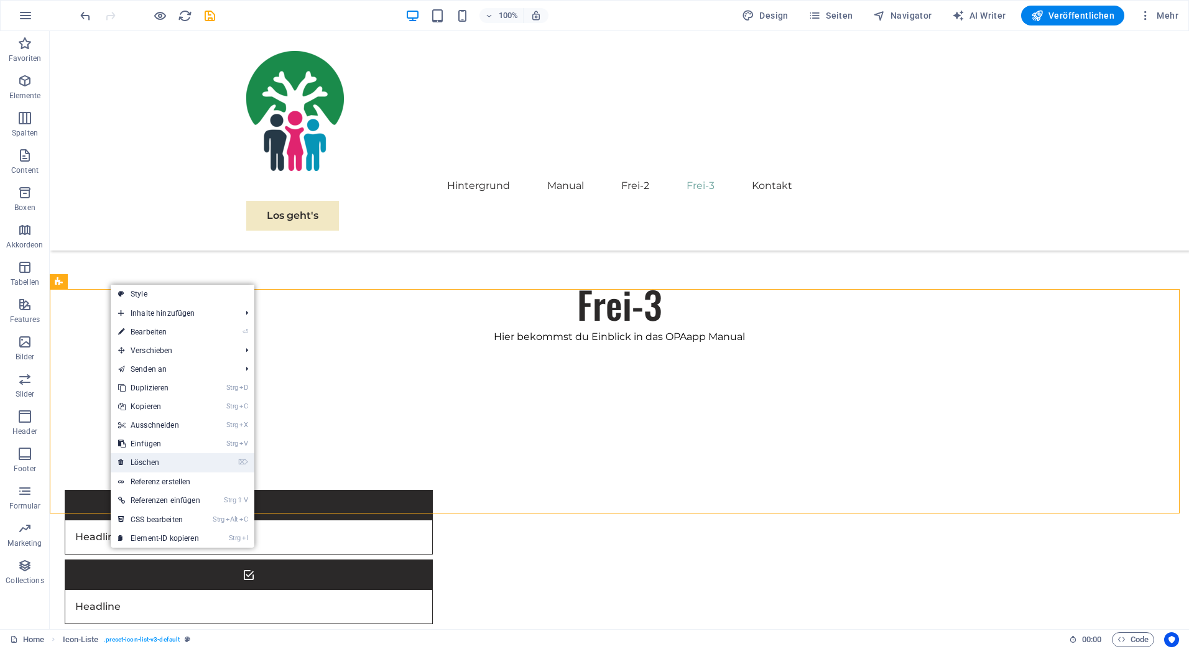
click at [140, 458] on link "⌦ Löschen" at bounding box center [159, 462] width 97 height 19
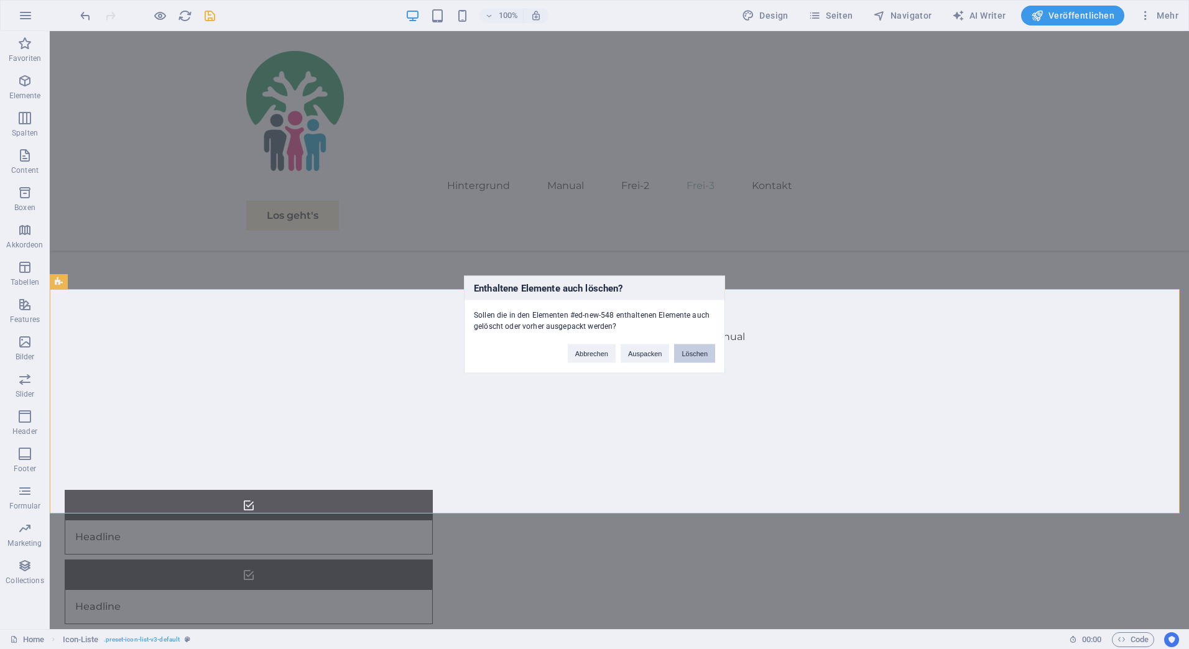
click at [691, 355] on button "Löschen" at bounding box center [694, 354] width 41 height 19
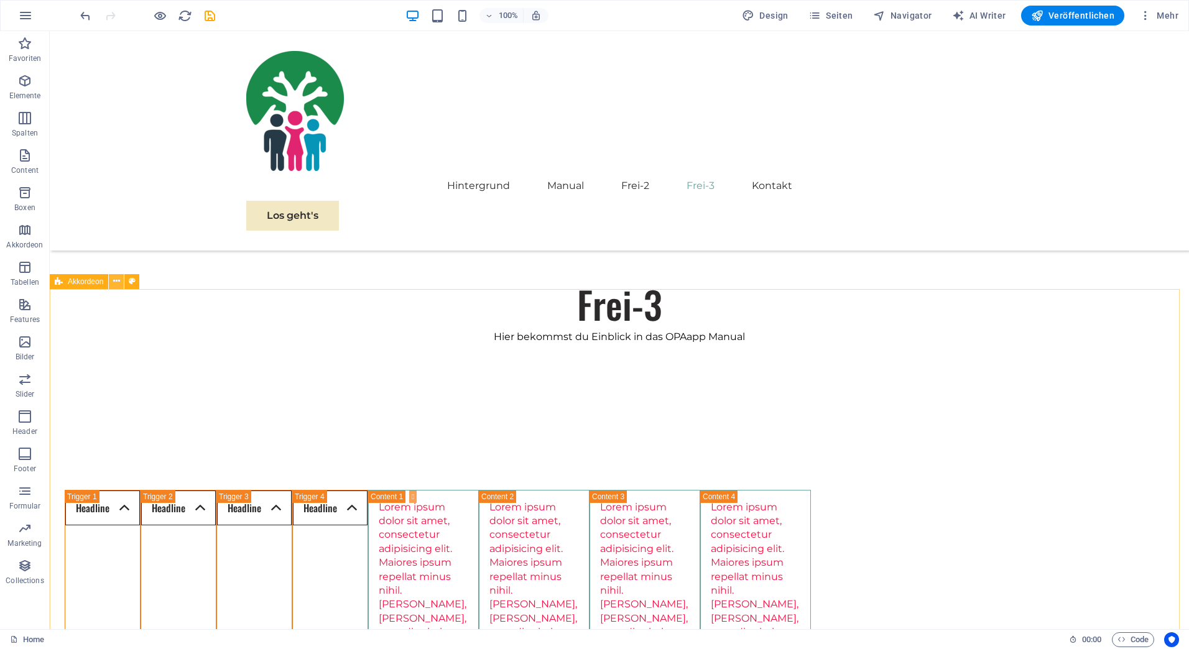
click at [115, 283] on icon at bounding box center [116, 281] width 7 height 13
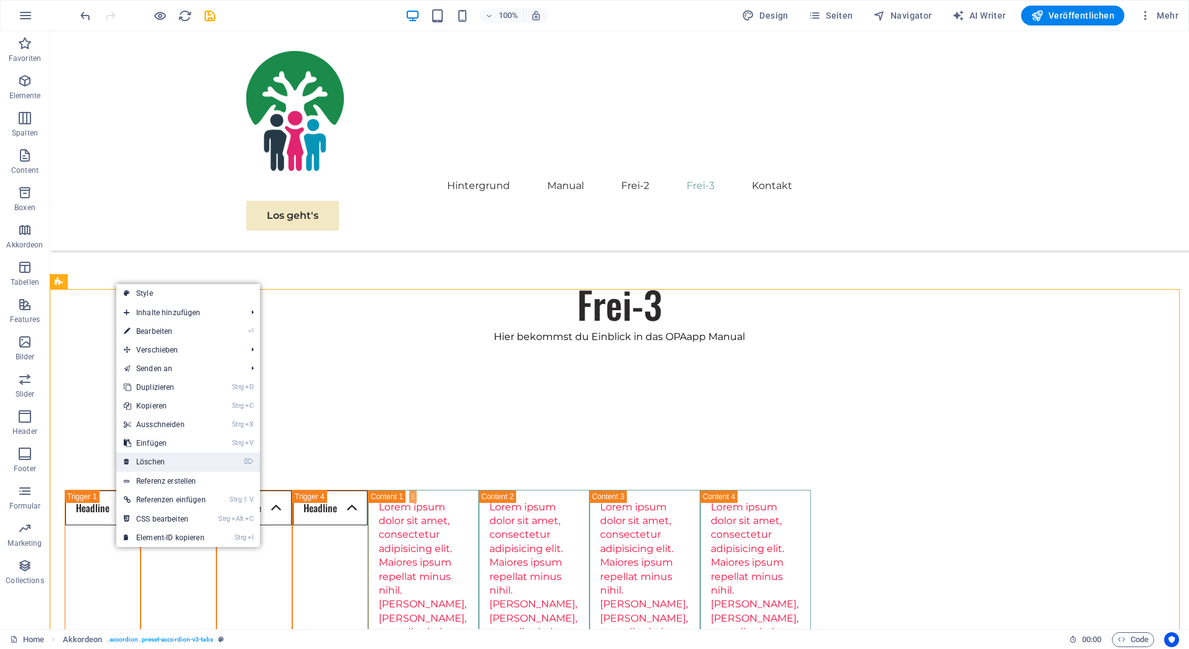
click at [218, 460] on li "⌦ Löschen" at bounding box center [188, 462] width 144 height 19
click at [166, 461] on link "⌦ Löschen" at bounding box center [164, 462] width 97 height 19
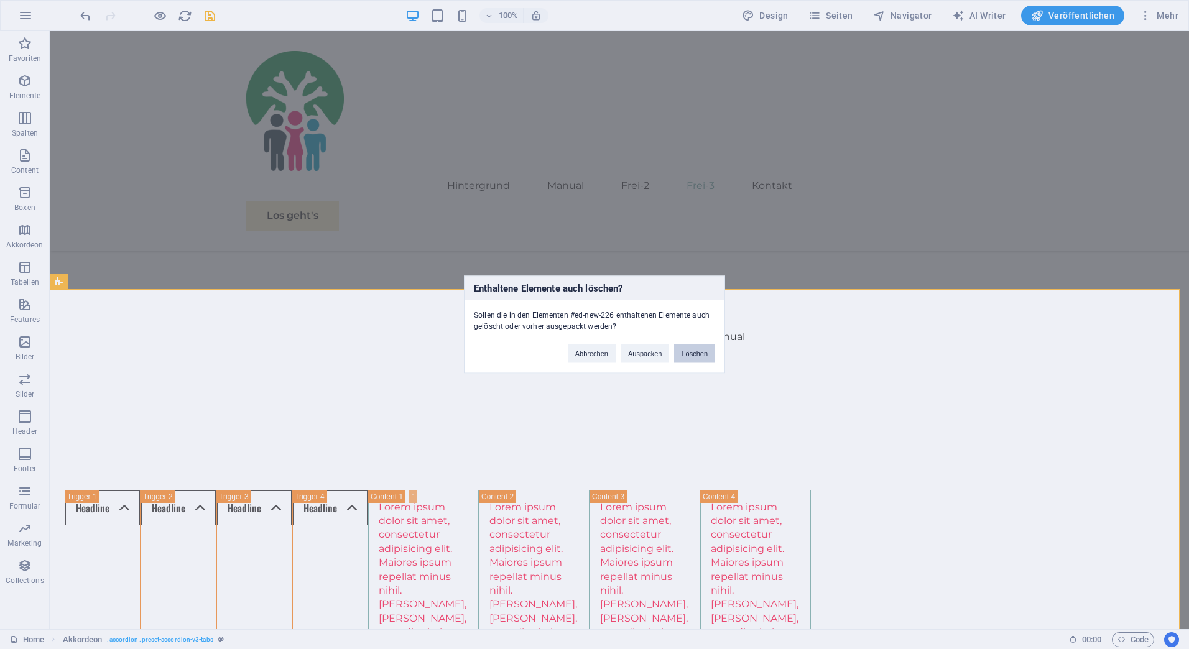
click at [694, 356] on button "Löschen" at bounding box center [694, 354] width 41 height 19
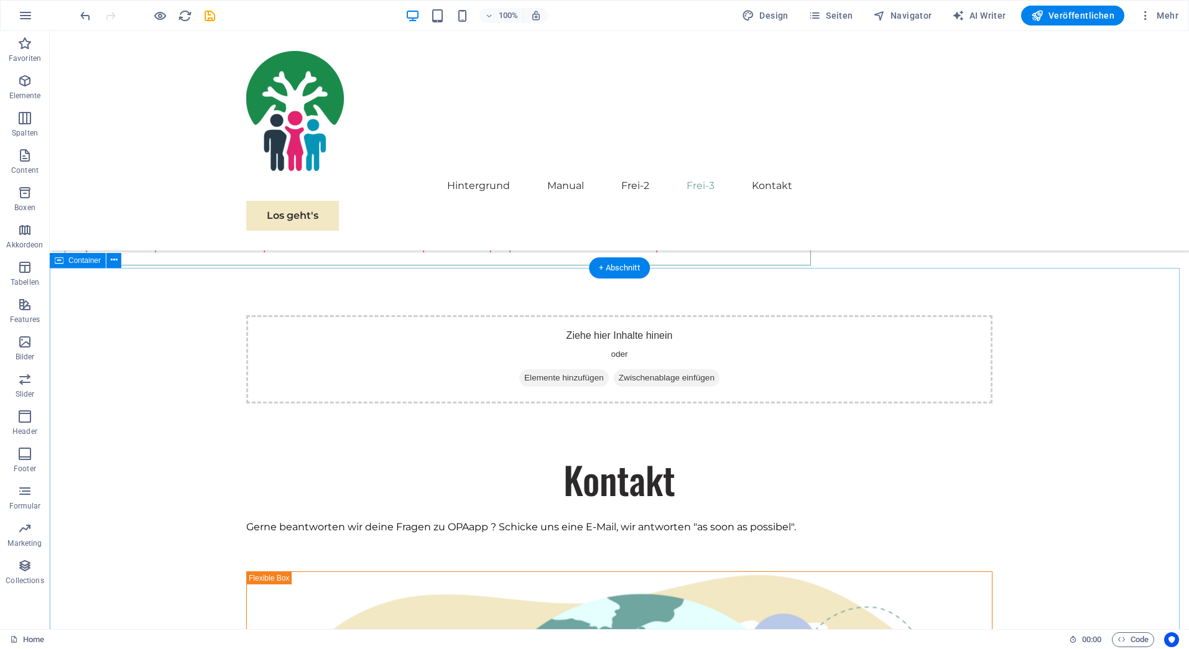
scroll to position [1997, 0]
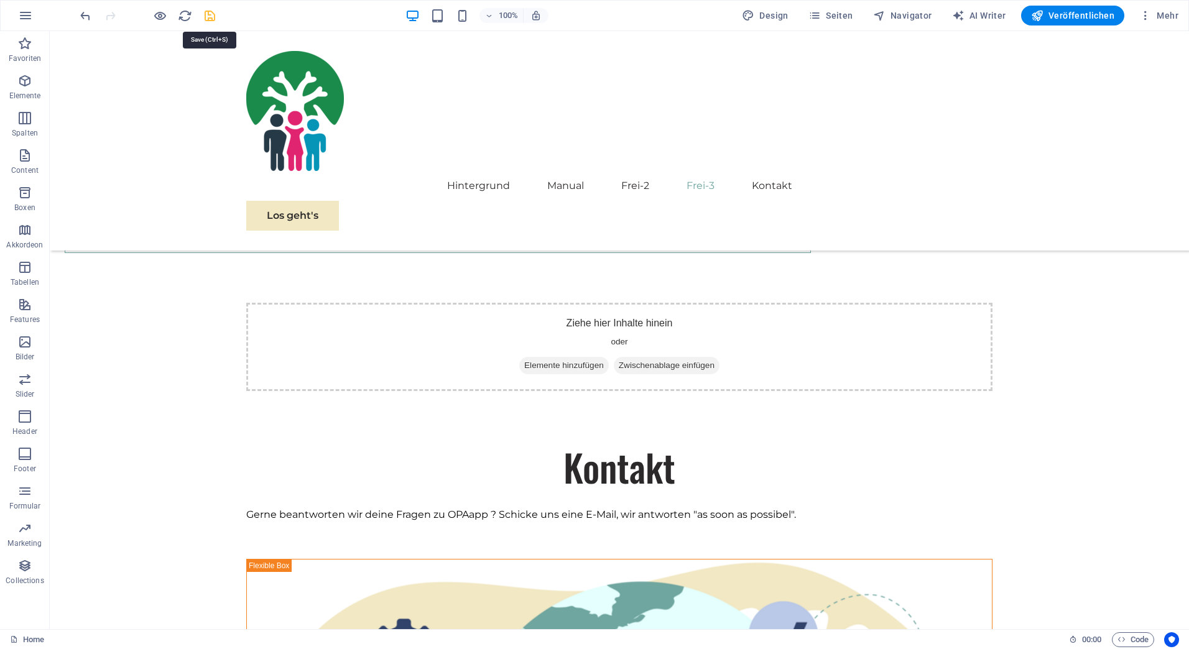
click at [210, 14] on icon "save" at bounding box center [210, 16] width 14 height 14
checkbox input "false"
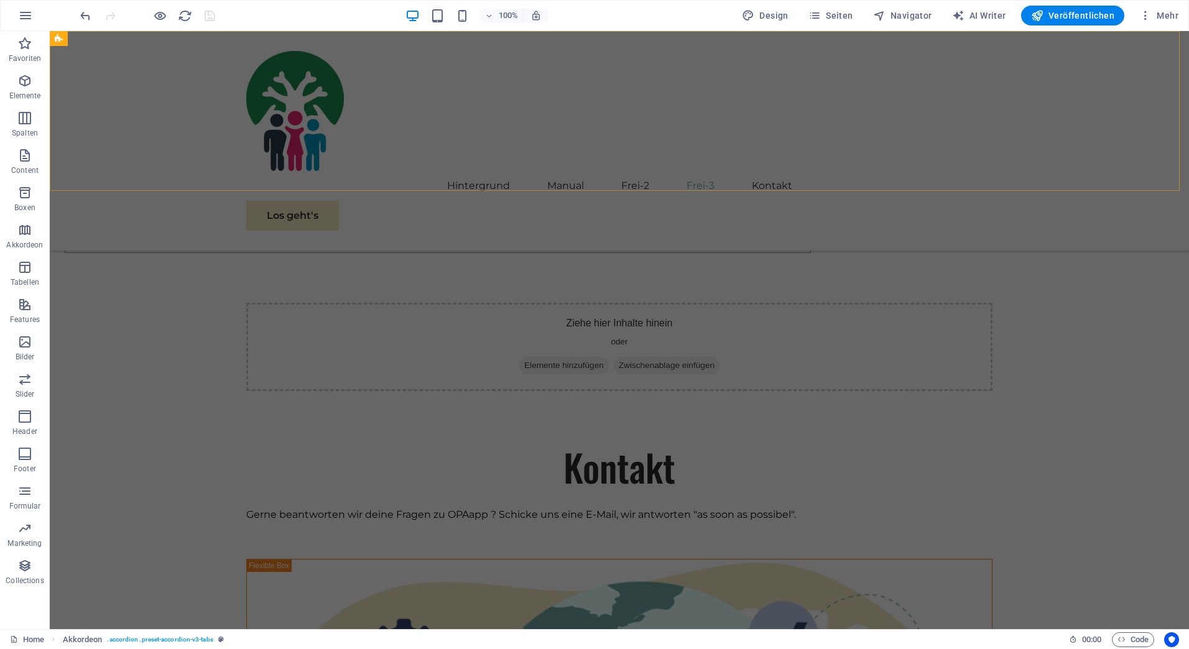
click at [474, 90] on div "Hintergrund Manual Frei-2 Frei-3 Kontakt Los geht's" at bounding box center [619, 141] width 1139 height 220
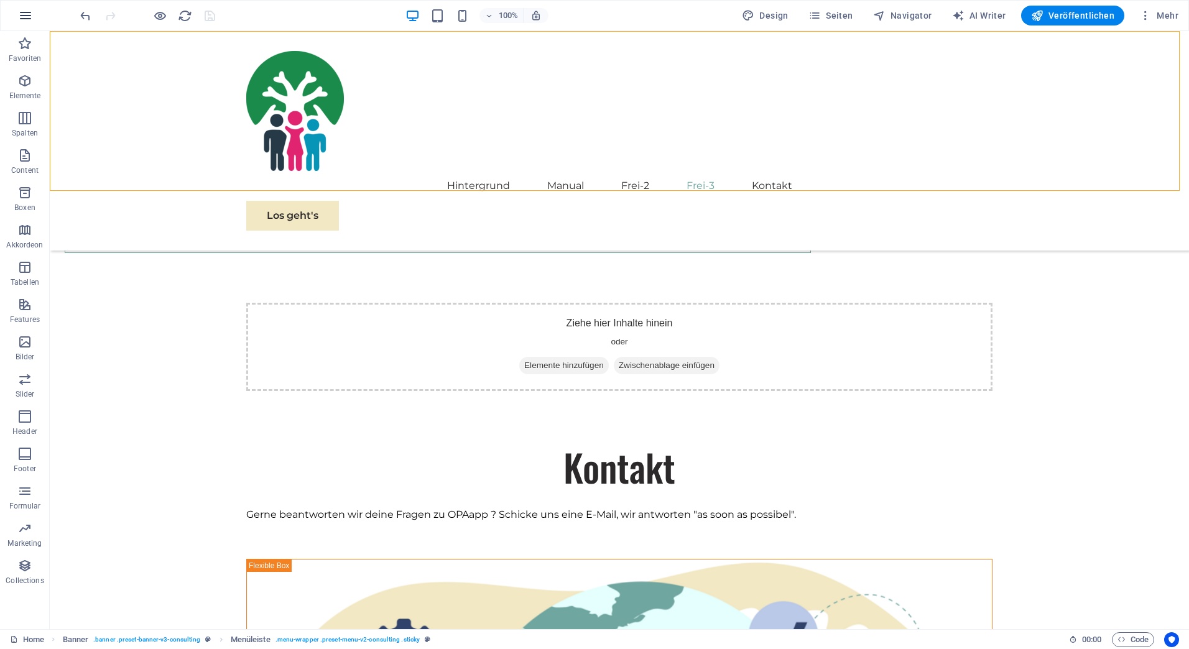
click at [26, 17] on icon "button" at bounding box center [25, 15] width 15 height 15
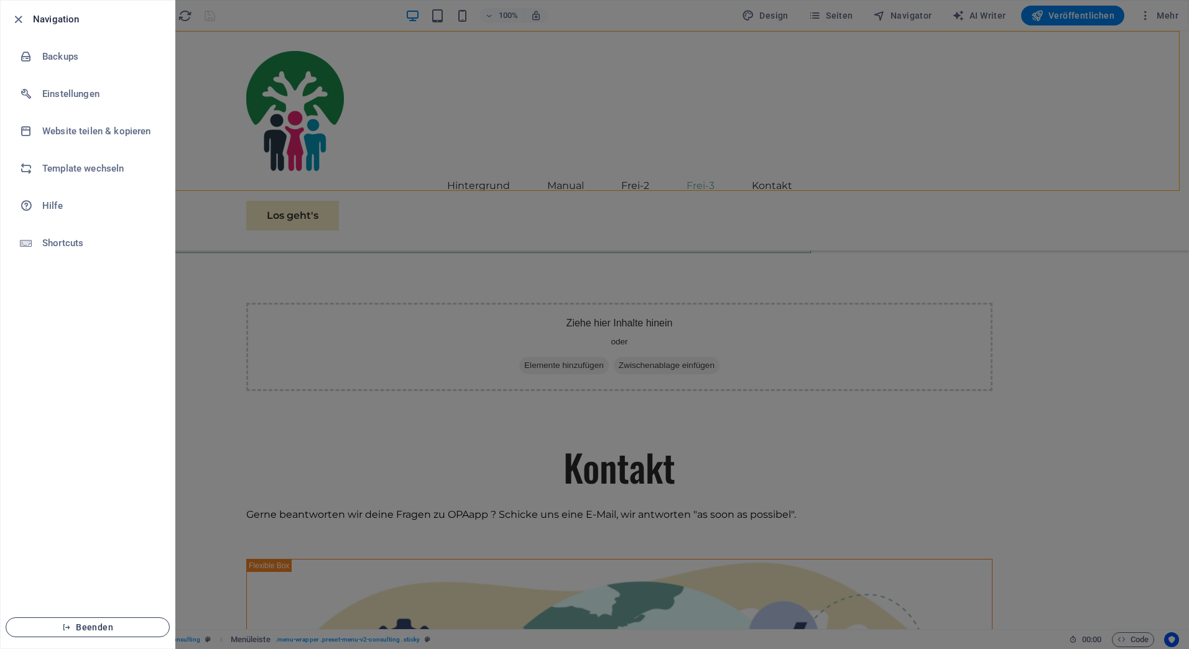
click at [98, 627] on span "Beenden" at bounding box center [87, 627] width 143 height 10
